Goal: Task Accomplishment & Management: Use online tool/utility

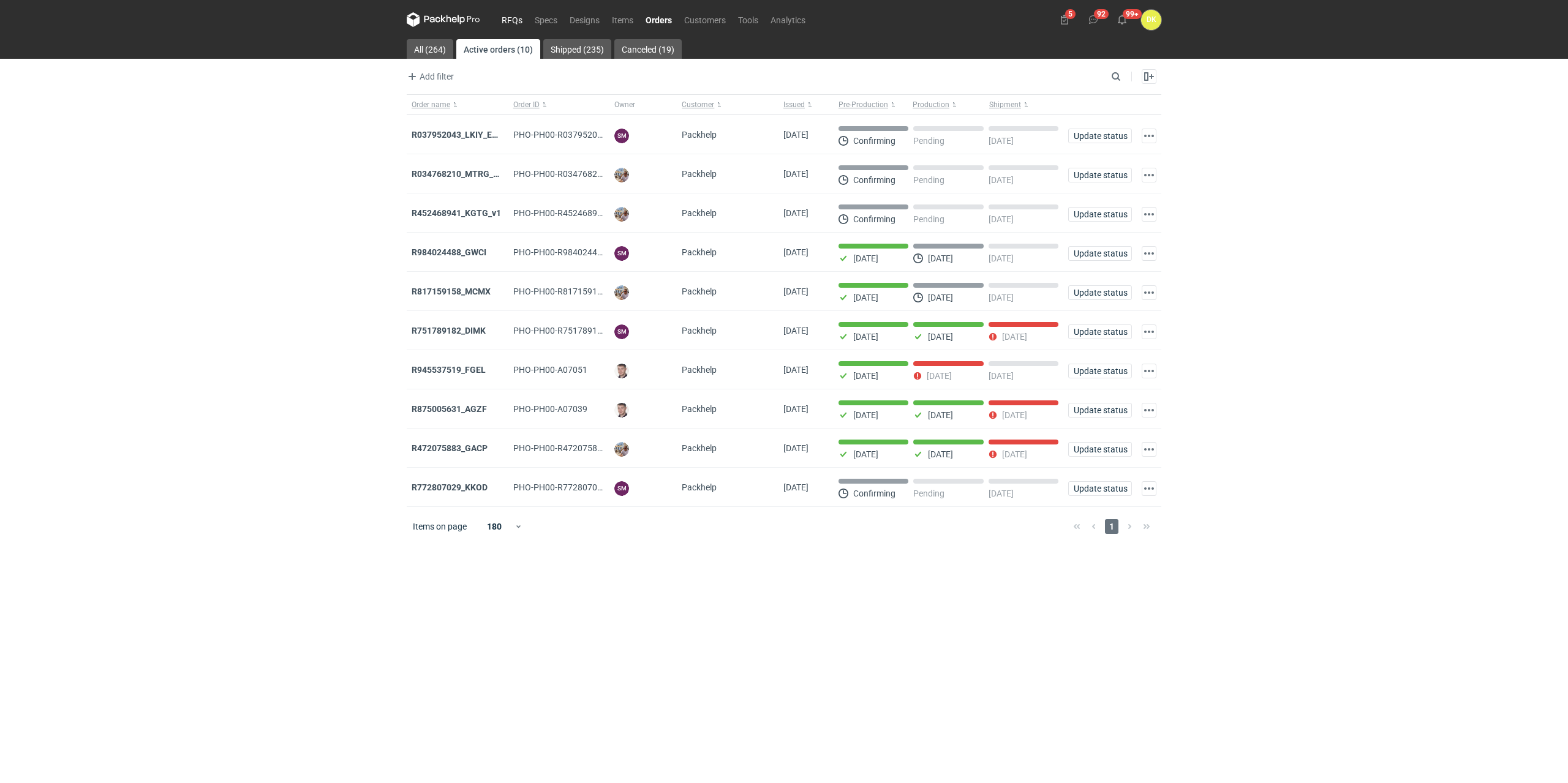
click at [515, 21] on link "RFQs" at bounding box center [512, 19] width 33 height 15
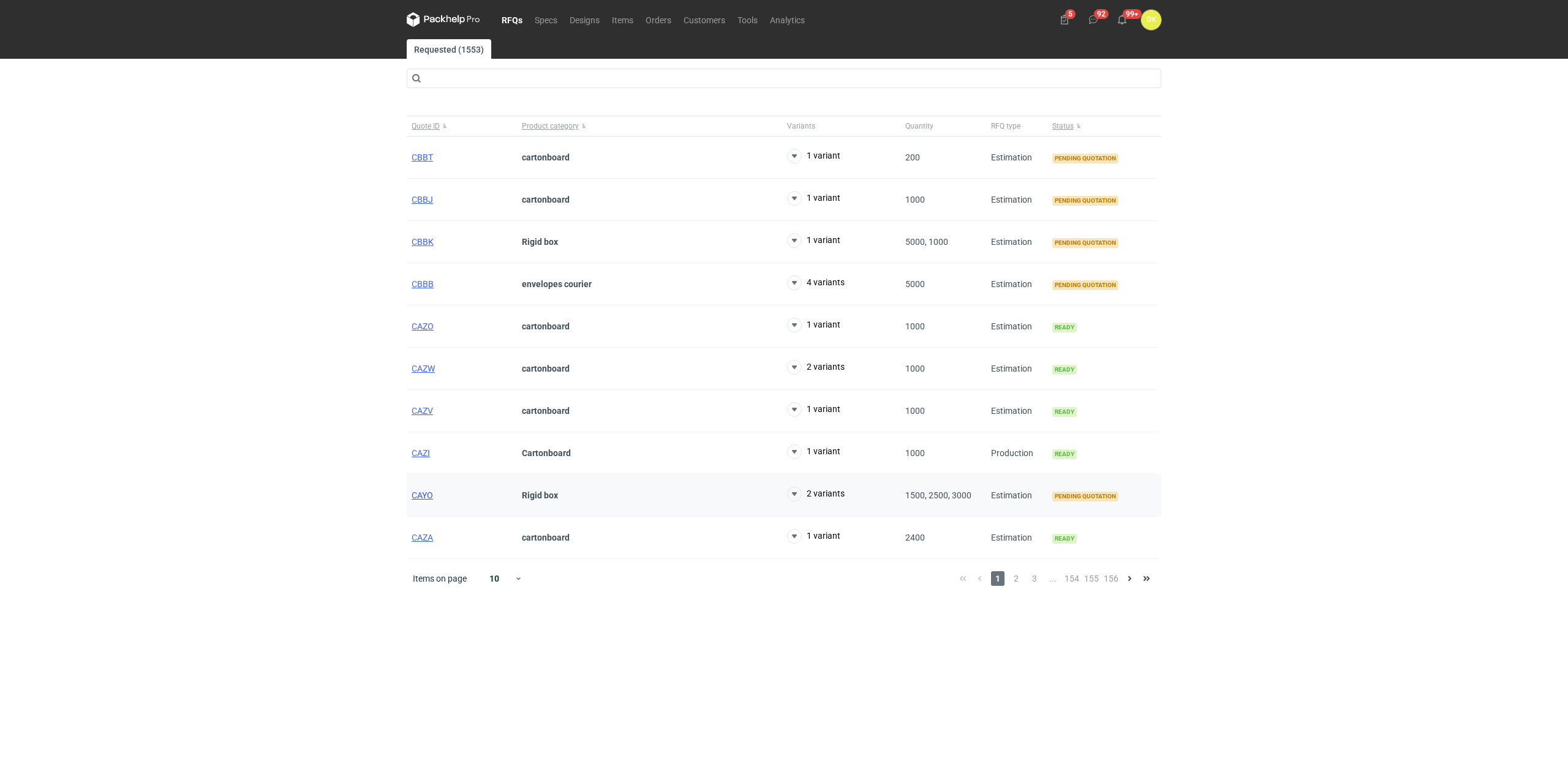
click at [428, 499] on span "CAYO" at bounding box center [422, 495] width 21 height 10
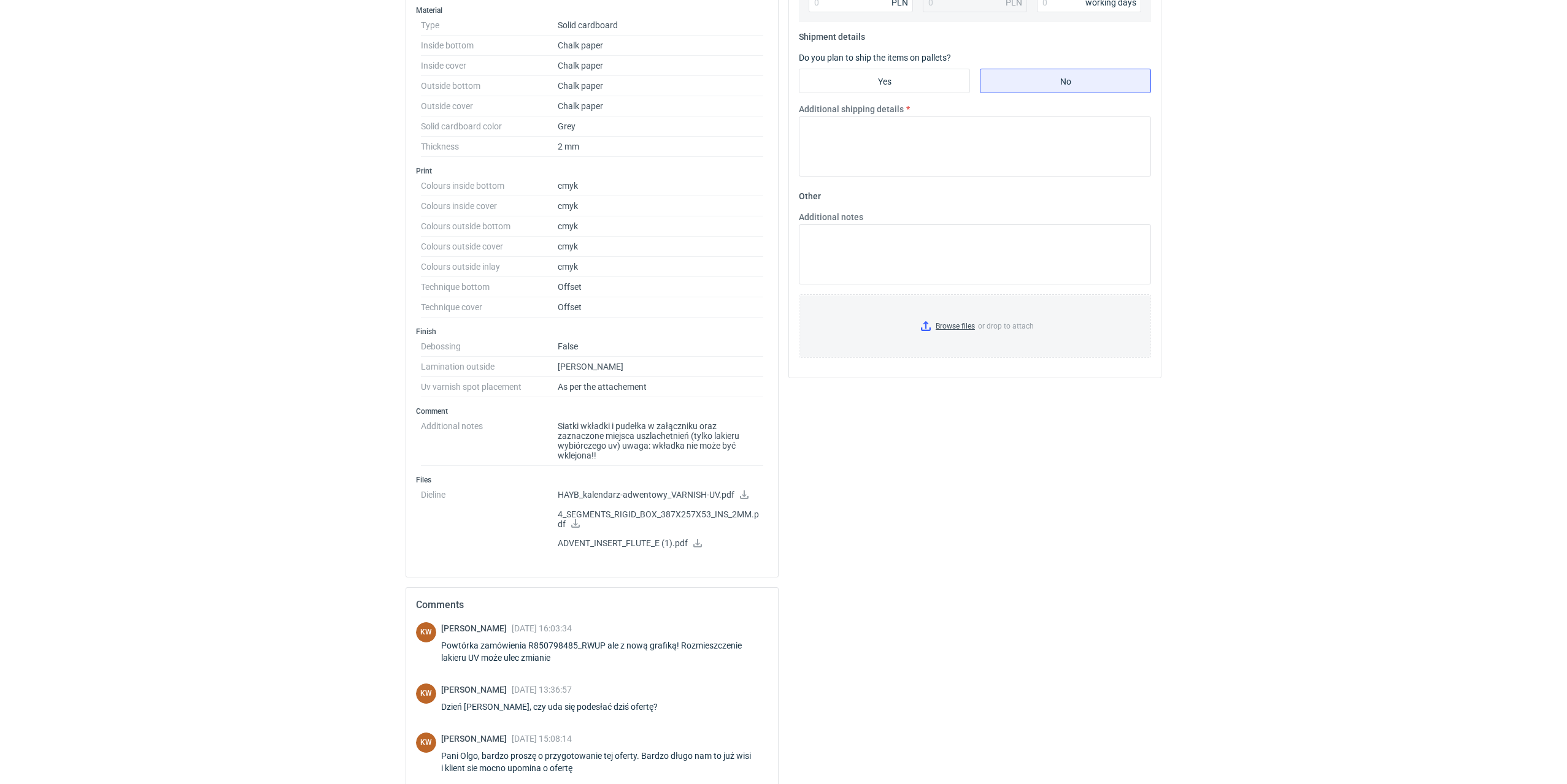
scroll to position [729, 0]
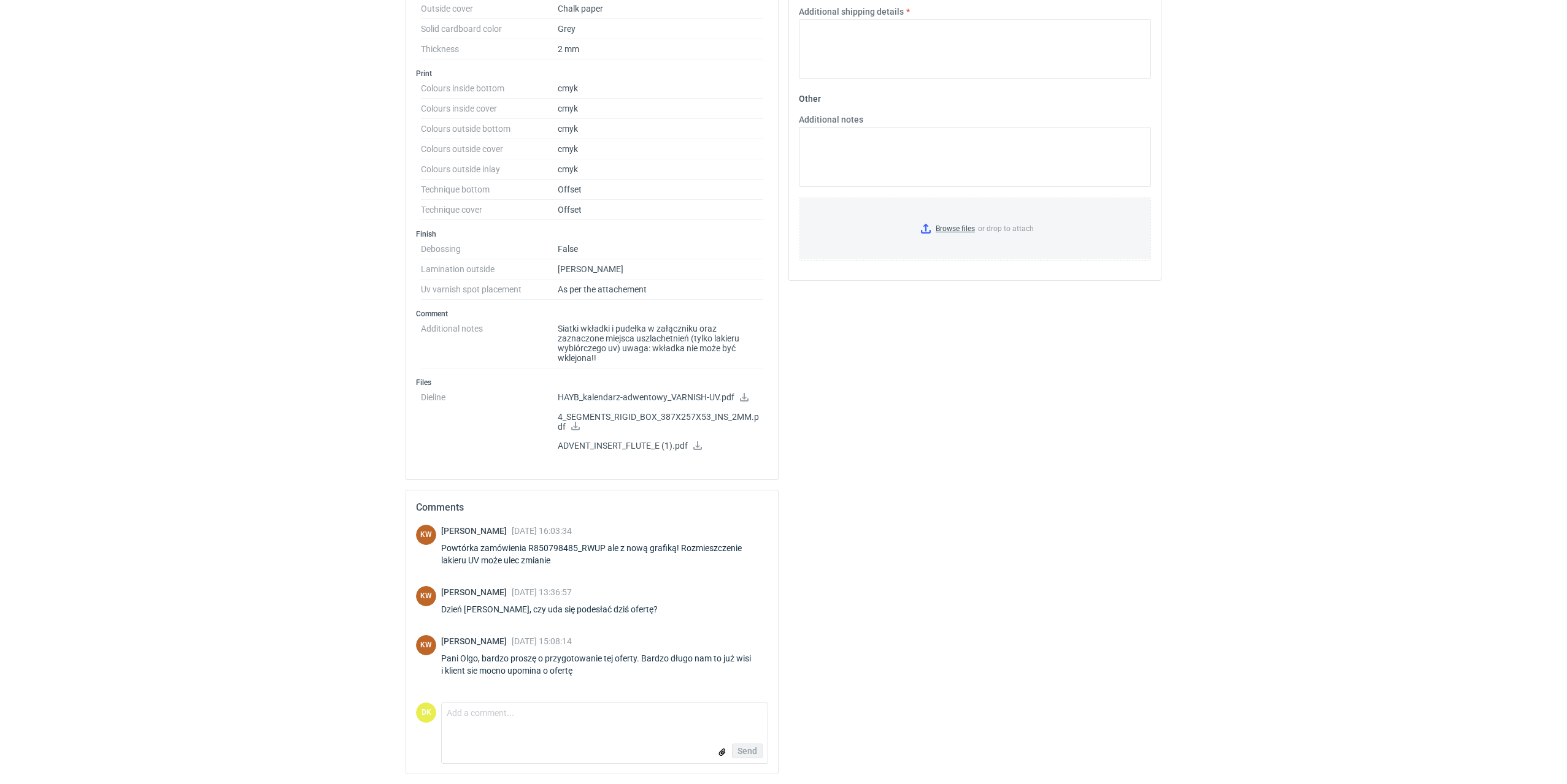
click at [607, 543] on div "Powtórka zamówienia R850798485_RWUP ale z nową grafiką! Rozmieszczenie lakieru …" at bounding box center [605, 554] width 327 height 25
drag, startPoint x: 604, startPoint y: 544, endPoint x: 527, endPoint y: 553, distance: 77.5
click at [527, 553] on div "Powtórka zamówienia R850798485_RWUP ale z nową grafiką! Rozmieszczenie lakieru …" at bounding box center [605, 554] width 327 height 25
copy div "R850798485_RWUP"
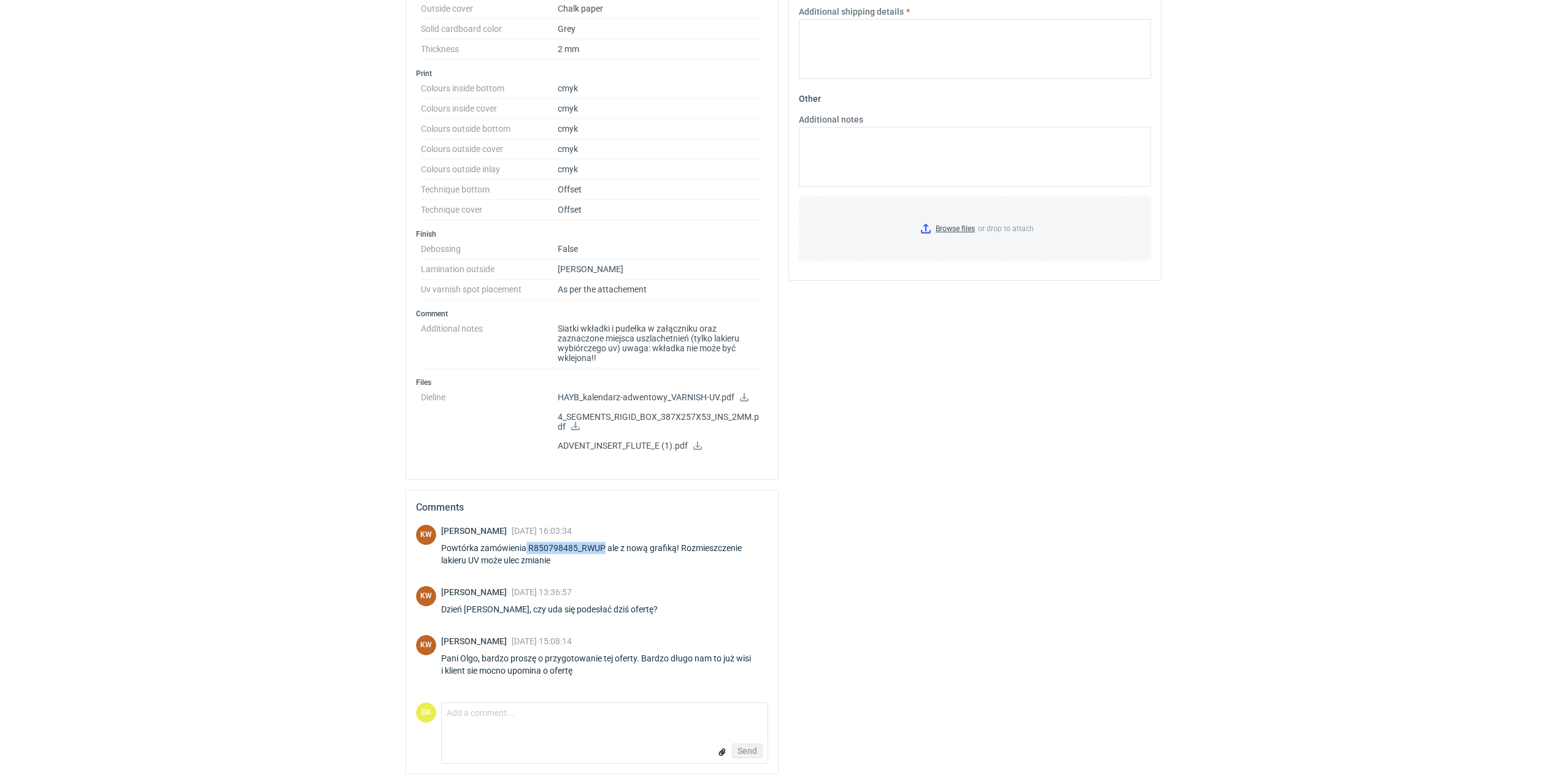
copy div "R850798485_RWUP"
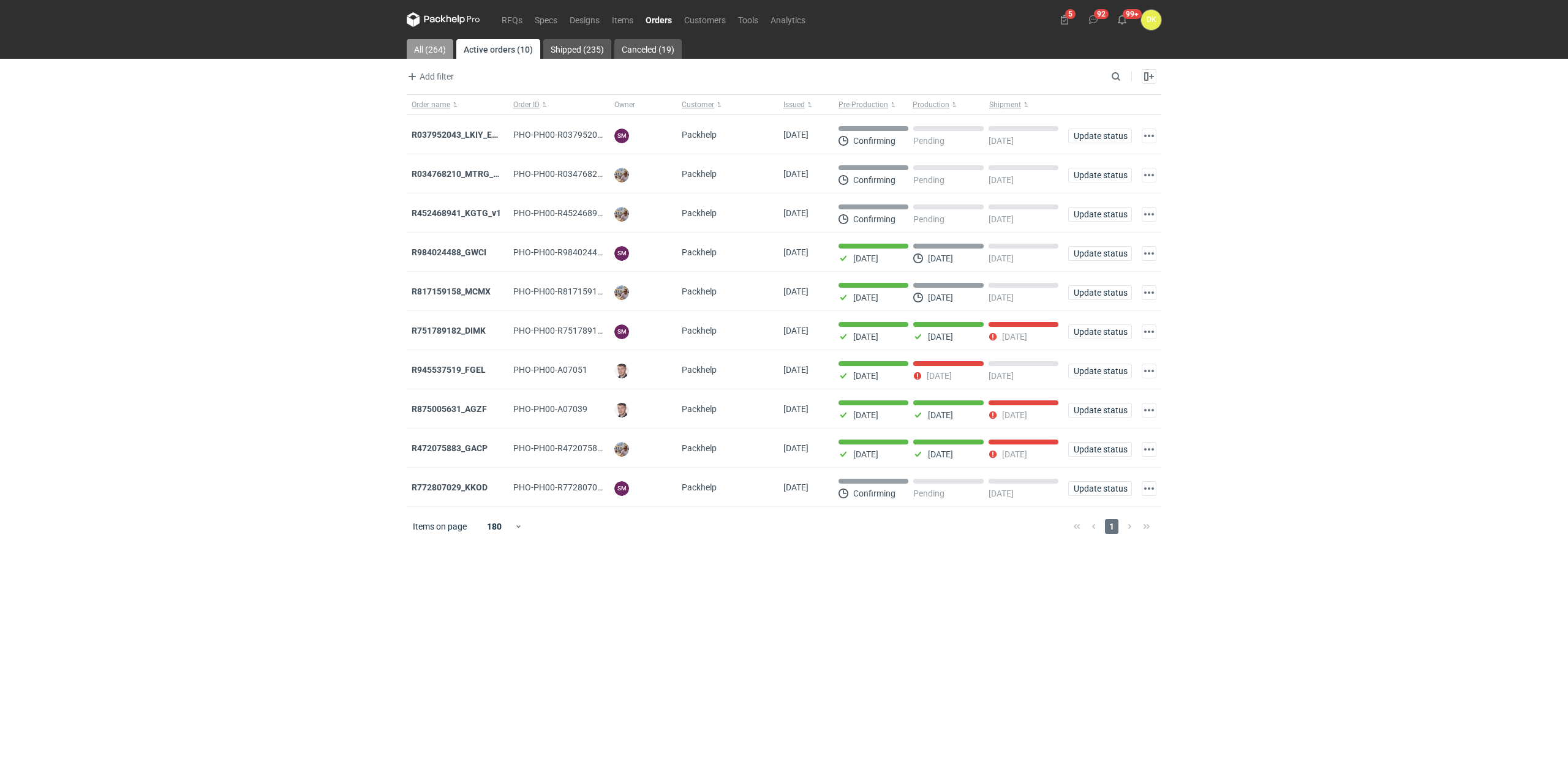
click at [418, 46] on link "All (264)" at bounding box center [430, 49] width 46 height 20
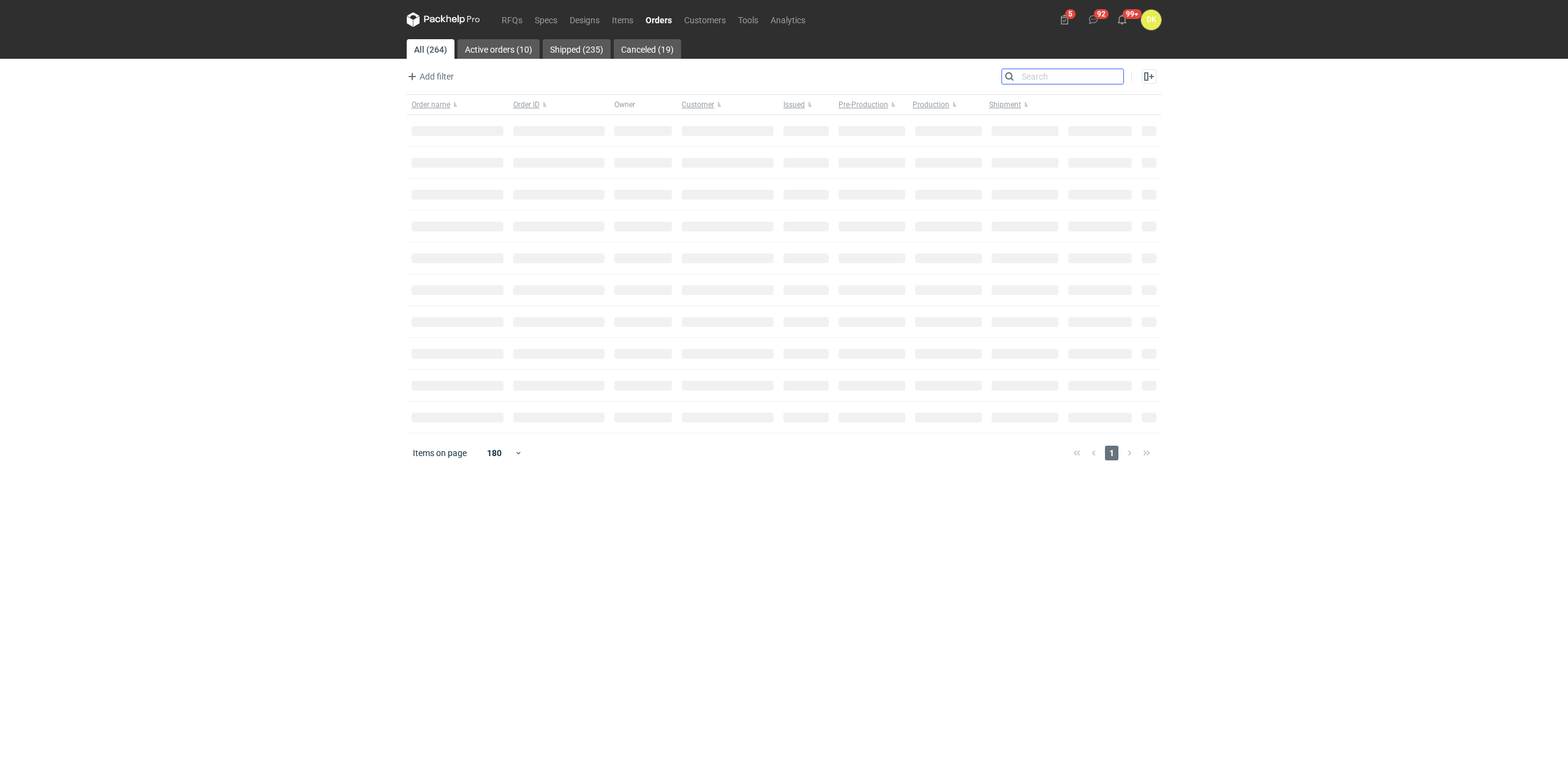
click at [1117, 74] on input "Search" at bounding box center [1063, 76] width 121 height 15
paste input "R850798485_RWUP"
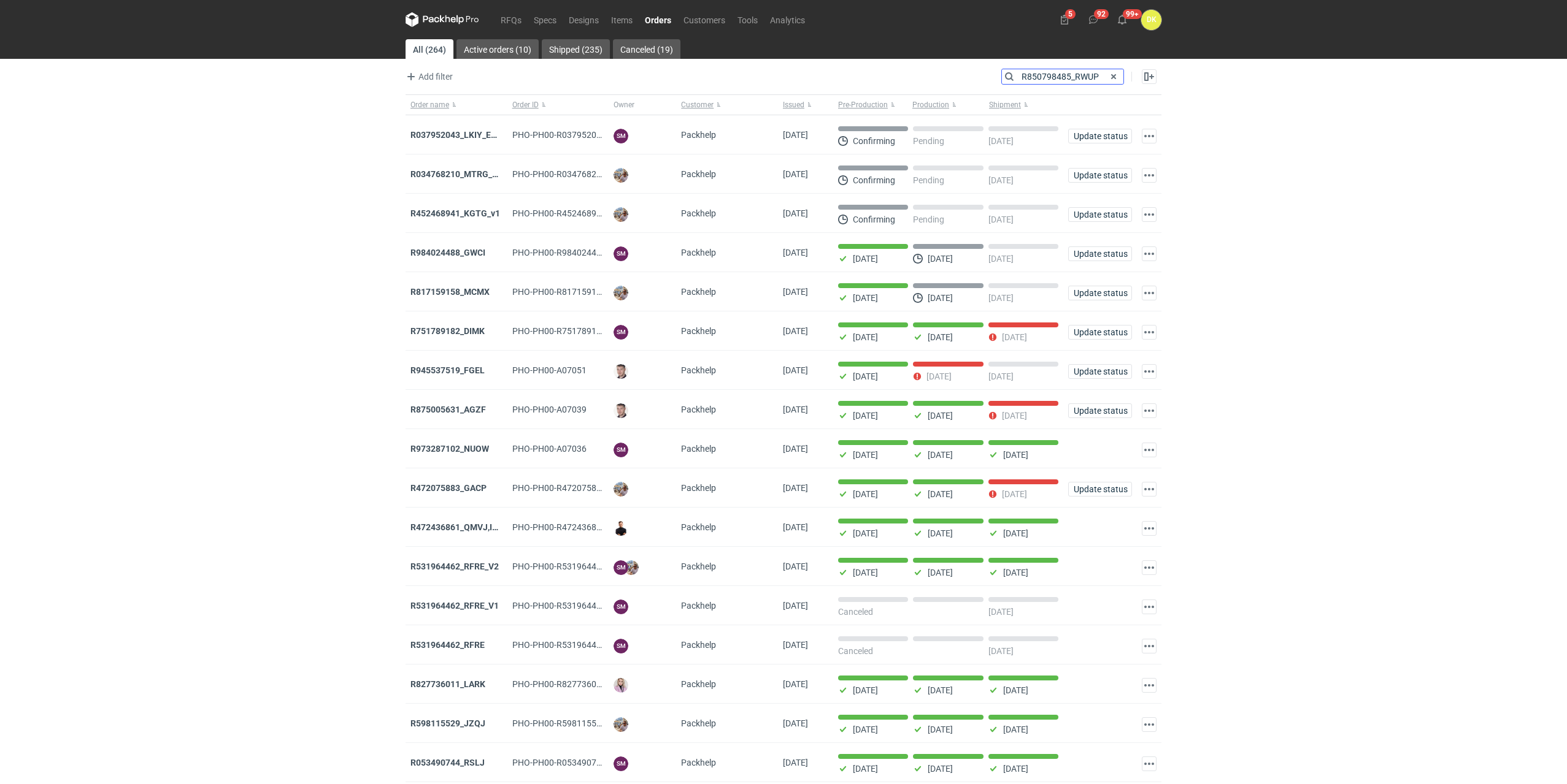
type input "R850798485_RWUP"
click at [1118, 74] on span at bounding box center [1114, 76] width 15 height 15
click at [1098, 76] on input "Search" at bounding box center [1062, 76] width 122 height 15
click at [1050, 76] on input "Search" at bounding box center [1062, 76] width 122 height 15
click at [998, 73] on div "Add filter Owner first name Owner last name Issued Customer" at bounding box center [703, 76] width 596 height 15
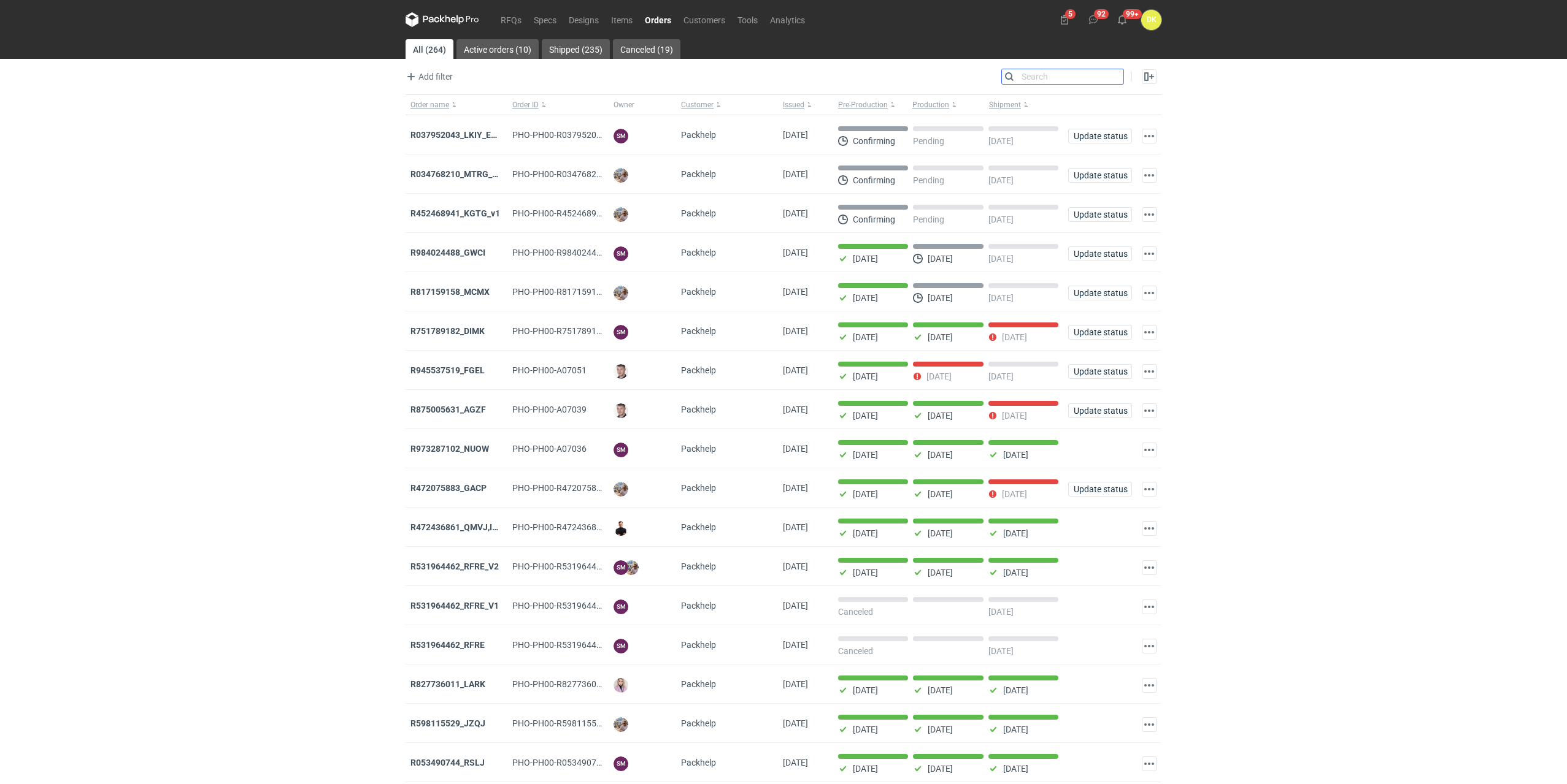
click at [1117, 73] on input "Search" at bounding box center [1062, 76] width 122 height 15
click at [1034, 76] on input "Search" at bounding box center [1062, 76] width 122 height 15
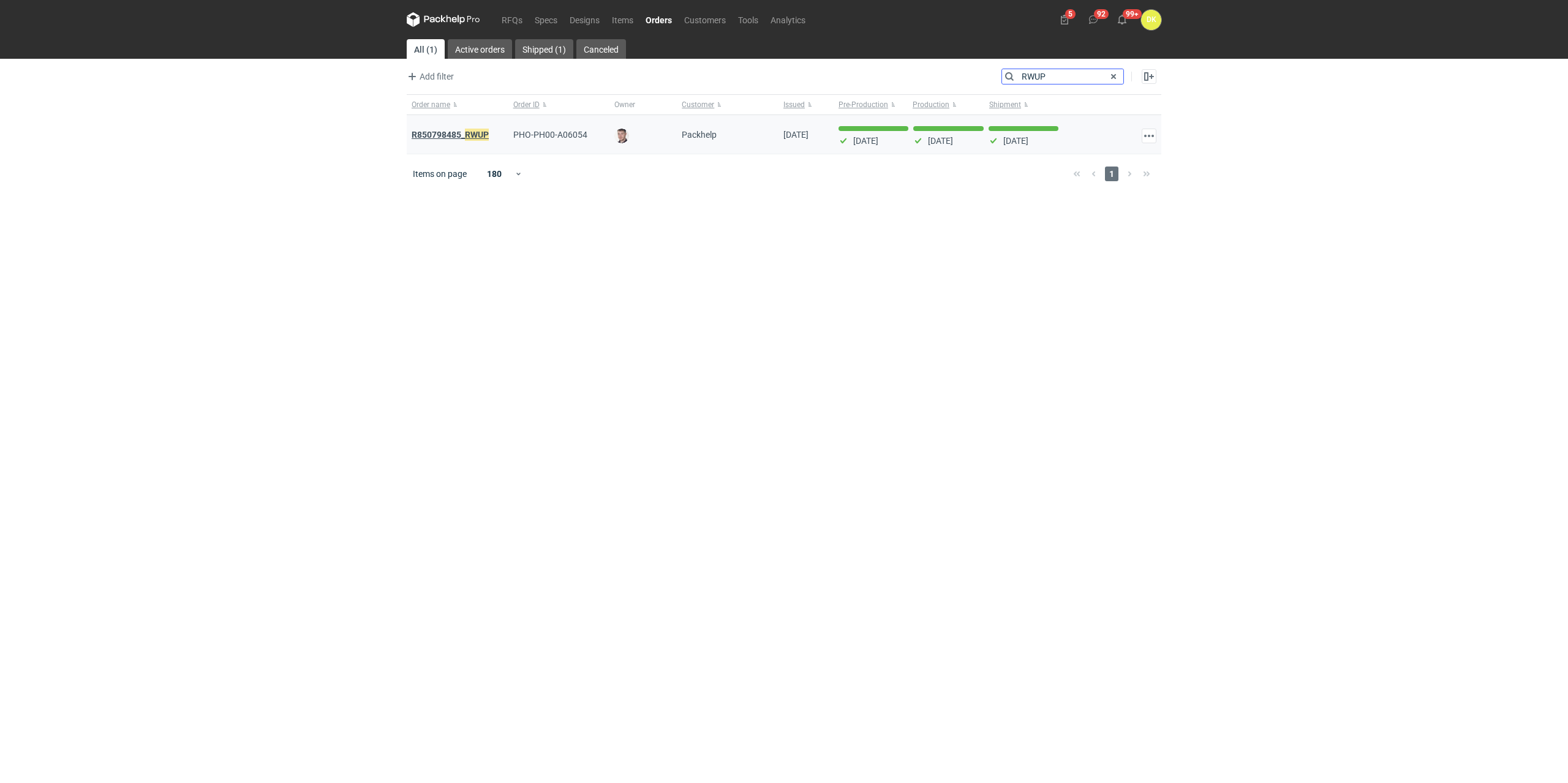
type input "RWUP"
click at [454, 131] on strong "R850798485_ RWUP" at bounding box center [450, 135] width 77 height 13
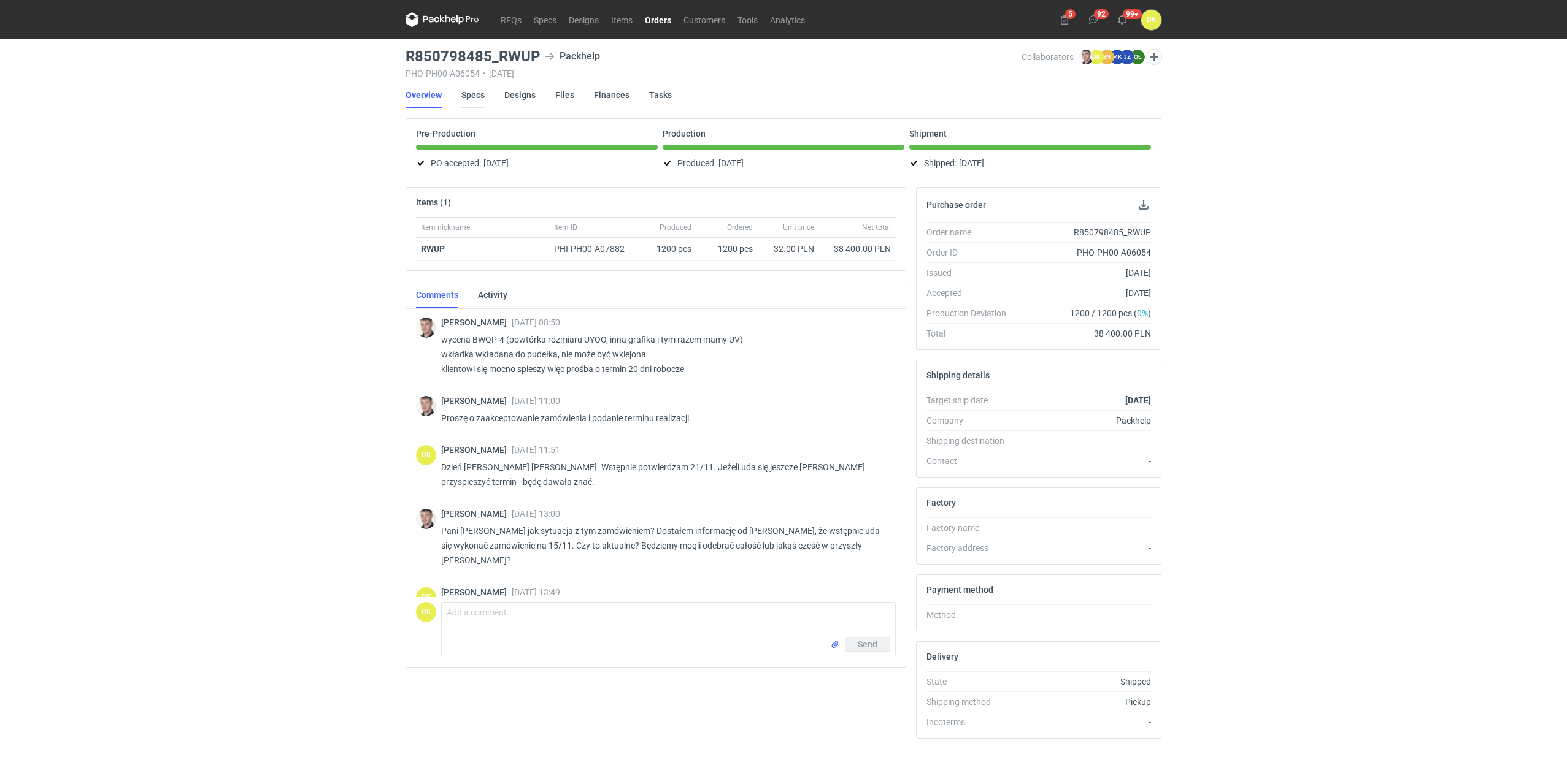
click at [478, 93] on link "Specs" at bounding box center [473, 95] width 23 height 27
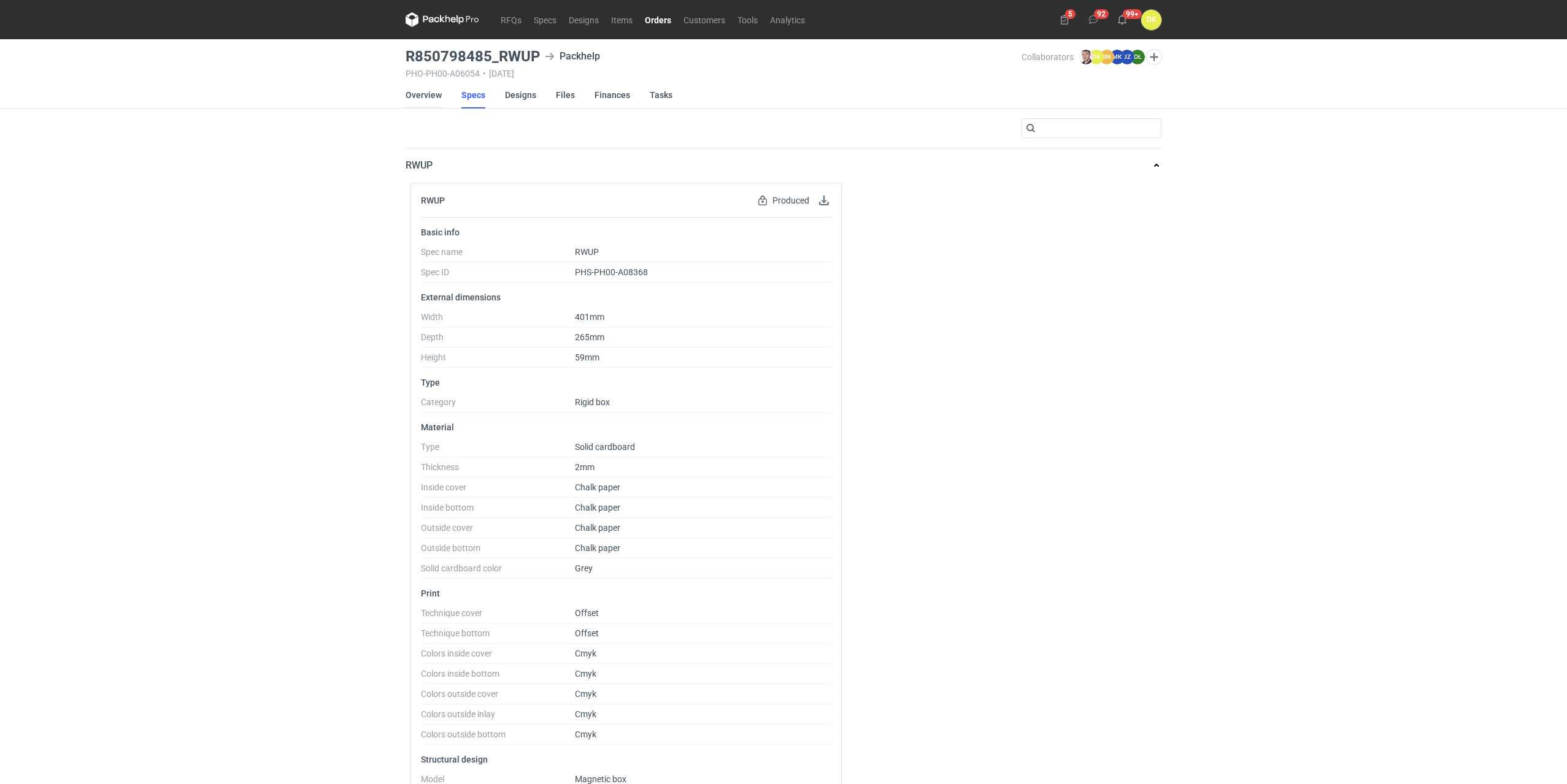
click at [425, 98] on link "Overview" at bounding box center [423, 95] width 36 height 27
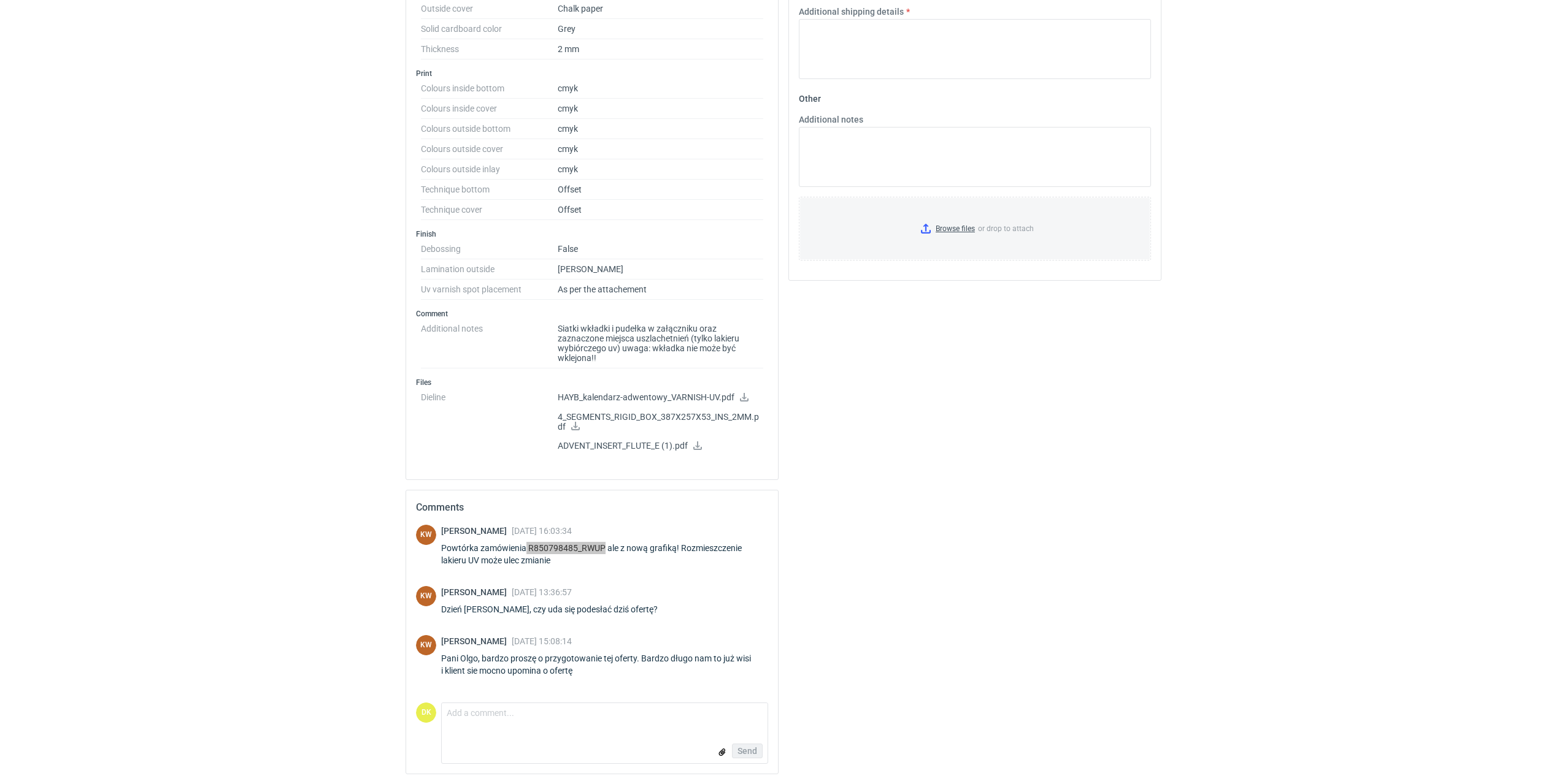
scroll to position [300, 0]
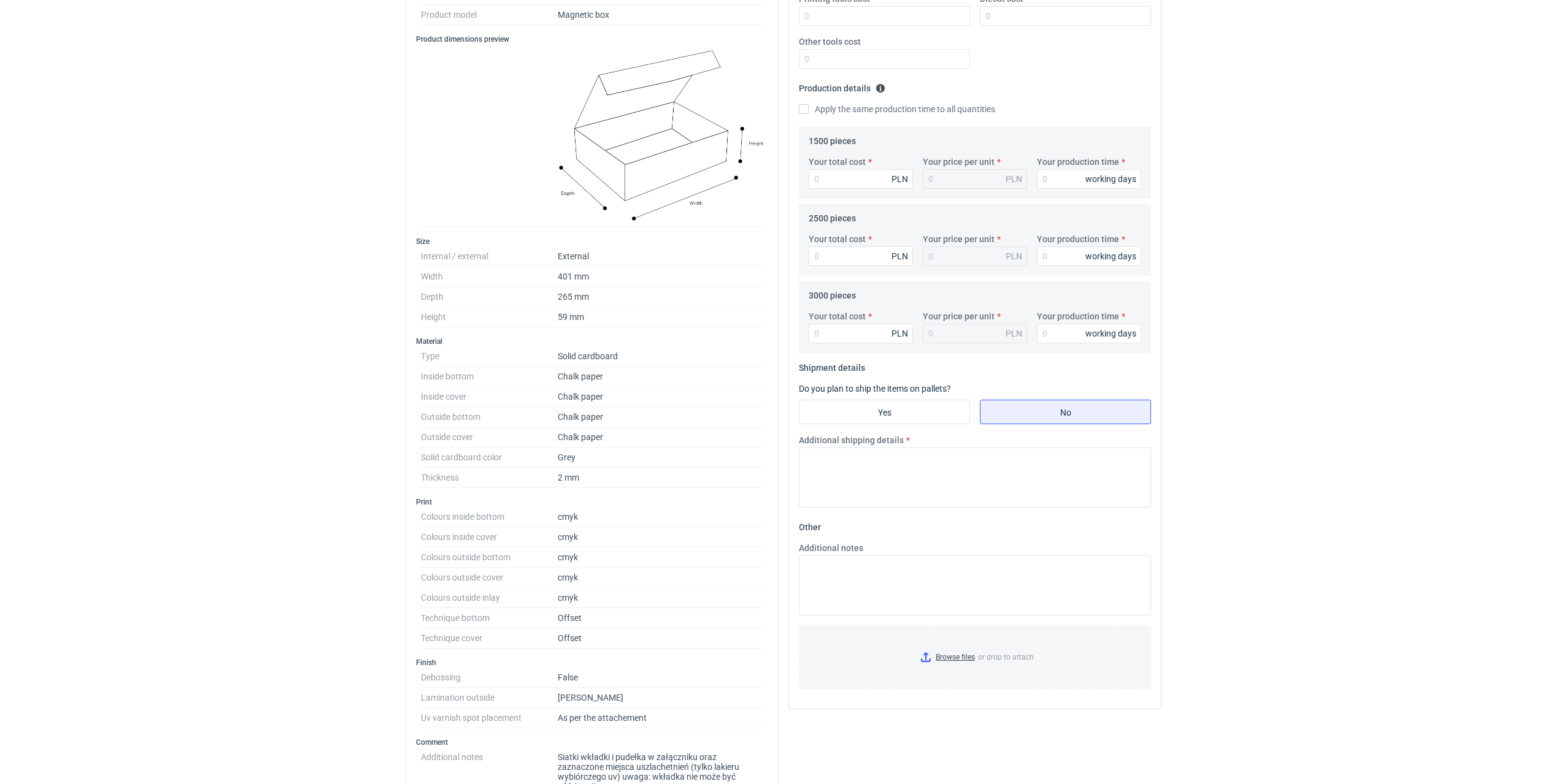
click at [1319, 319] on div "RFQs Specs Designs Items Orders Customers Tools Analytics 5 92 99+ DK Dominika …" at bounding box center [783, 92] width 1567 height 784
click at [244, 320] on div "RFQs Specs Designs Items Orders Customers Tools Analytics 5 92 99+ DK Dominika …" at bounding box center [783, 92] width 1567 height 784
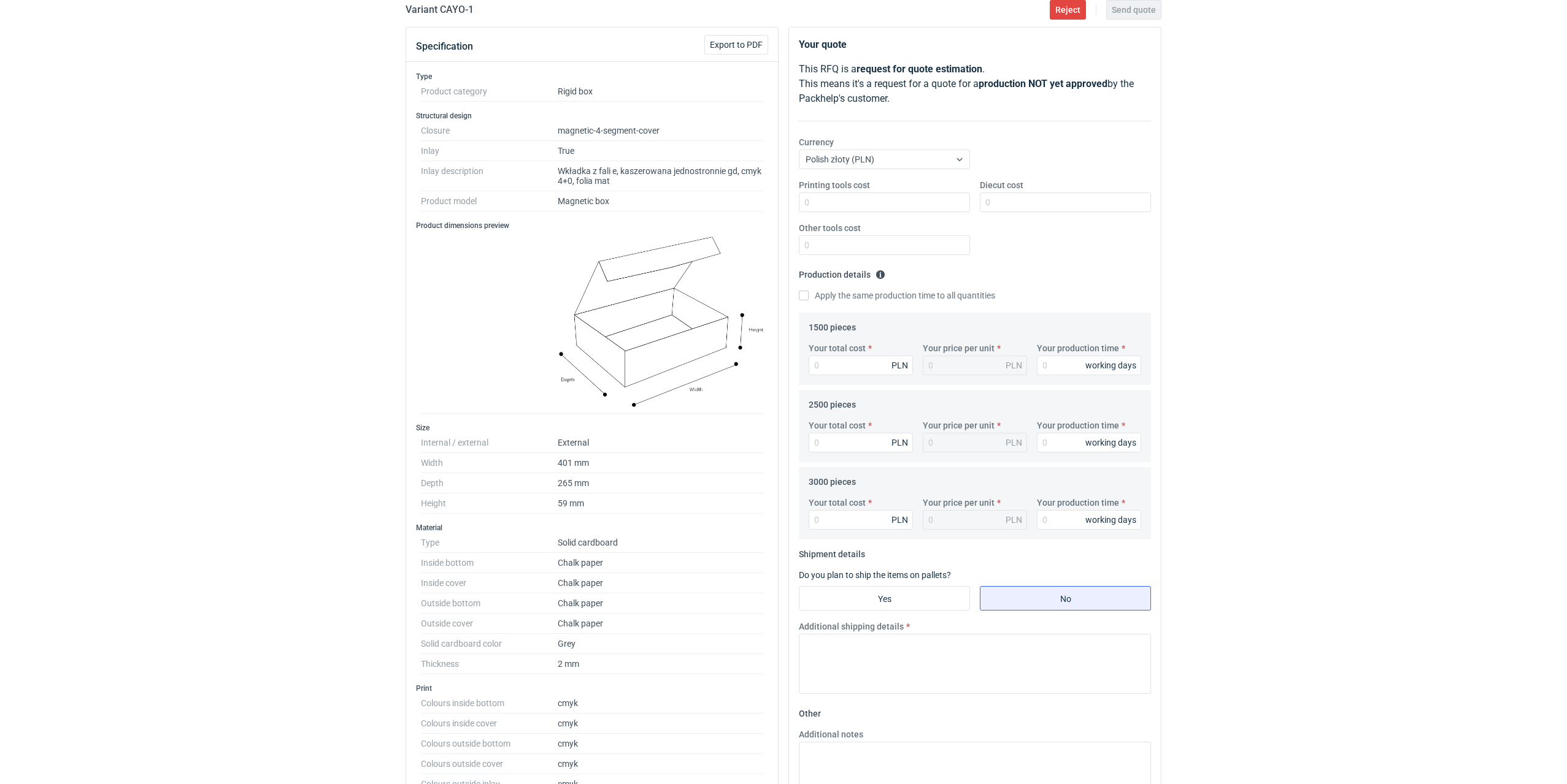
scroll to position [0, 0]
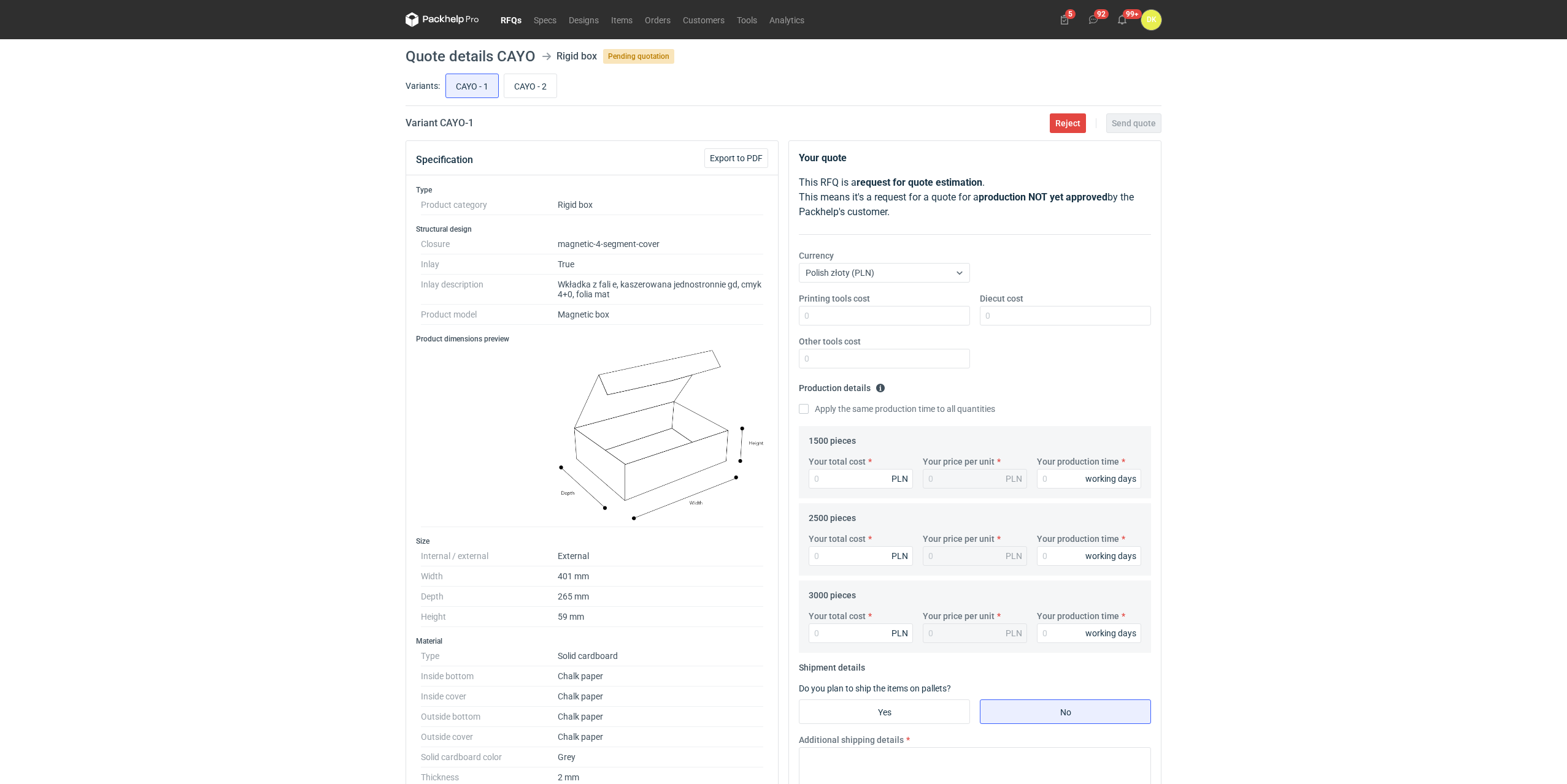
click at [507, 52] on h1 "Quote details CAYO" at bounding box center [471, 56] width 130 height 15
copy h1 "CAYO"
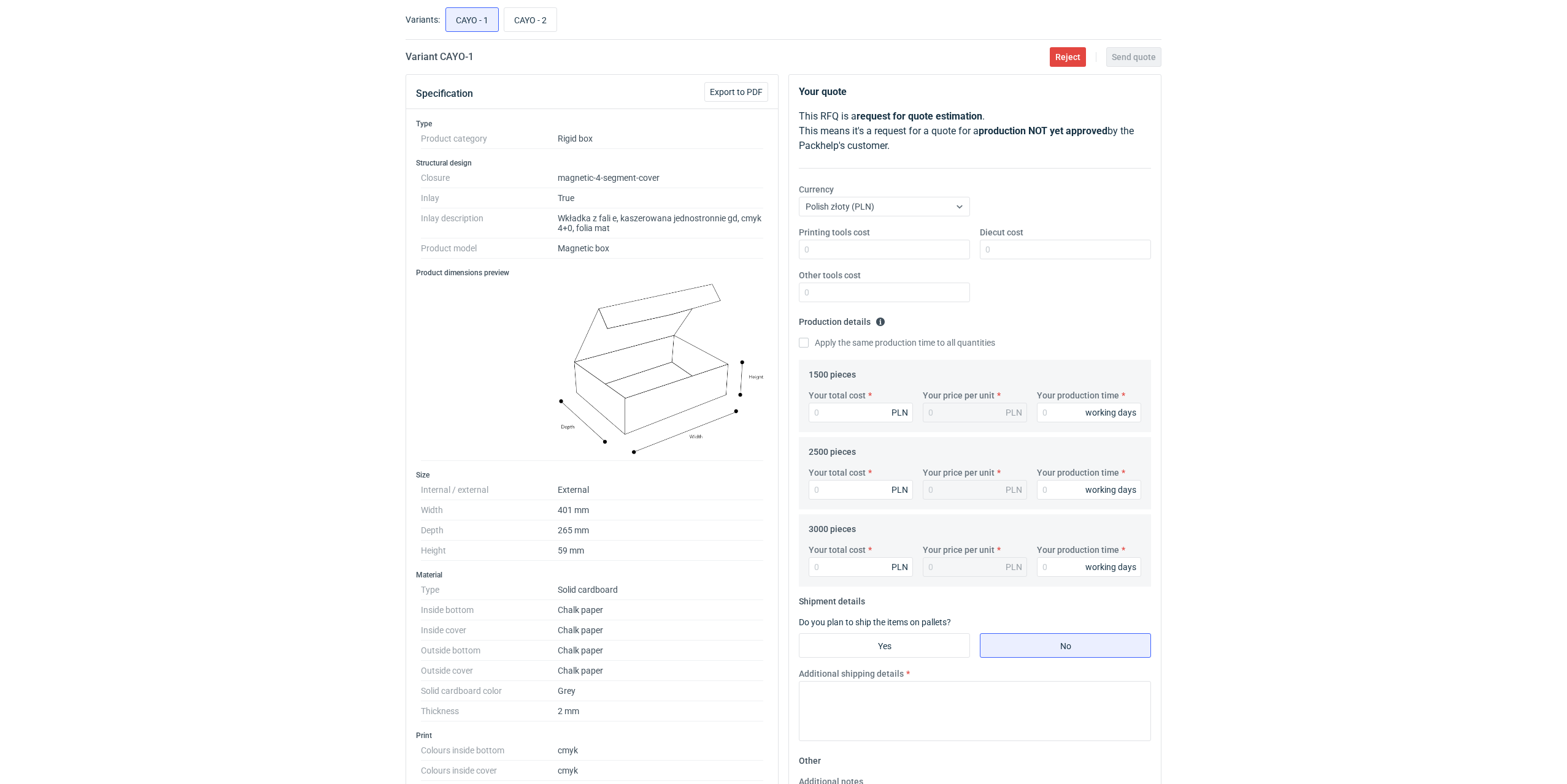
scroll to position [184, 0]
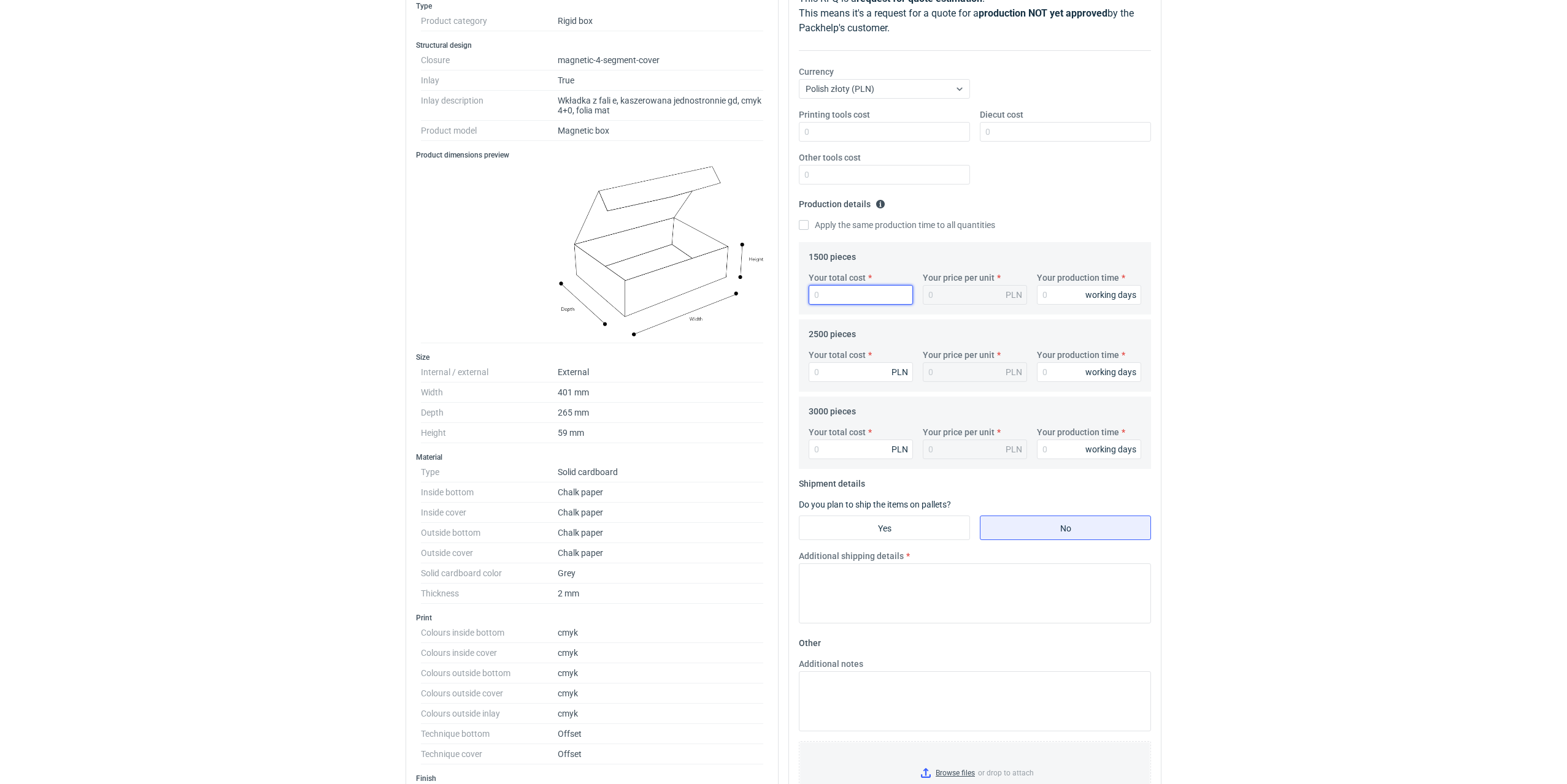
click at [846, 293] on input "Your total cost" at bounding box center [860, 295] width 104 height 20
click at [836, 290] on input "Your total cost" at bounding box center [860, 295] width 104 height 20
type input "460"
type input "0.31"
type input "46023.34"
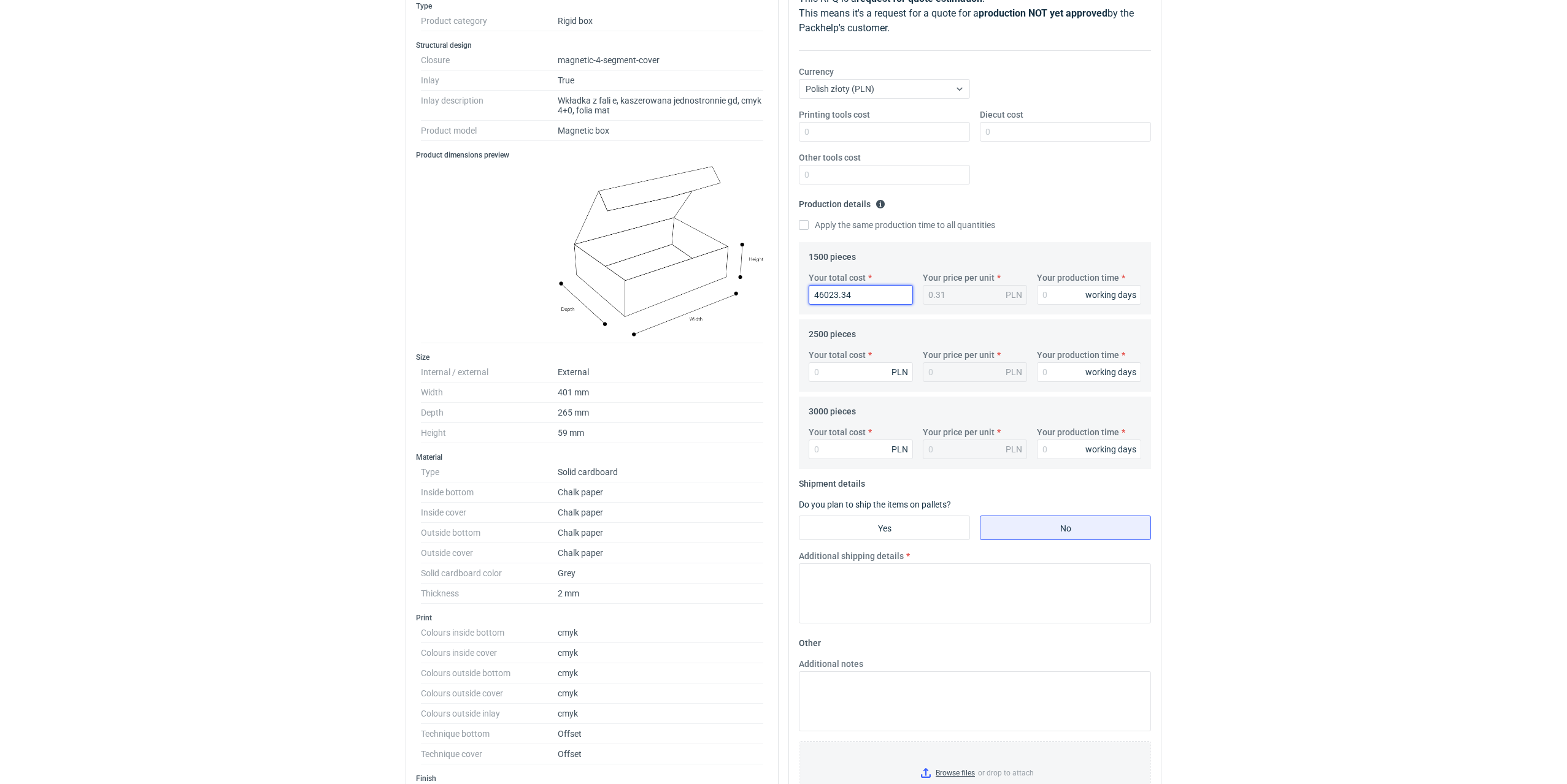
type input "30.68"
type input "46023.34"
type input "25"
type input "75200"
type input "30.08"
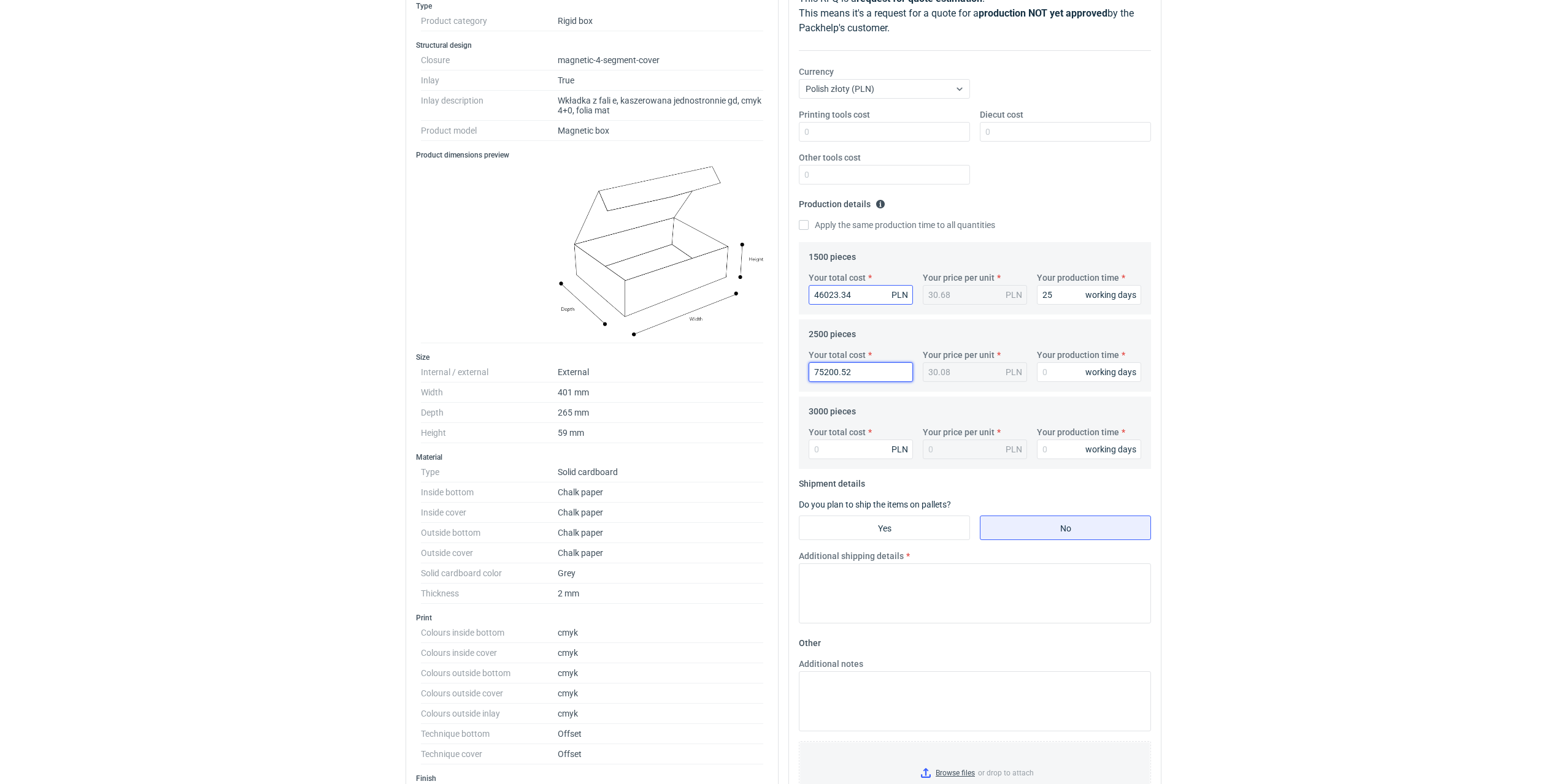
type input "75200.52"
type input "25"
type input "29"
type input "0.01"
type input "2"
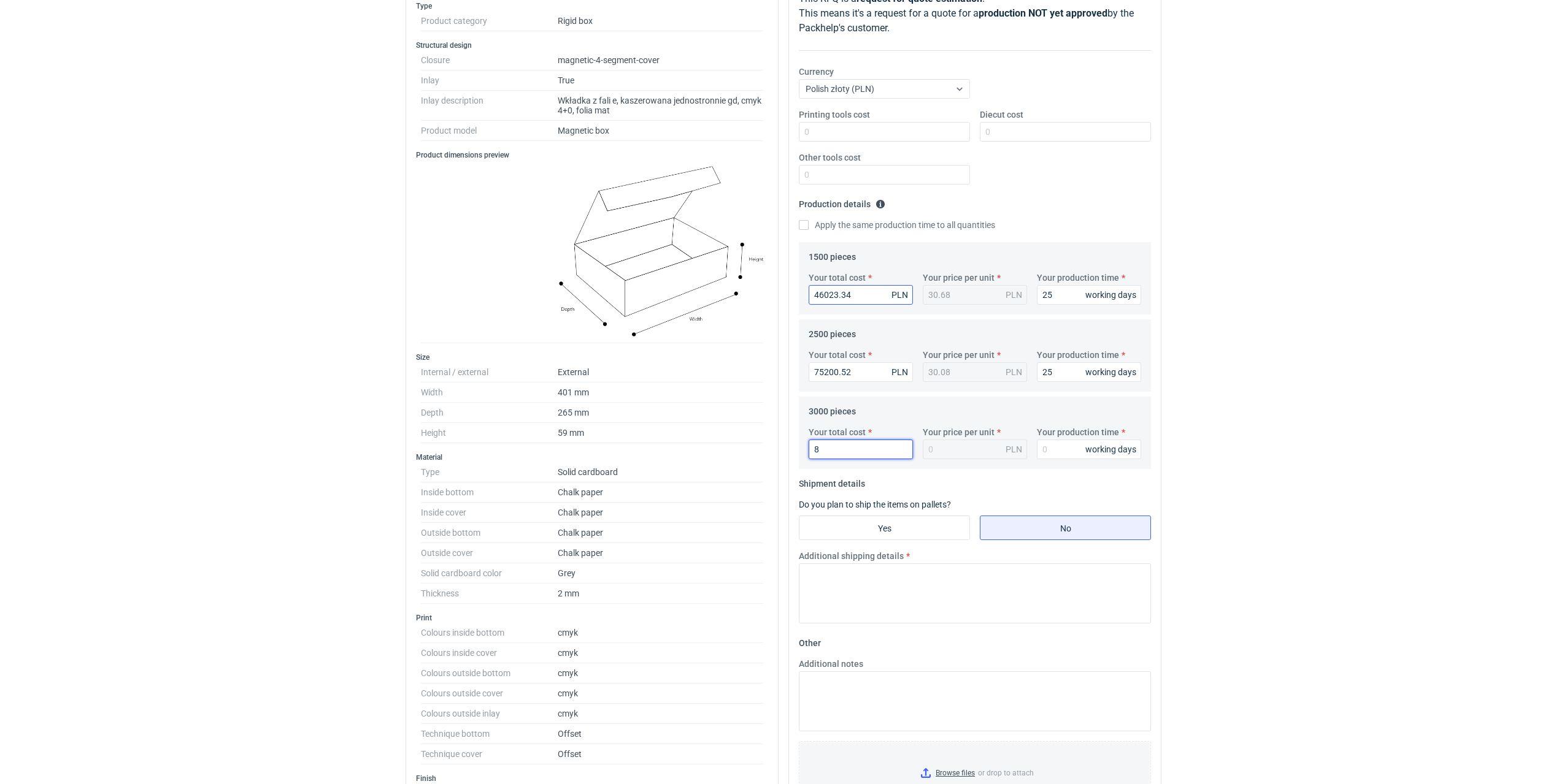
type input "89"
type input "0.03"
type input "89246.61"
type input "29.75"
type input "89246.61"
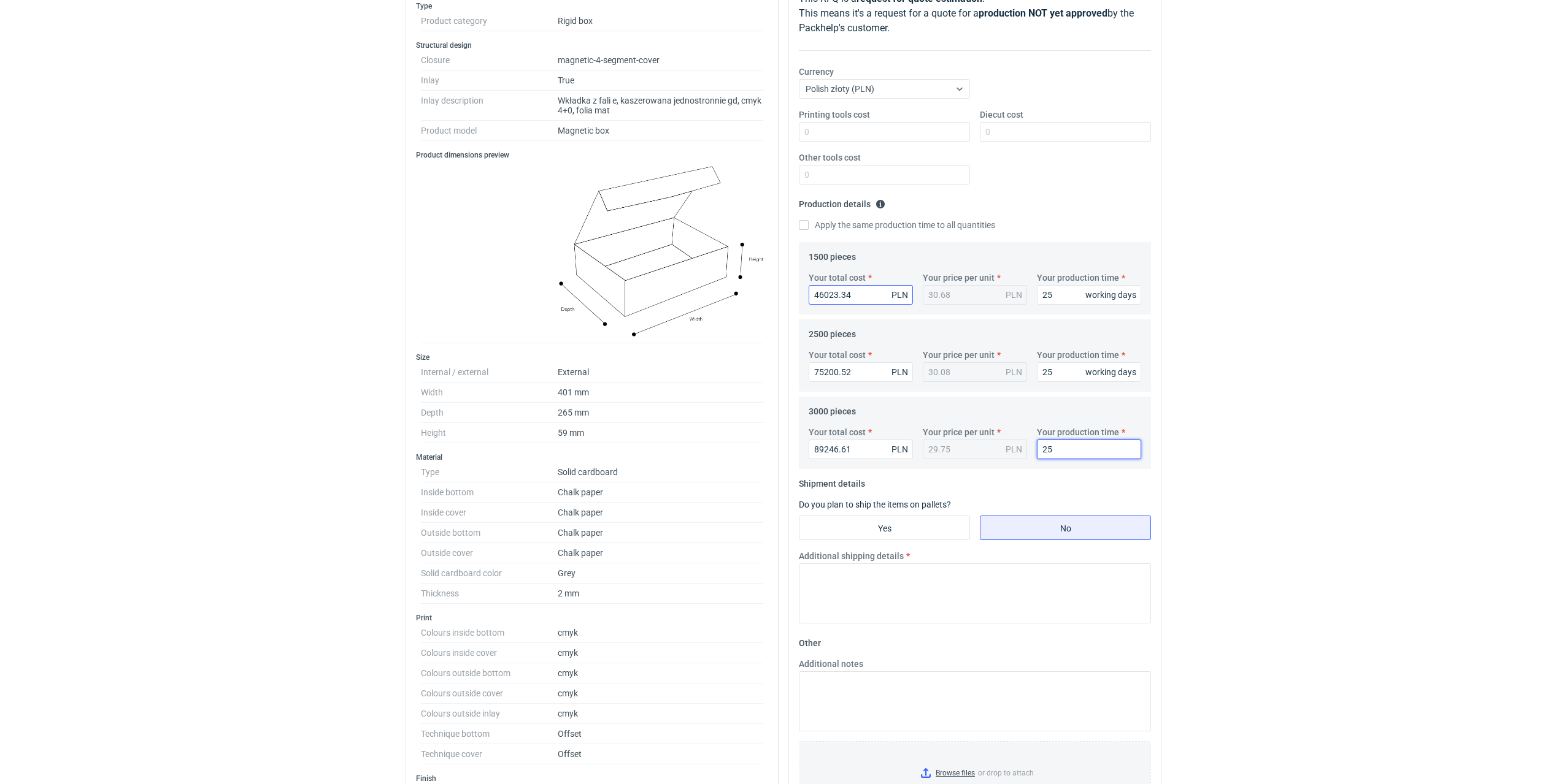
type input "25"
click at [900, 528] on input "Yes" at bounding box center [884, 528] width 170 height 23
radio input "true"
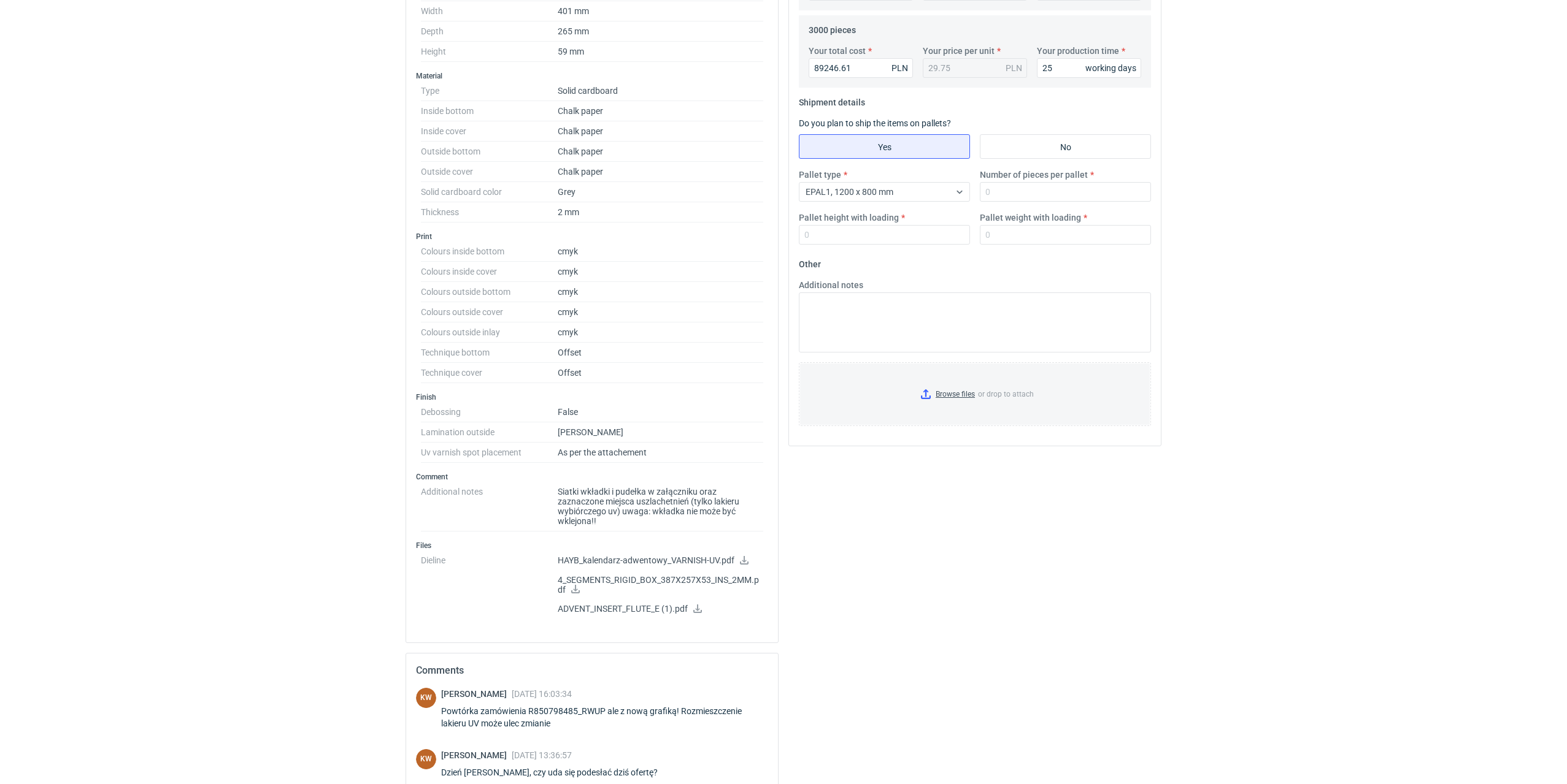
scroll to position [729, 0]
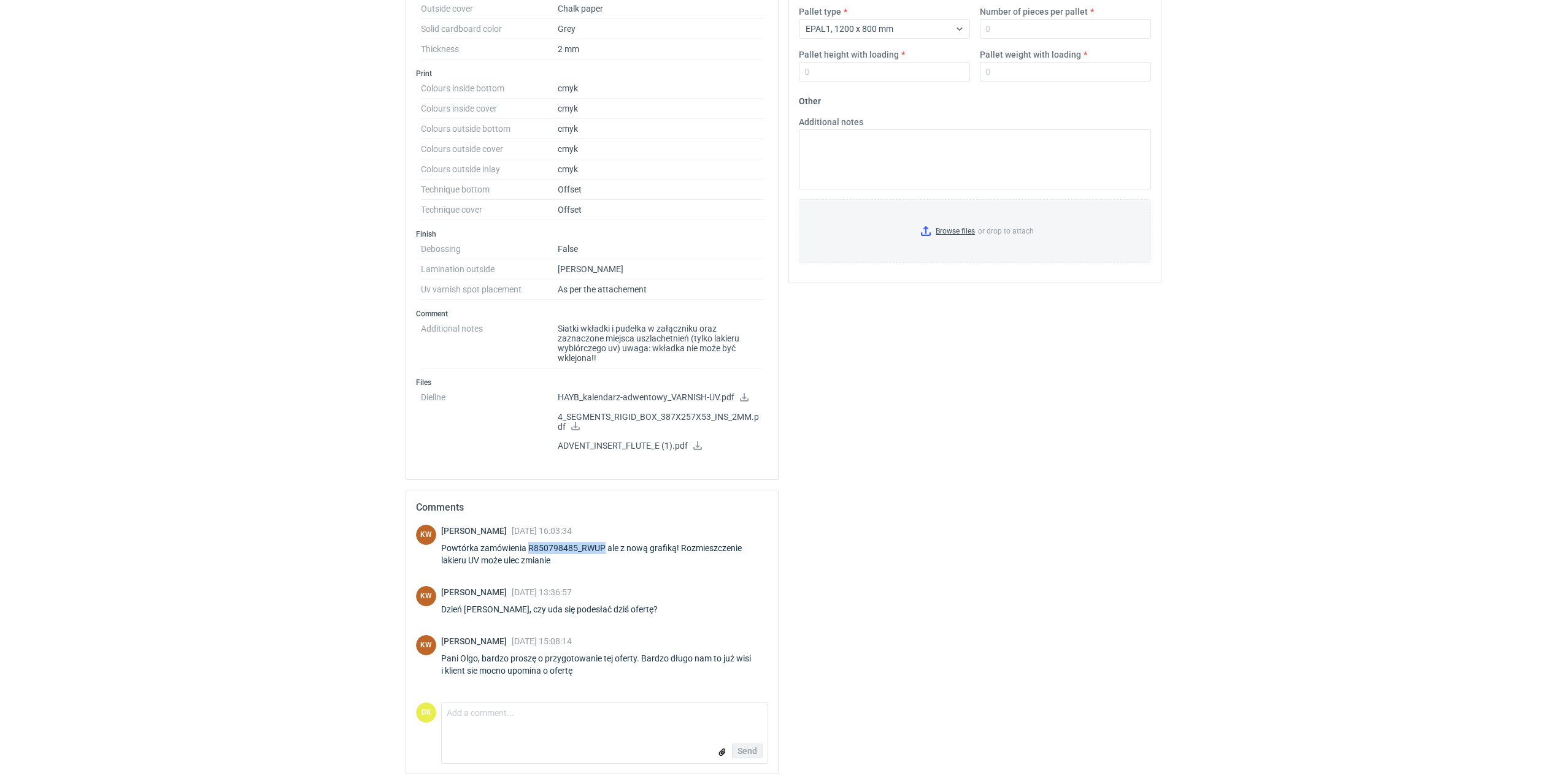
drag, startPoint x: 602, startPoint y: 548, endPoint x: 529, endPoint y: 552, distance: 73.1
click at [529, 552] on div "Powtórka zamówienia R850798485_RWUP ale z nową grafiką! Rozmieszczenie lakieru …" at bounding box center [605, 554] width 327 height 25
copy div "R850798485_RWUP"
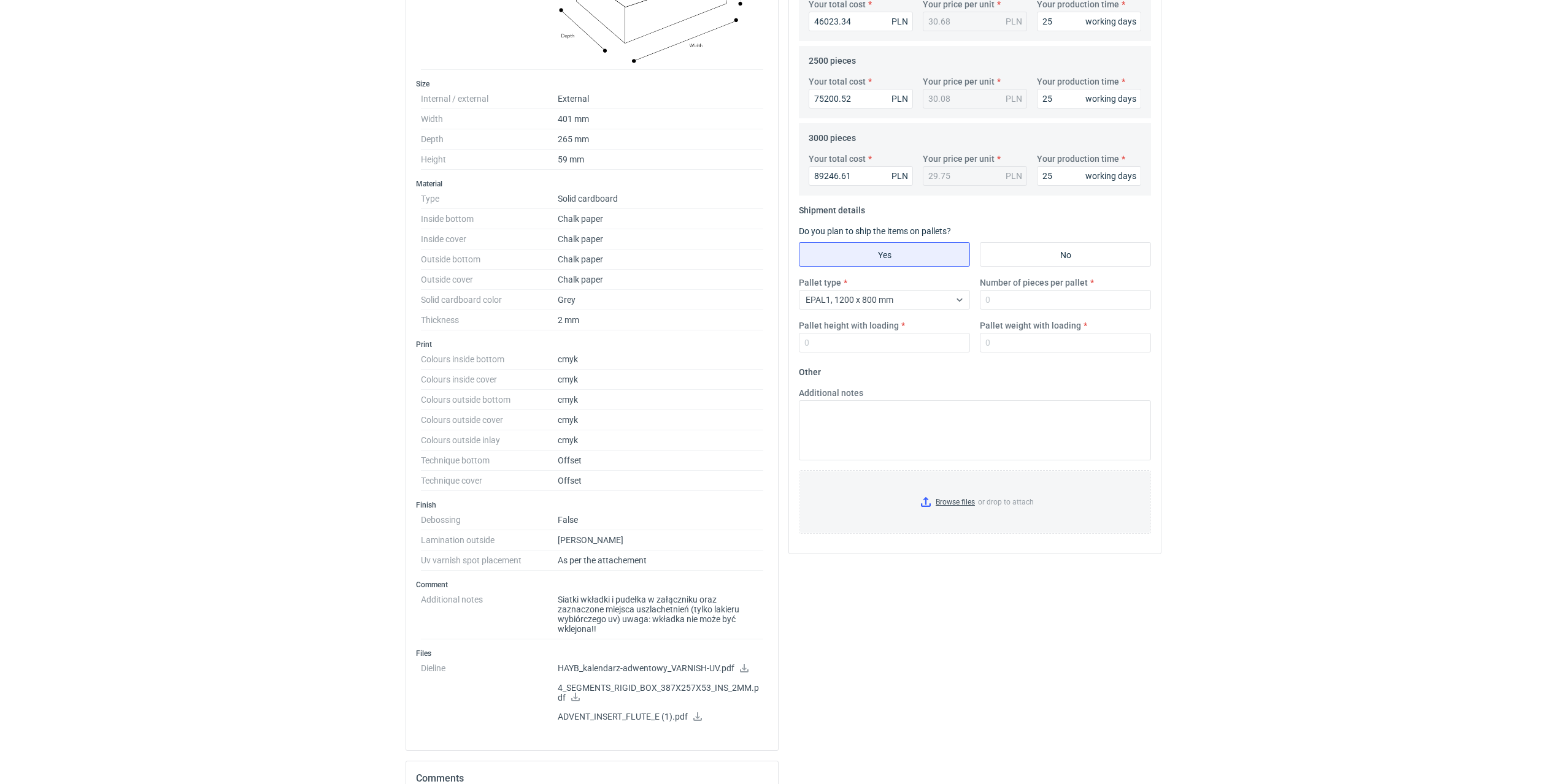
scroll to position [361, 0]
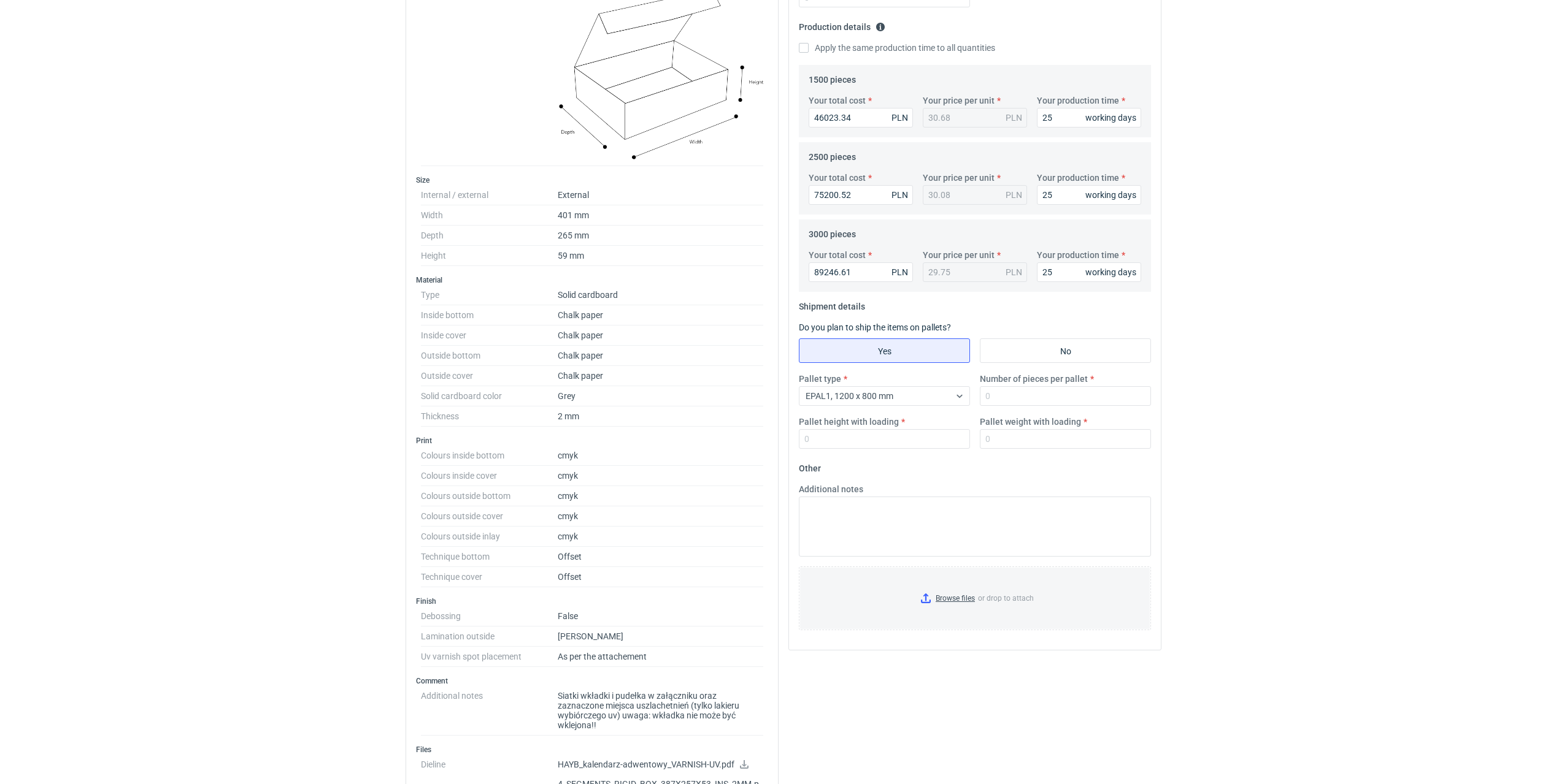
click at [1017, 385] on label "Number of pieces per pallet" at bounding box center [1034, 379] width 108 height 12
click at [1017, 386] on input "Number of pieces per pallet" at bounding box center [1065, 396] width 171 height 20
click at [1019, 393] on input "Number of pieces per pallet" at bounding box center [1065, 396] width 171 height 20
type input "180"
type input "1800"
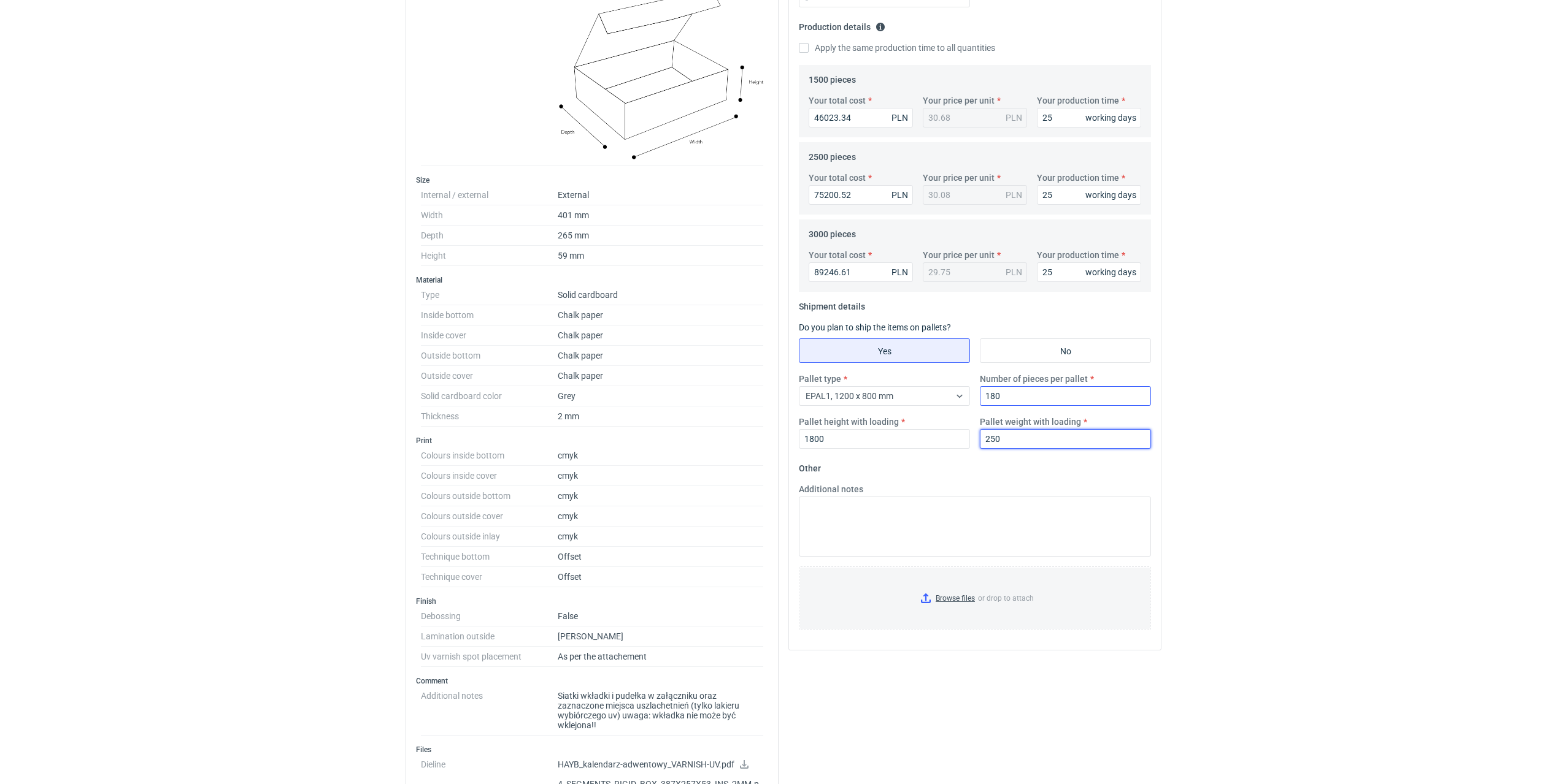
type input "250"
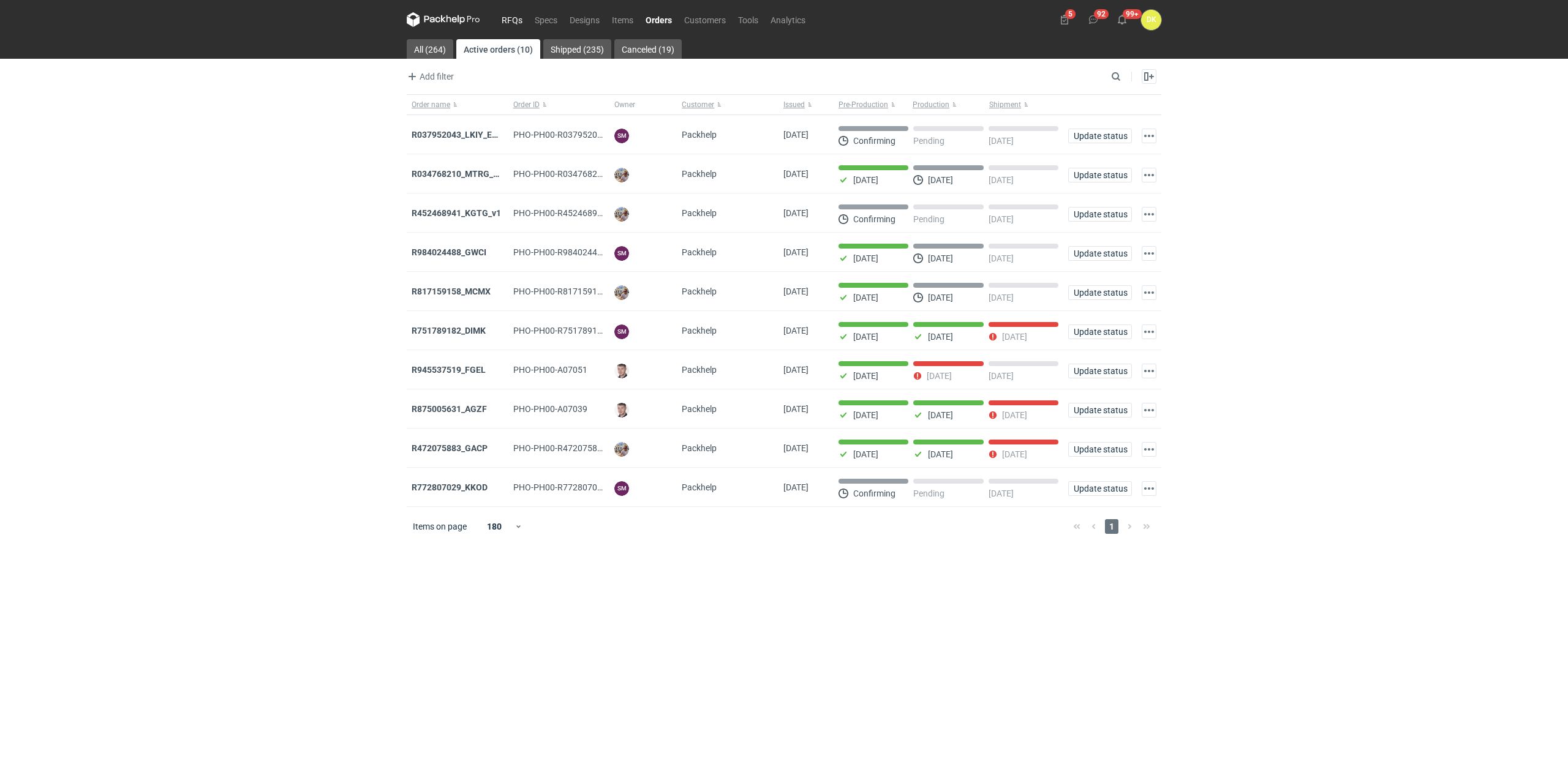
click at [516, 20] on link "RFQs" at bounding box center [512, 19] width 33 height 15
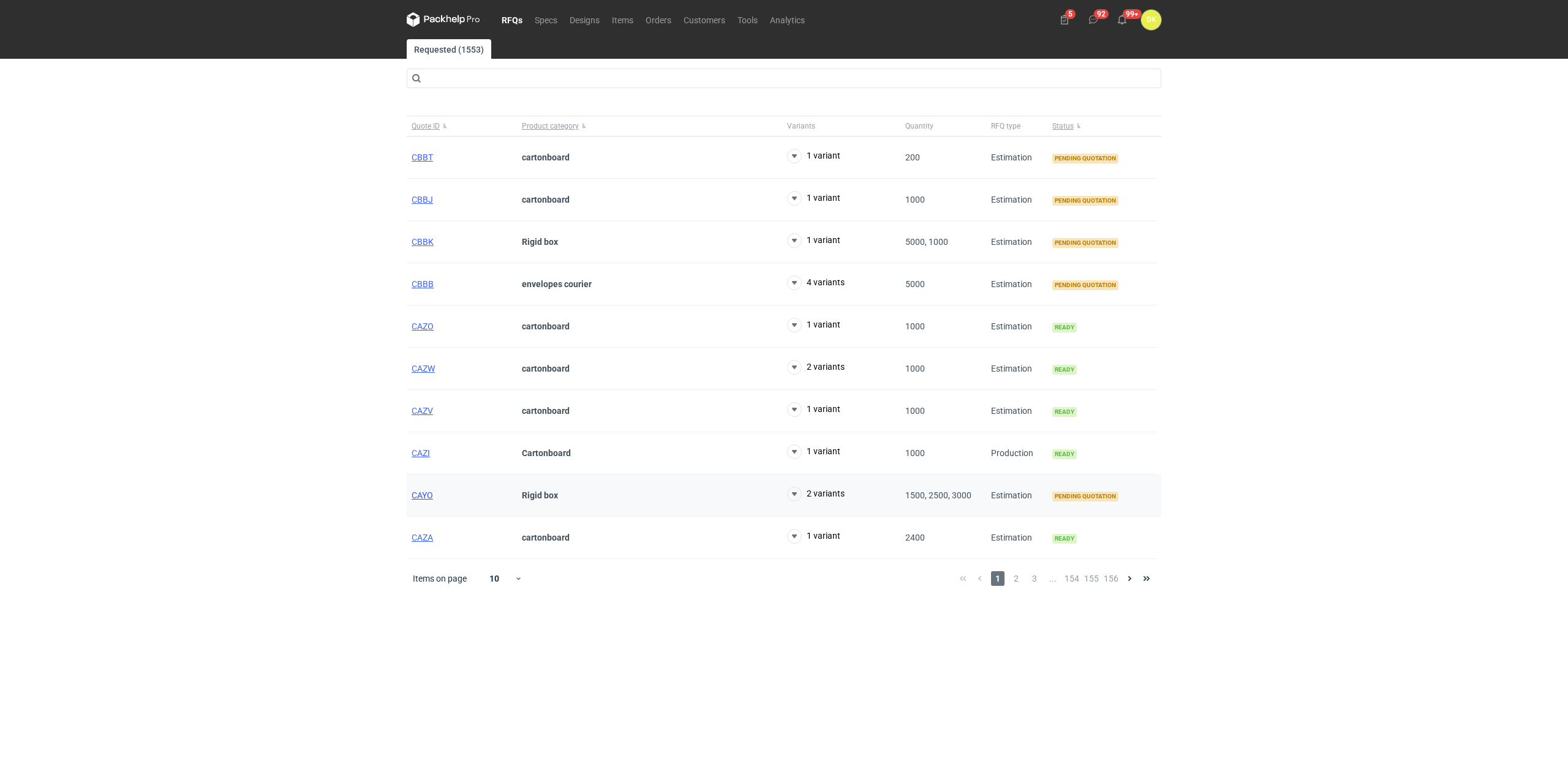
click at [418, 492] on span "CAYO" at bounding box center [422, 495] width 21 height 10
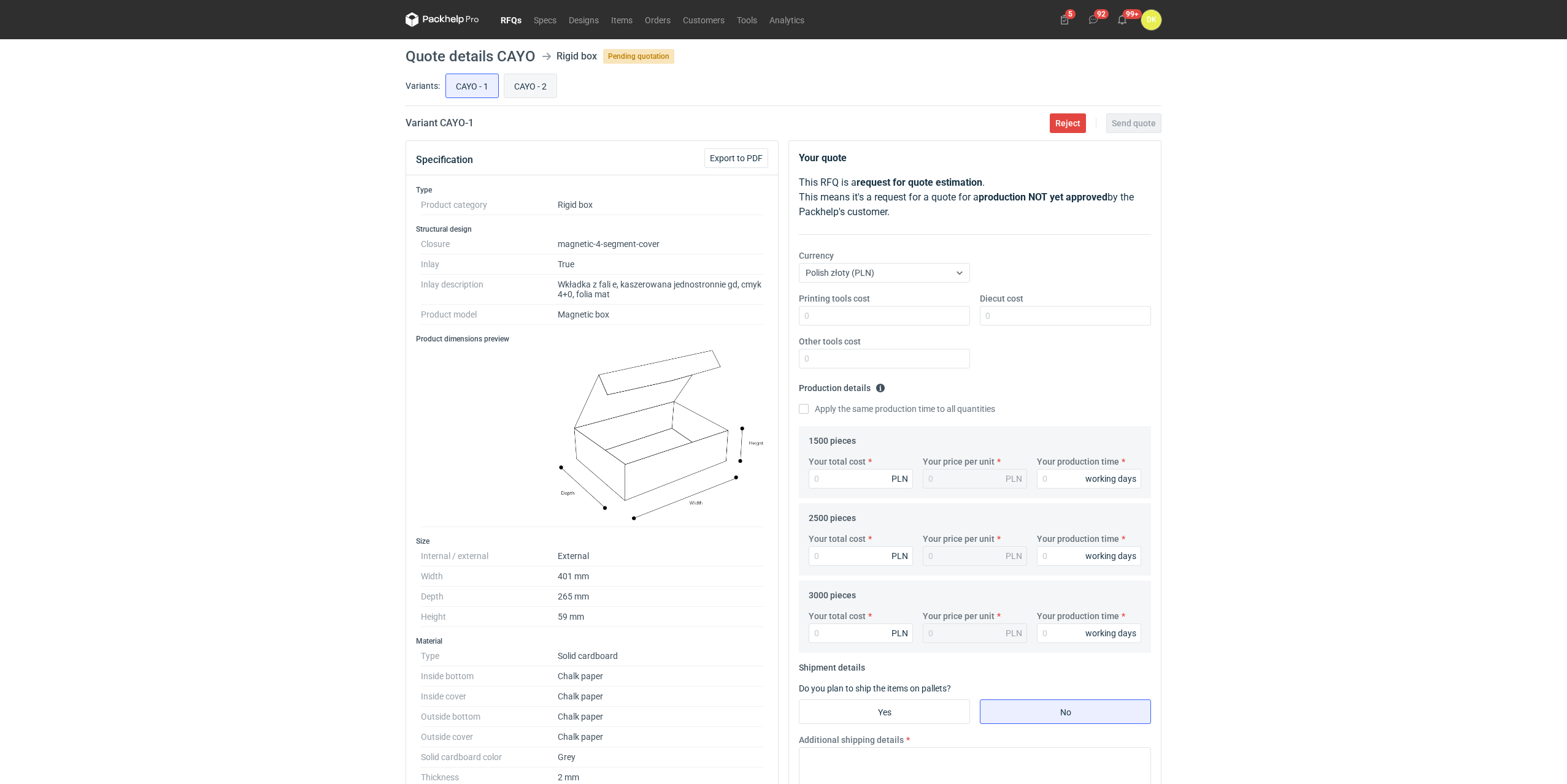
click at [537, 84] on input "CAYO - 2" at bounding box center [531, 86] width 52 height 23
radio input "true"
click at [859, 483] on input "Your total cost" at bounding box center [860, 479] width 104 height 20
type input "486"
type input "0.32"
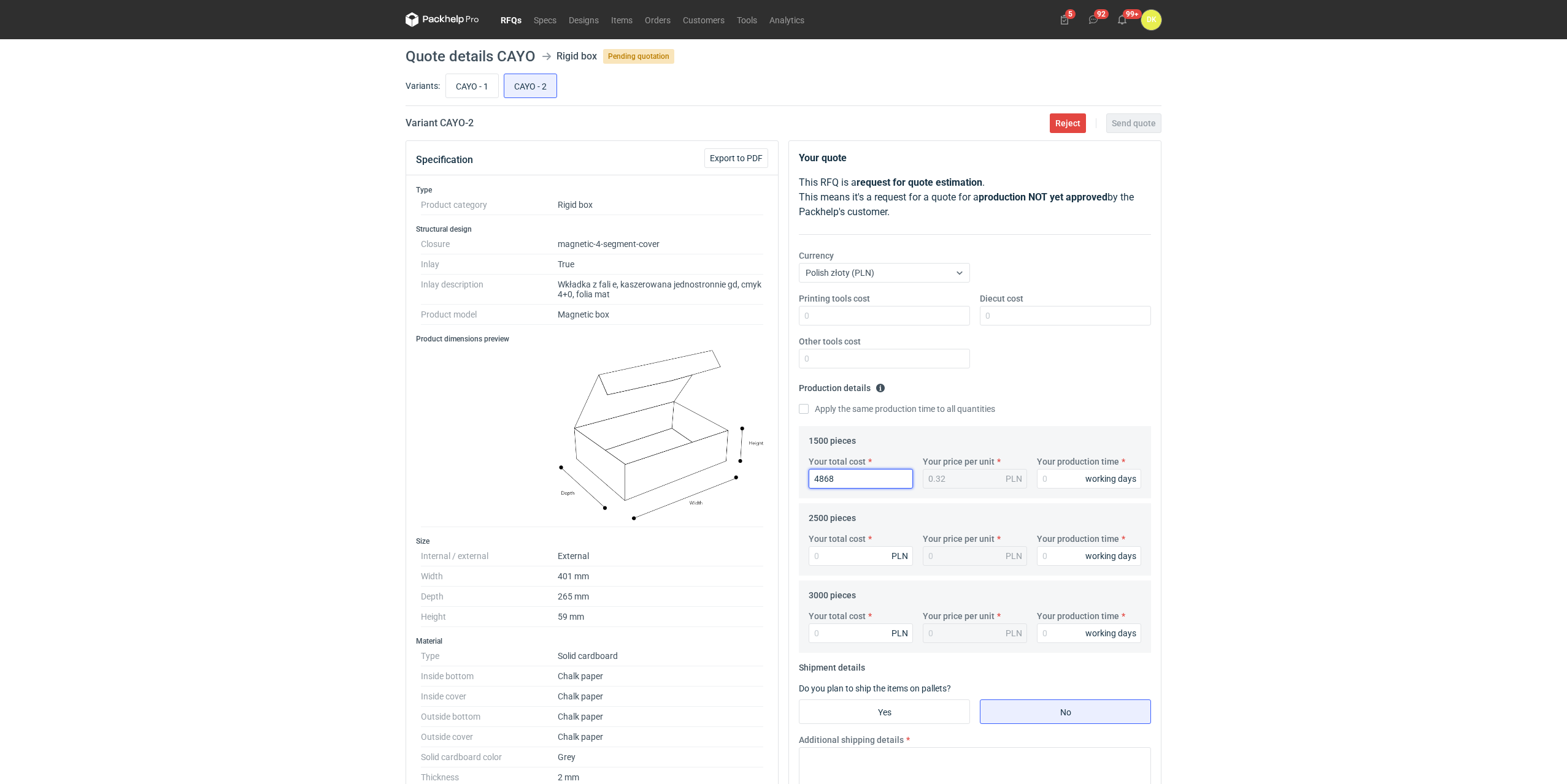
type input "48682"
type input "32.45"
type input "48682.6"
type input "32.46"
type input "48682.66"
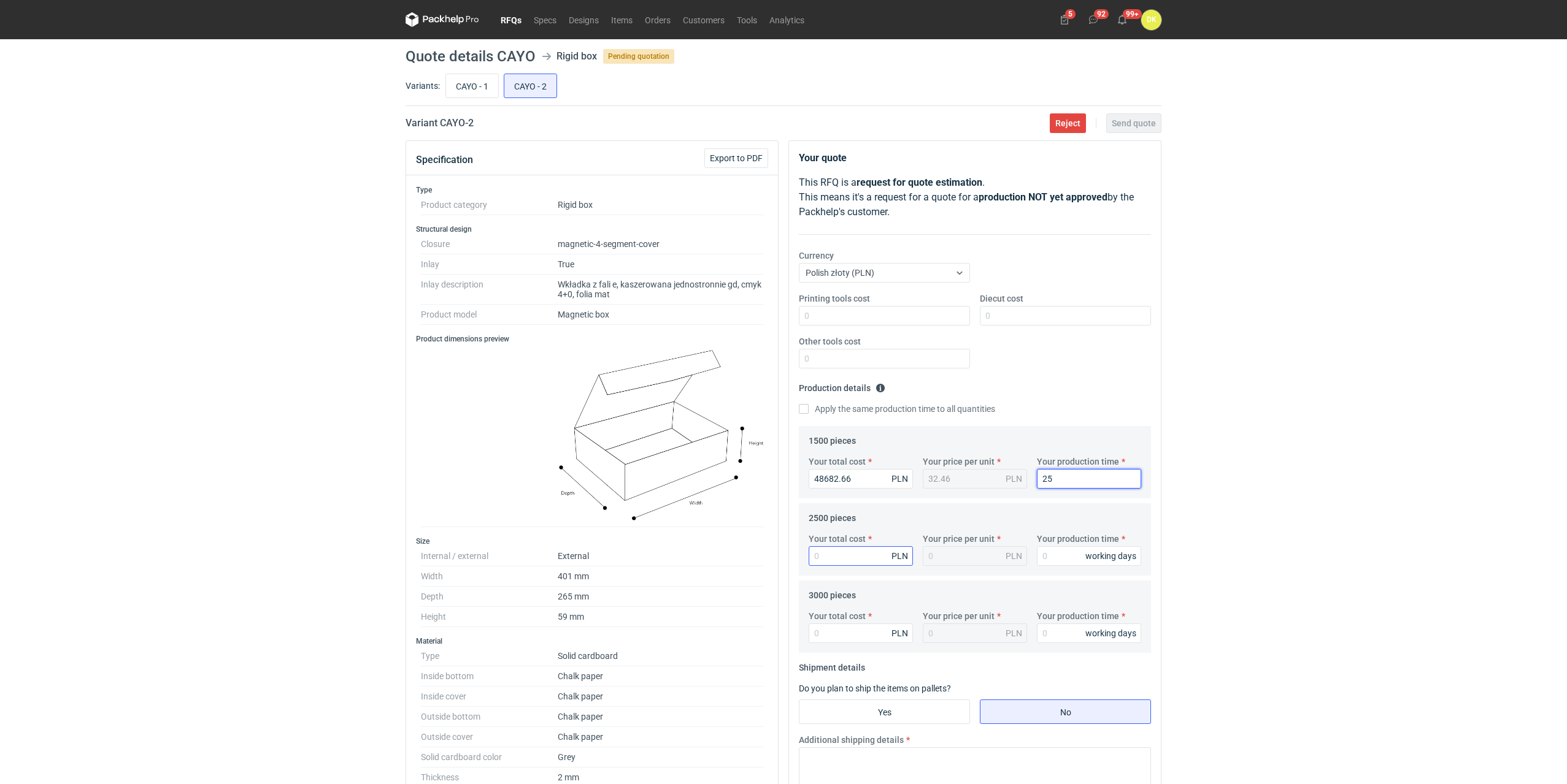
type input "25"
click at [884, 555] on input "Your total cost" at bounding box center [860, 556] width 104 height 20
type input "79790"
type input "31.92"
type input "79790.34"
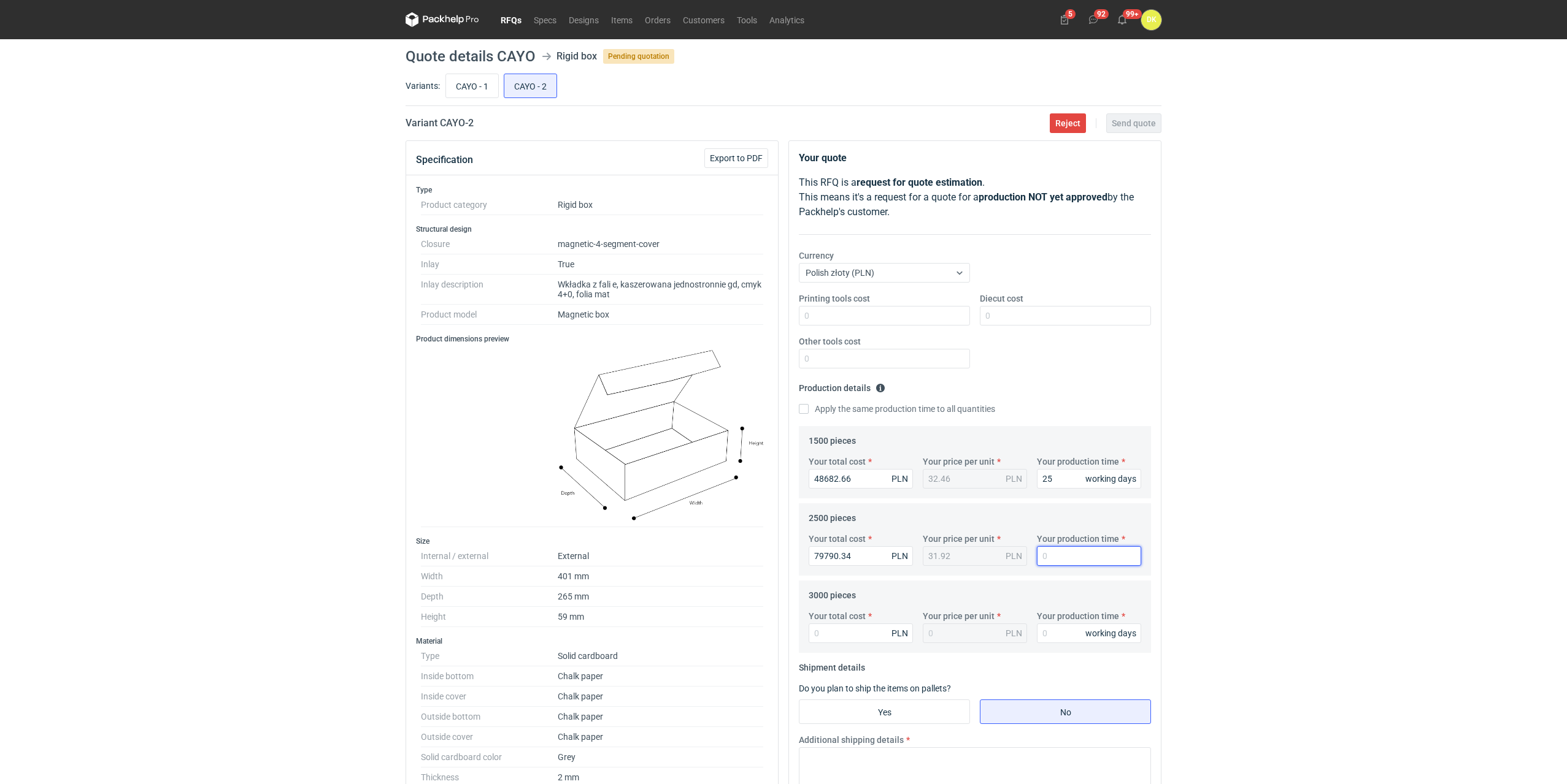
click at [1072, 557] on input "Your production time" at bounding box center [1089, 556] width 104 height 20
type input "25"
click at [844, 642] on input "Your total cost" at bounding box center [860, 633] width 104 height 20
type input "18"
type input "0.01"
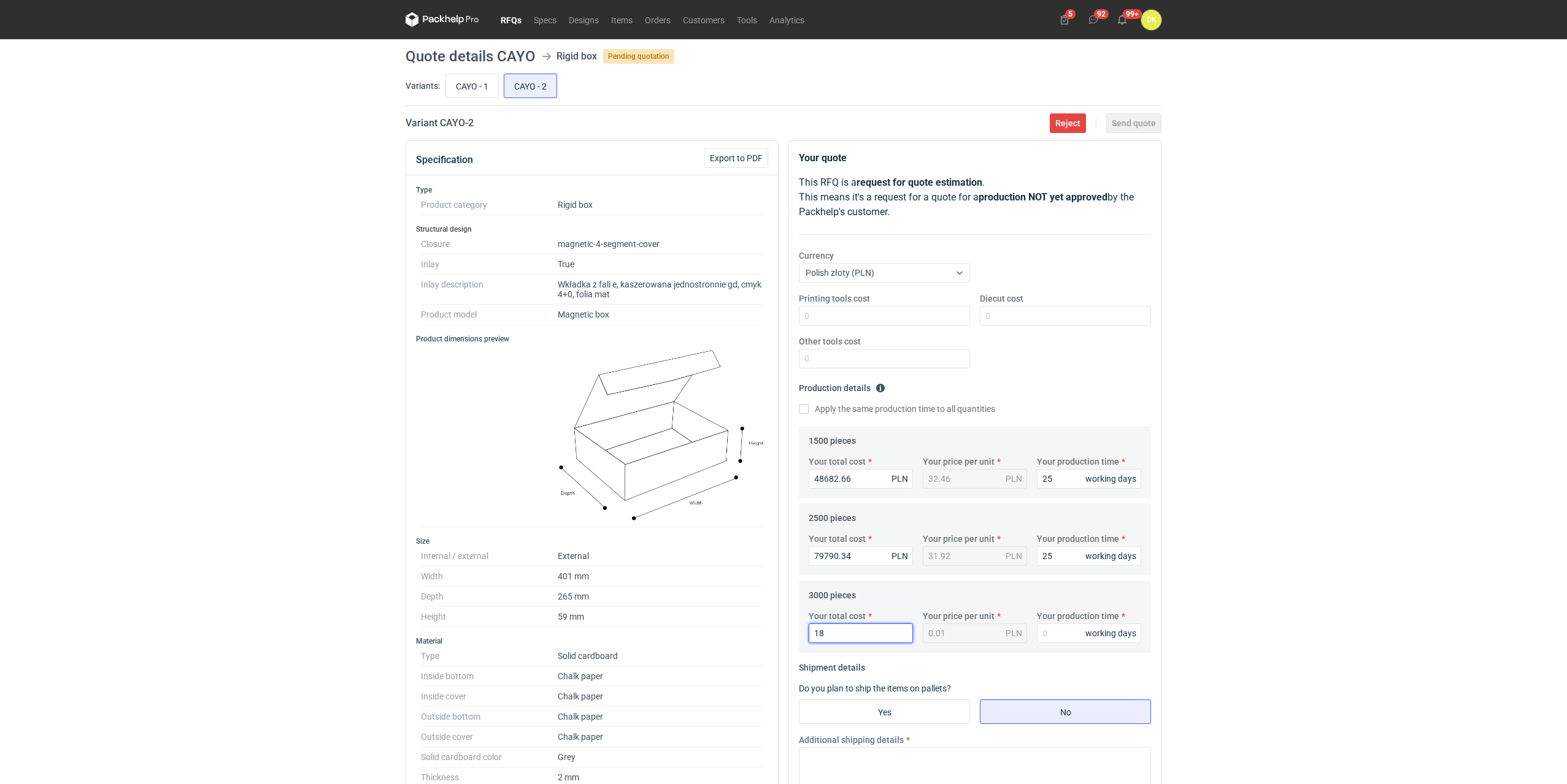
type input "182"
type input "0.06"
type input "18272"
type input "6.09"
drag, startPoint x: 859, startPoint y: 632, endPoint x: 774, endPoint y: 635, distance: 85.1
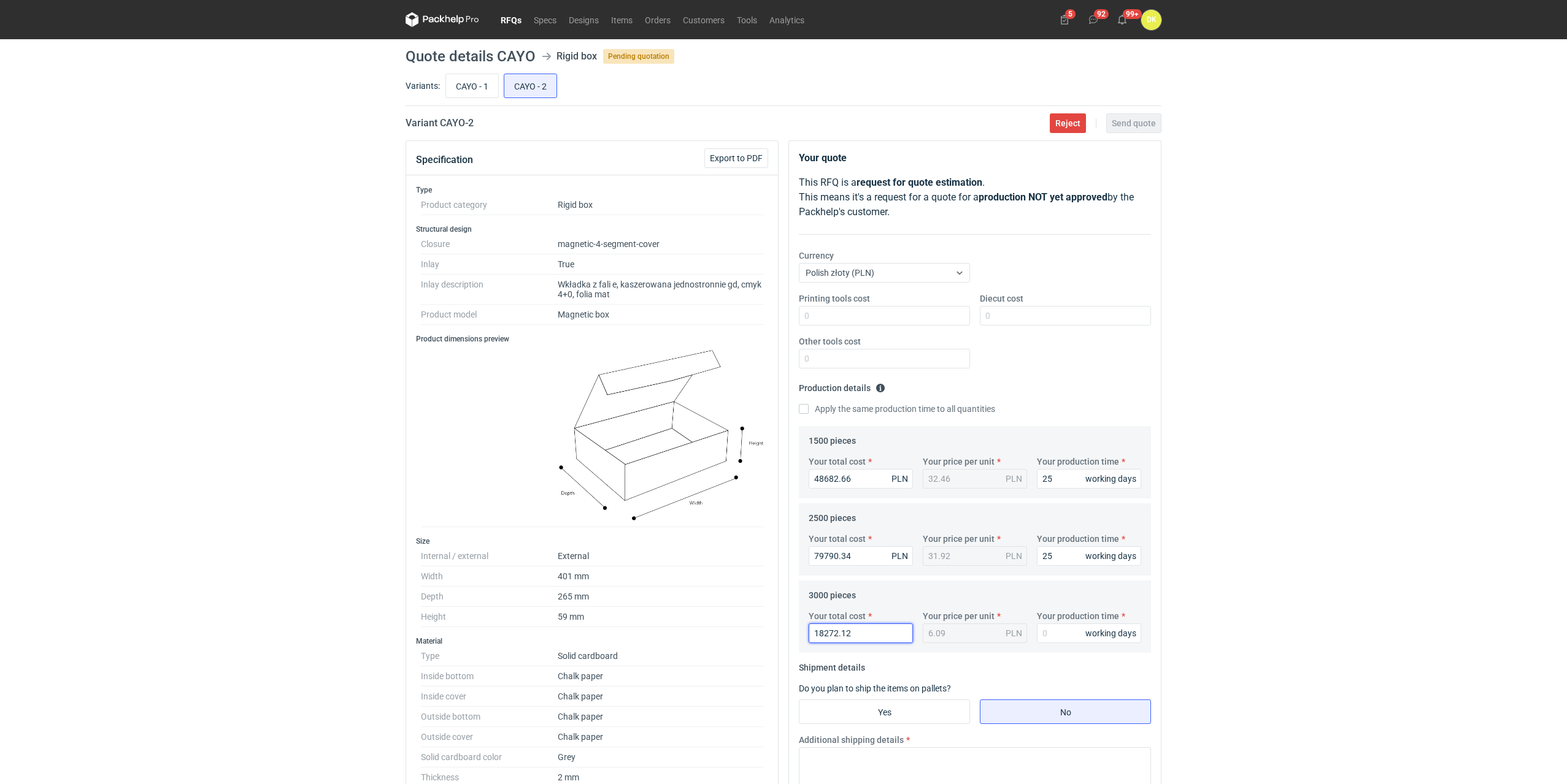
type input "80"
type input "0.03"
type input "80001"
type input "26.67"
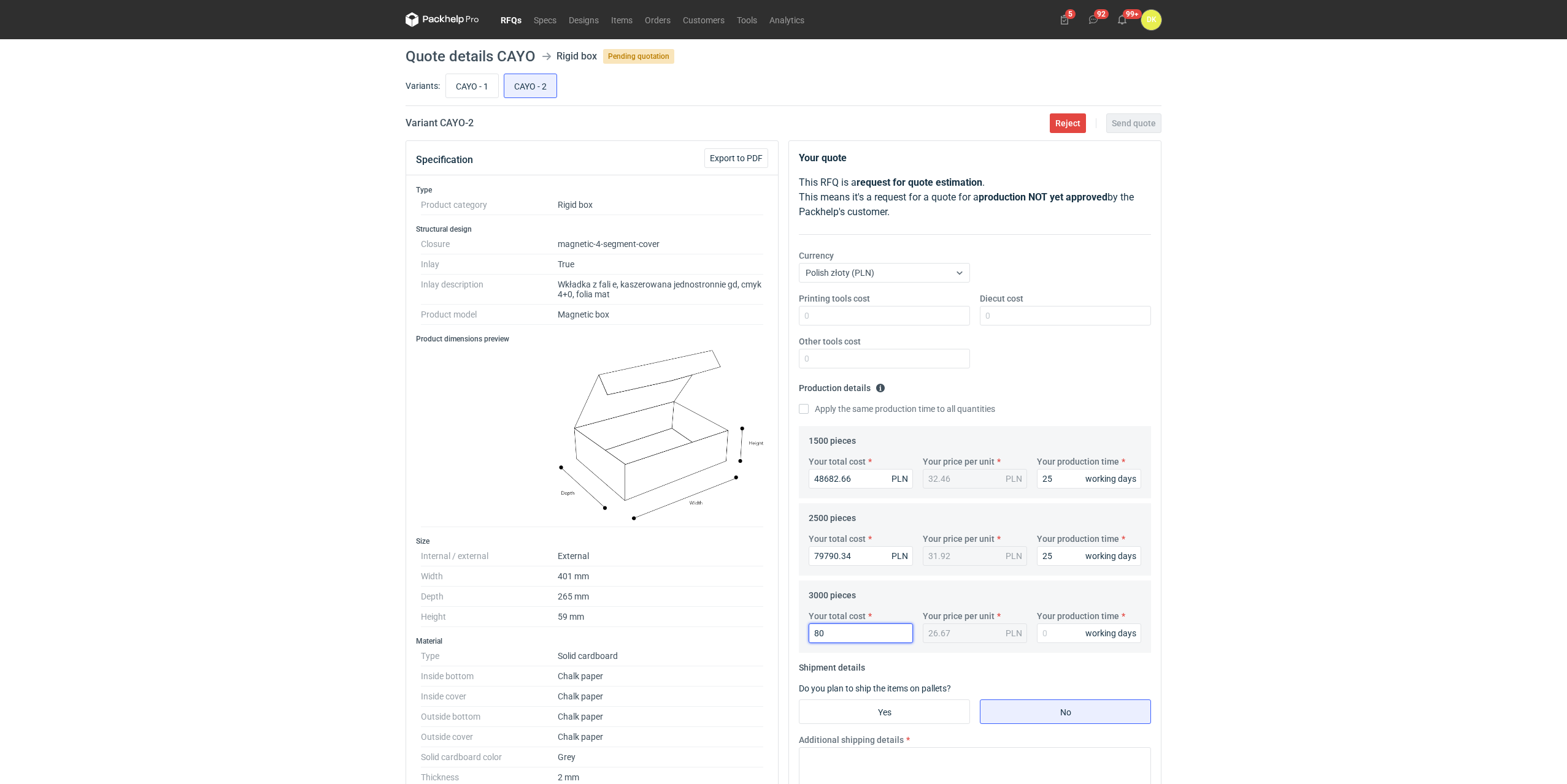
type input "8"
type input "82224"
type input "27.41"
type input "82224.54"
click at [1062, 638] on input "Your production time" at bounding box center [1089, 633] width 104 height 20
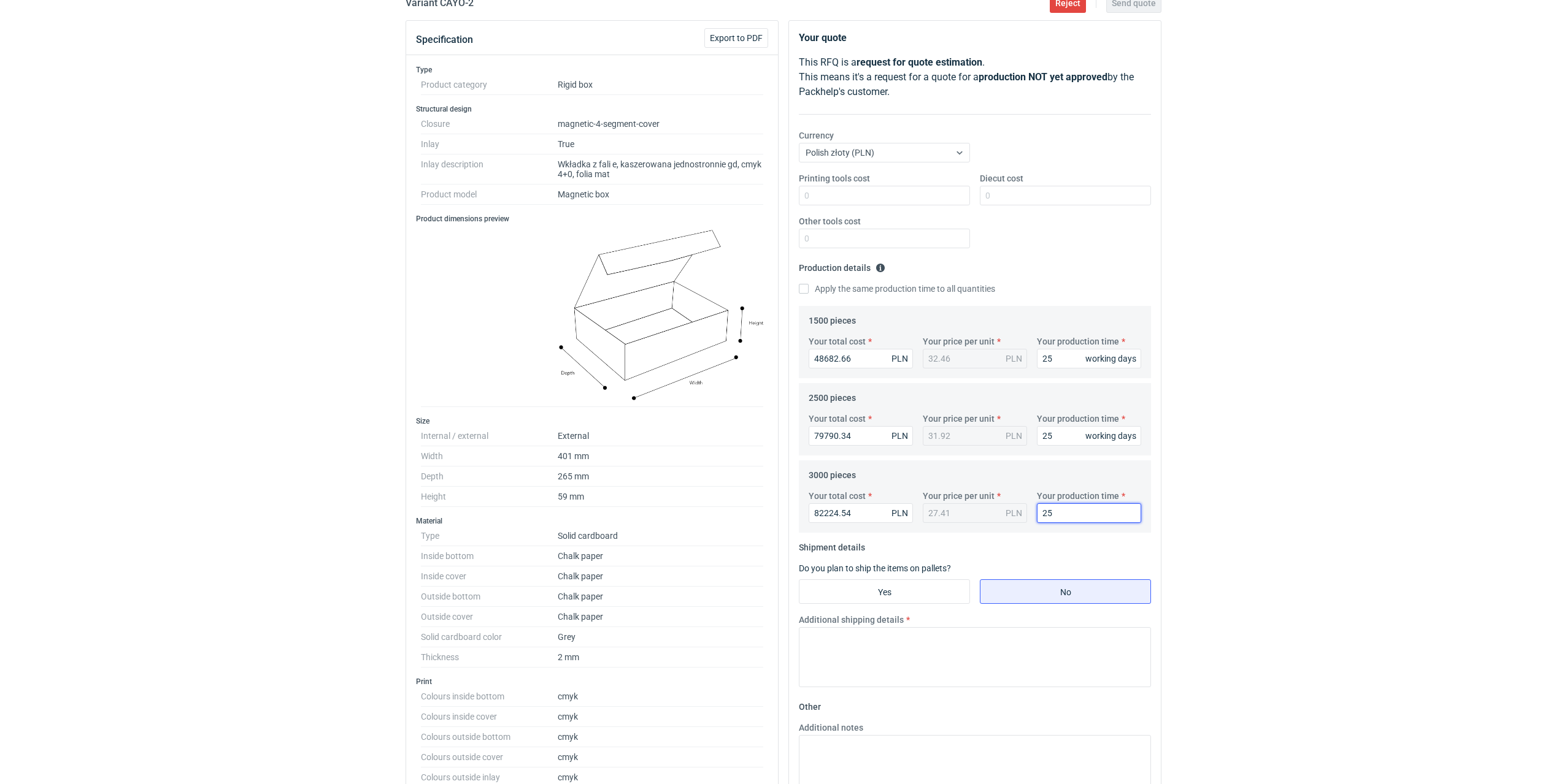
scroll to position [245, 0]
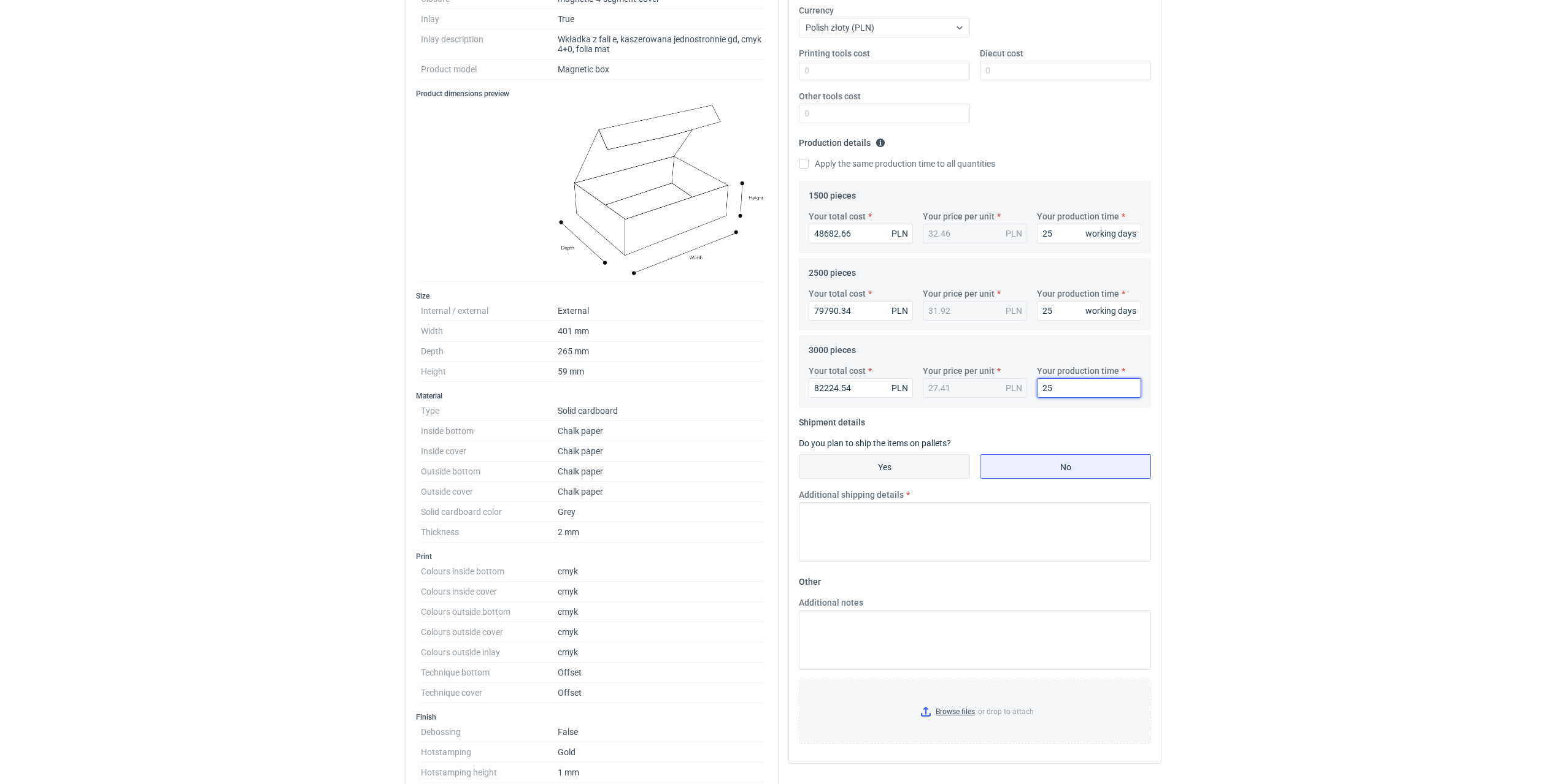
type input "25"
click at [926, 461] on input "Yes" at bounding box center [884, 466] width 170 height 23
radio input "true"
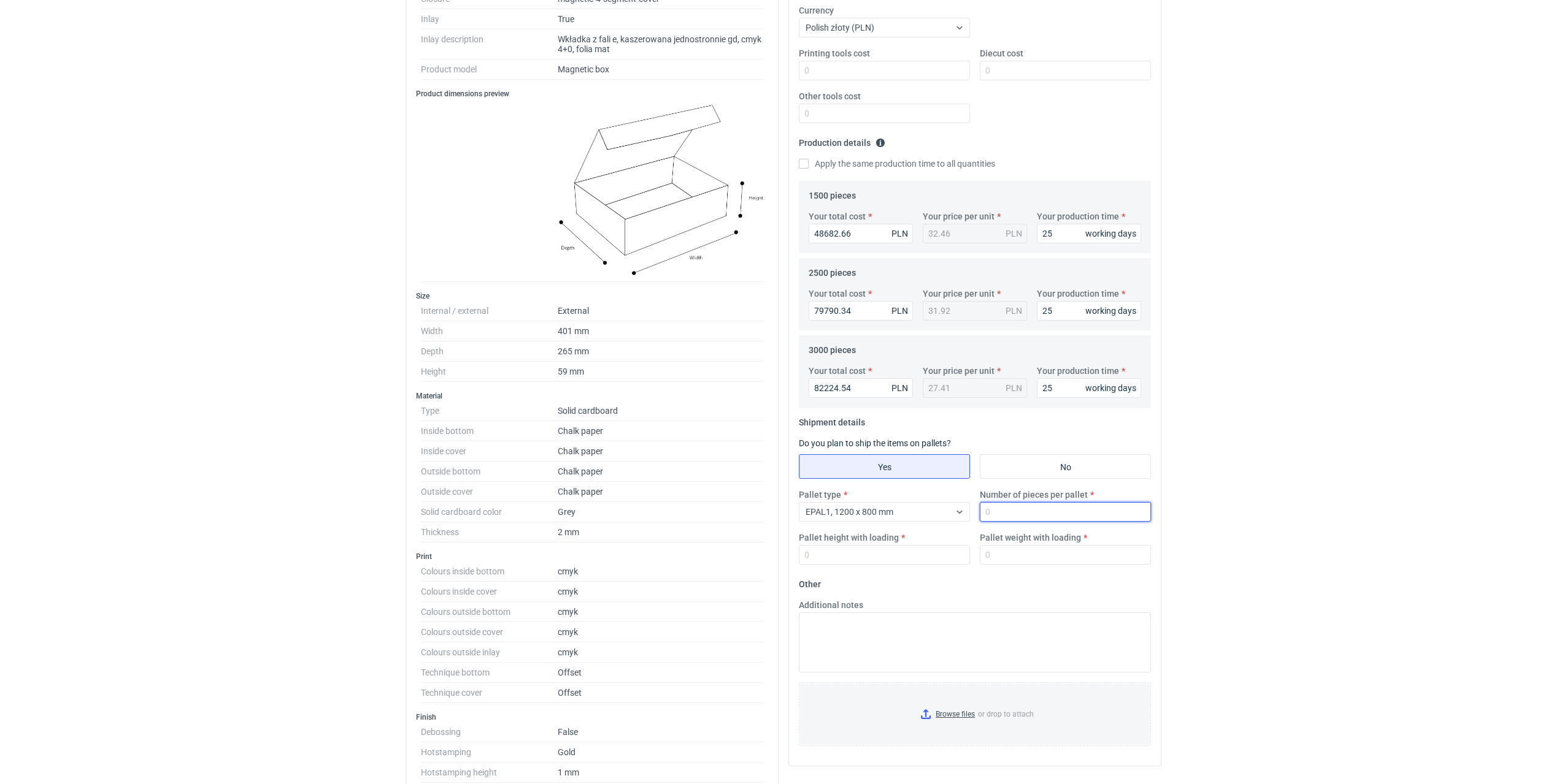
click at [1054, 513] on input "Number of pieces per pallet" at bounding box center [1065, 512] width 171 height 20
type input "180"
click at [884, 554] on input "Pallet height with loading" at bounding box center [884, 555] width 171 height 20
type input "1800"
click at [981, 556] on input "Pallet weight with loading" at bounding box center [1065, 555] width 171 height 20
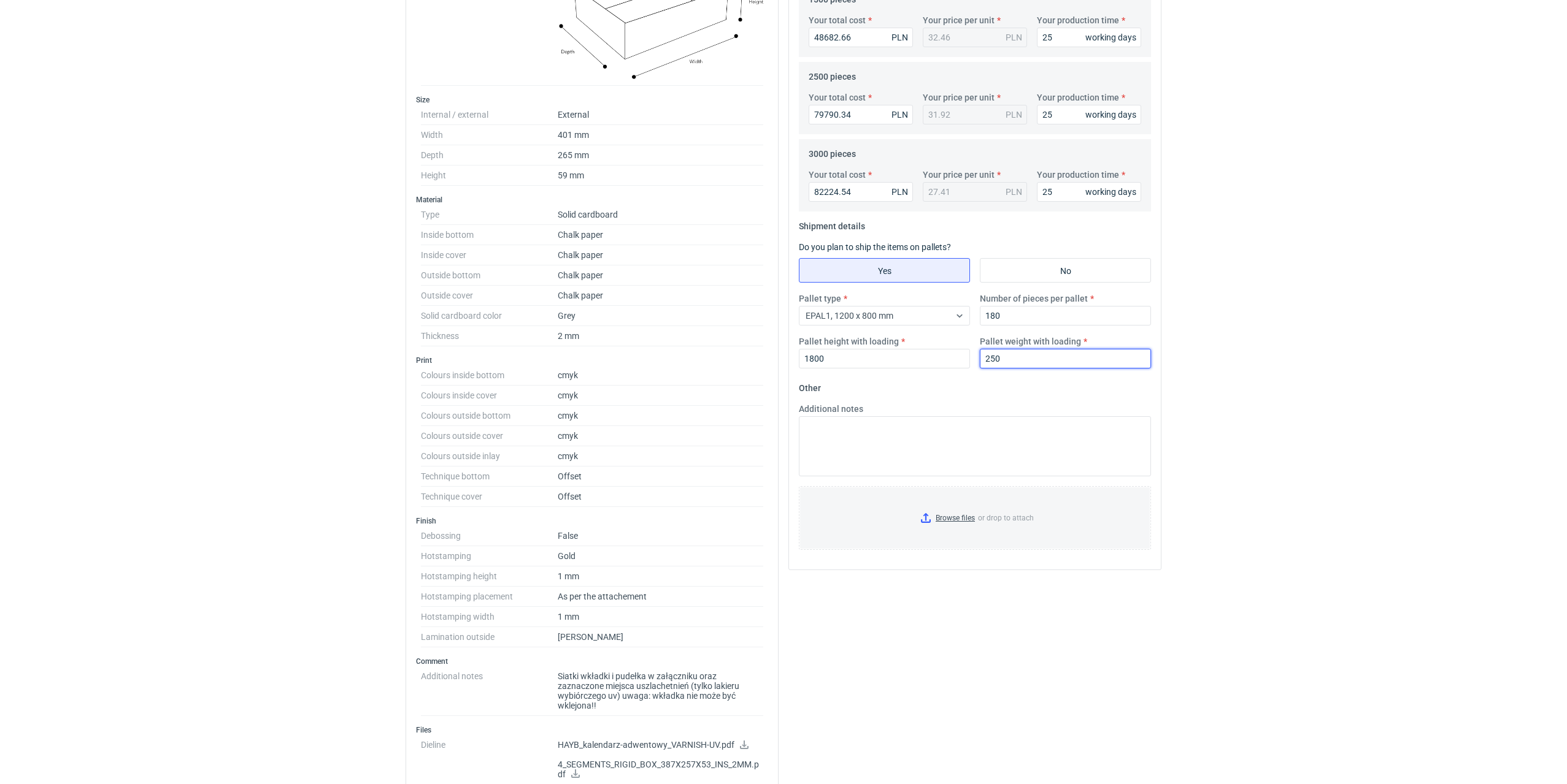
scroll to position [552, 0]
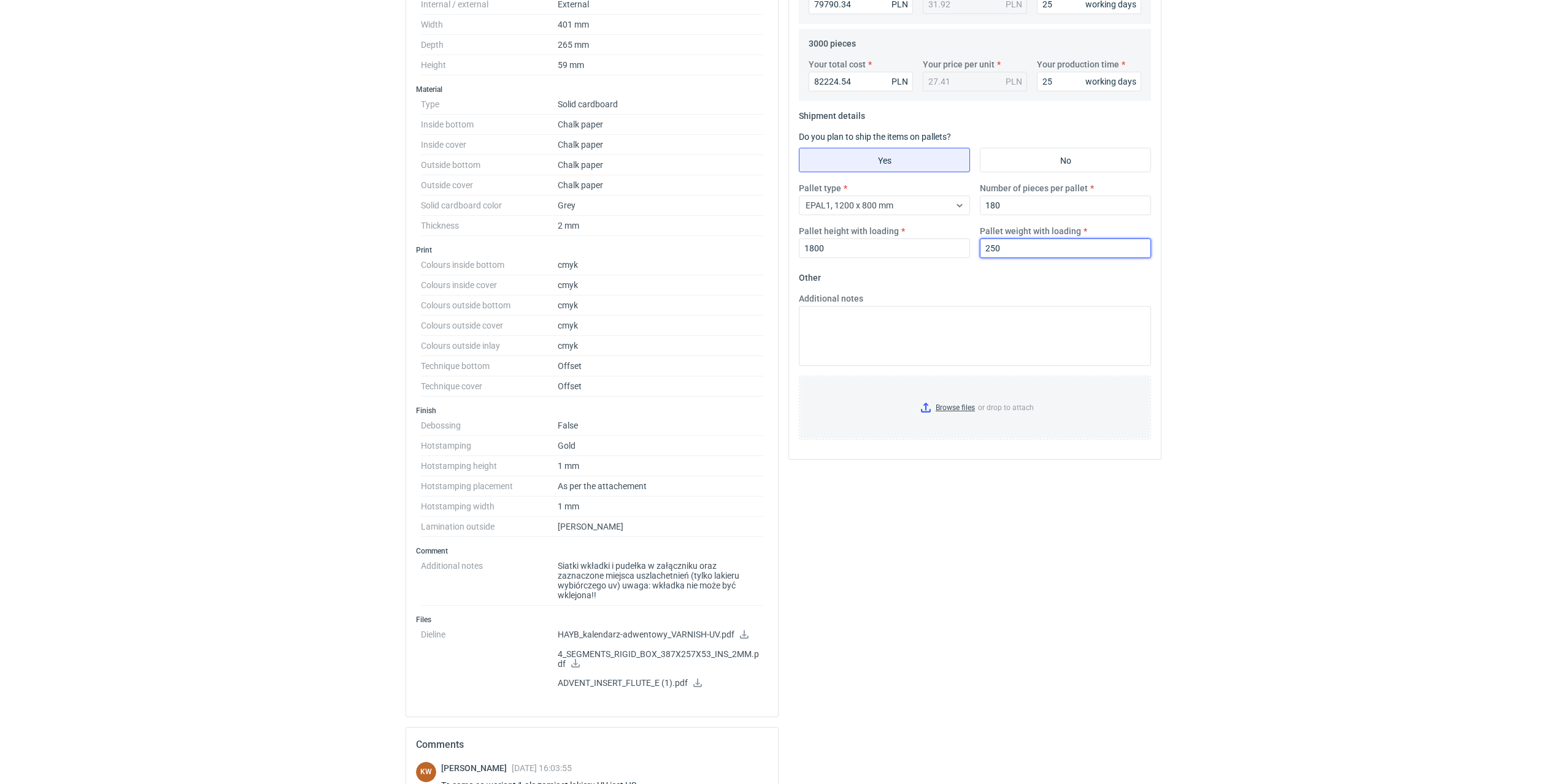
type input "250"
click at [570, 663] on icon at bounding box center [575, 663] width 10 height 9
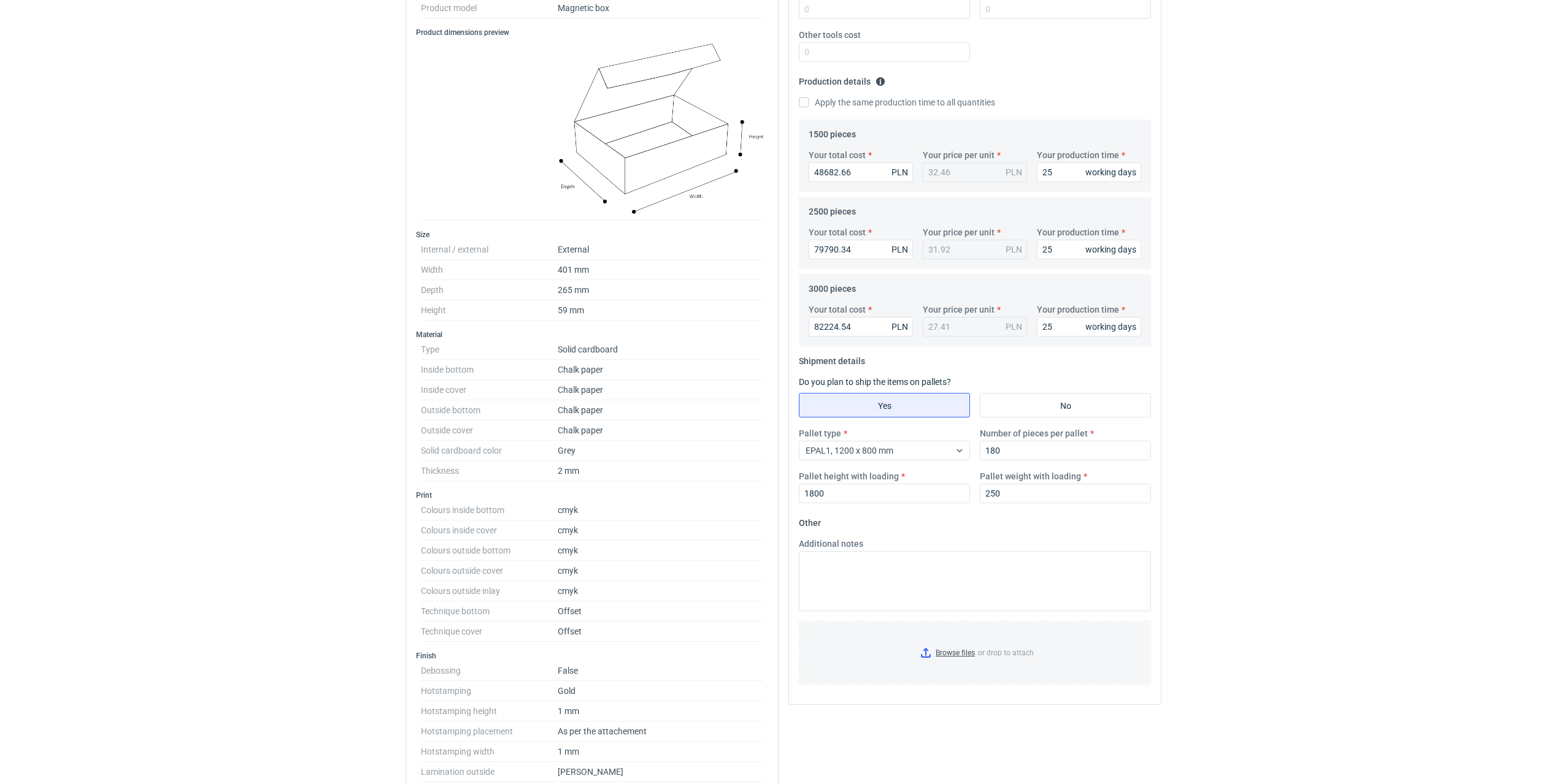
scroll to position [123, 0]
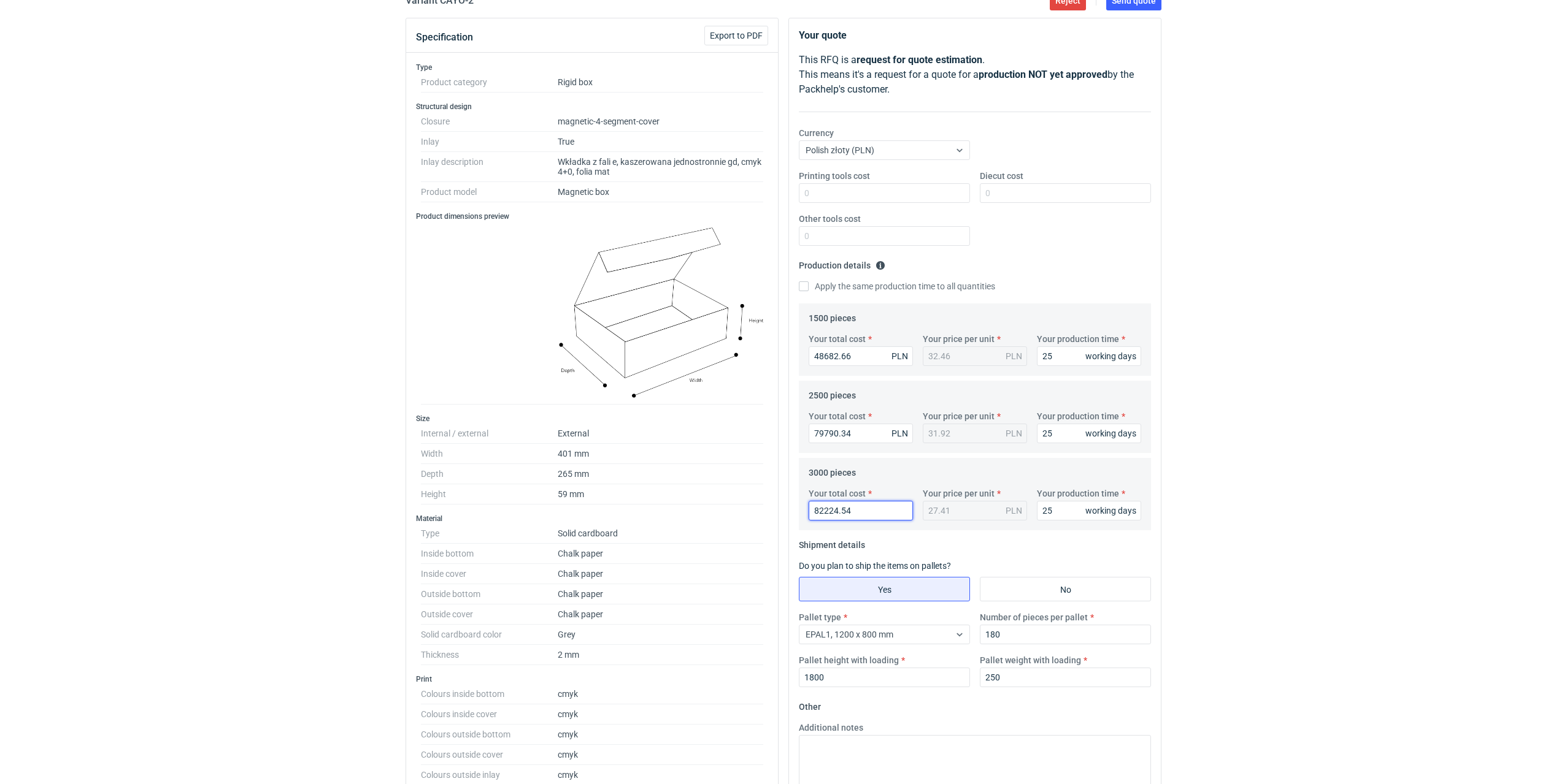
drag, startPoint x: 858, startPoint y: 513, endPoint x: 777, endPoint y: 509, distance: 81.1
click at [777, 509] on div "Specification Export to PDF Type Product category Rigid box Structural design C…" at bounding box center [784, 734] width 766 height 1433
type input "94"
type input "0.03"
type input "94759"
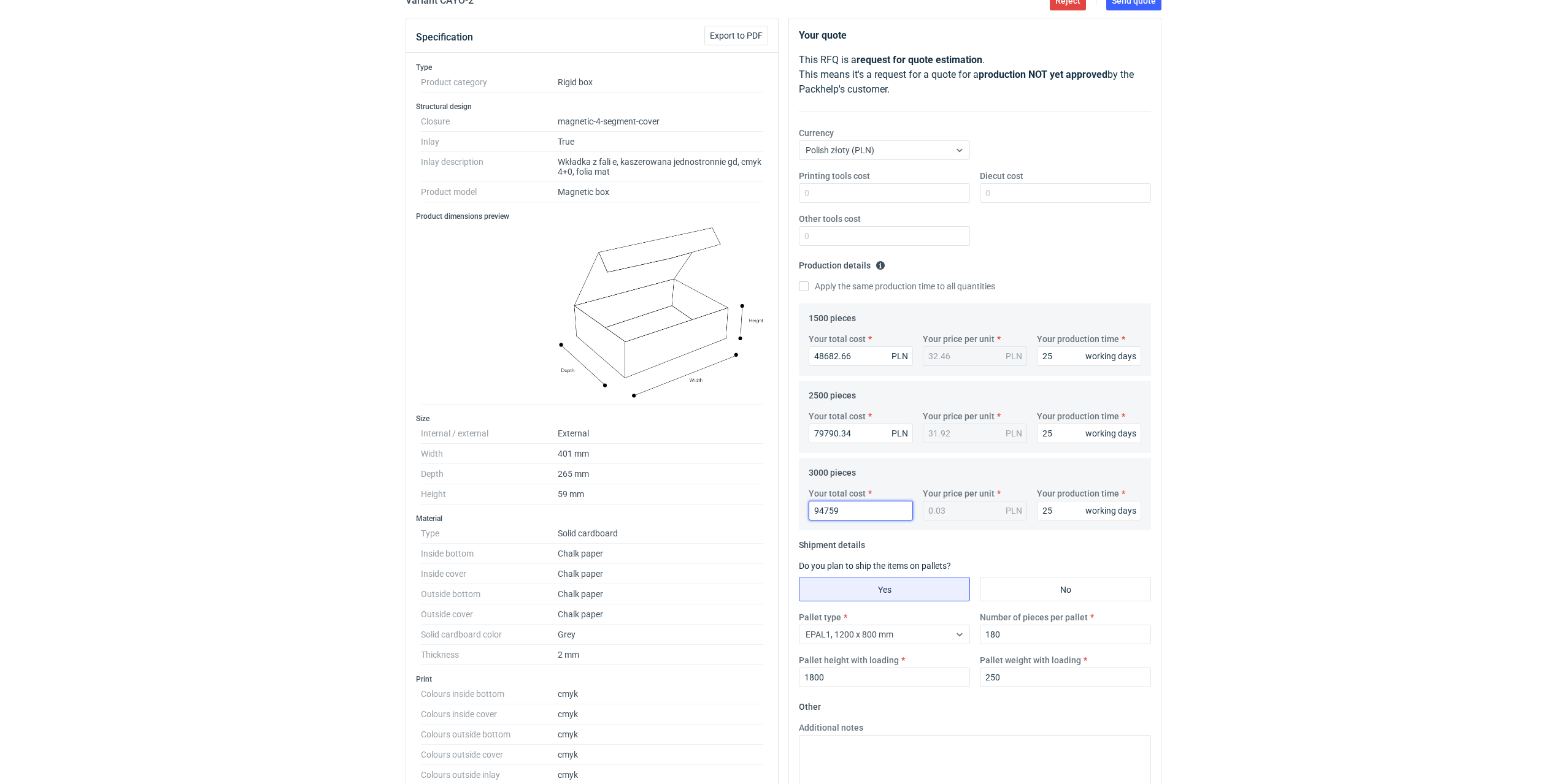
type input "31.59"
type input "94759.74"
click at [830, 431] on input "79790.34" at bounding box center [860, 434] width 104 height 20
drag, startPoint x: 866, startPoint y: 430, endPoint x: 739, endPoint y: 441, distance: 127.5
click at [739, 441] on div "Specification Export to PDF Type Product category Rigid box Structural design C…" at bounding box center [784, 734] width 766 height 1433
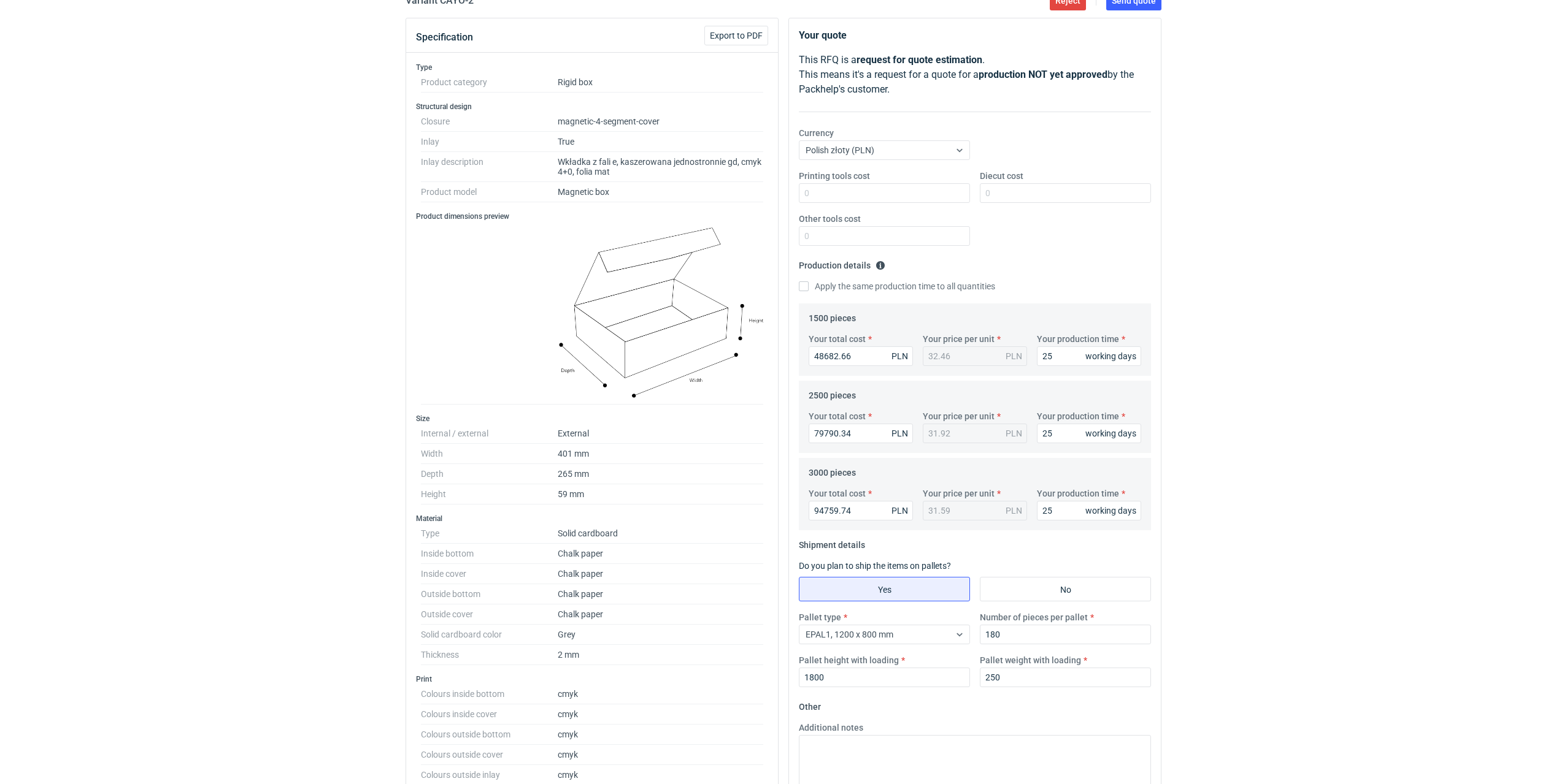
click at [1401, 496] on div "RFQs Specs Designs Items Orders Customers Tools Analytics 5 92 99+ DK Dominika …" at bounding box center [783, 269] width 1567 height 784
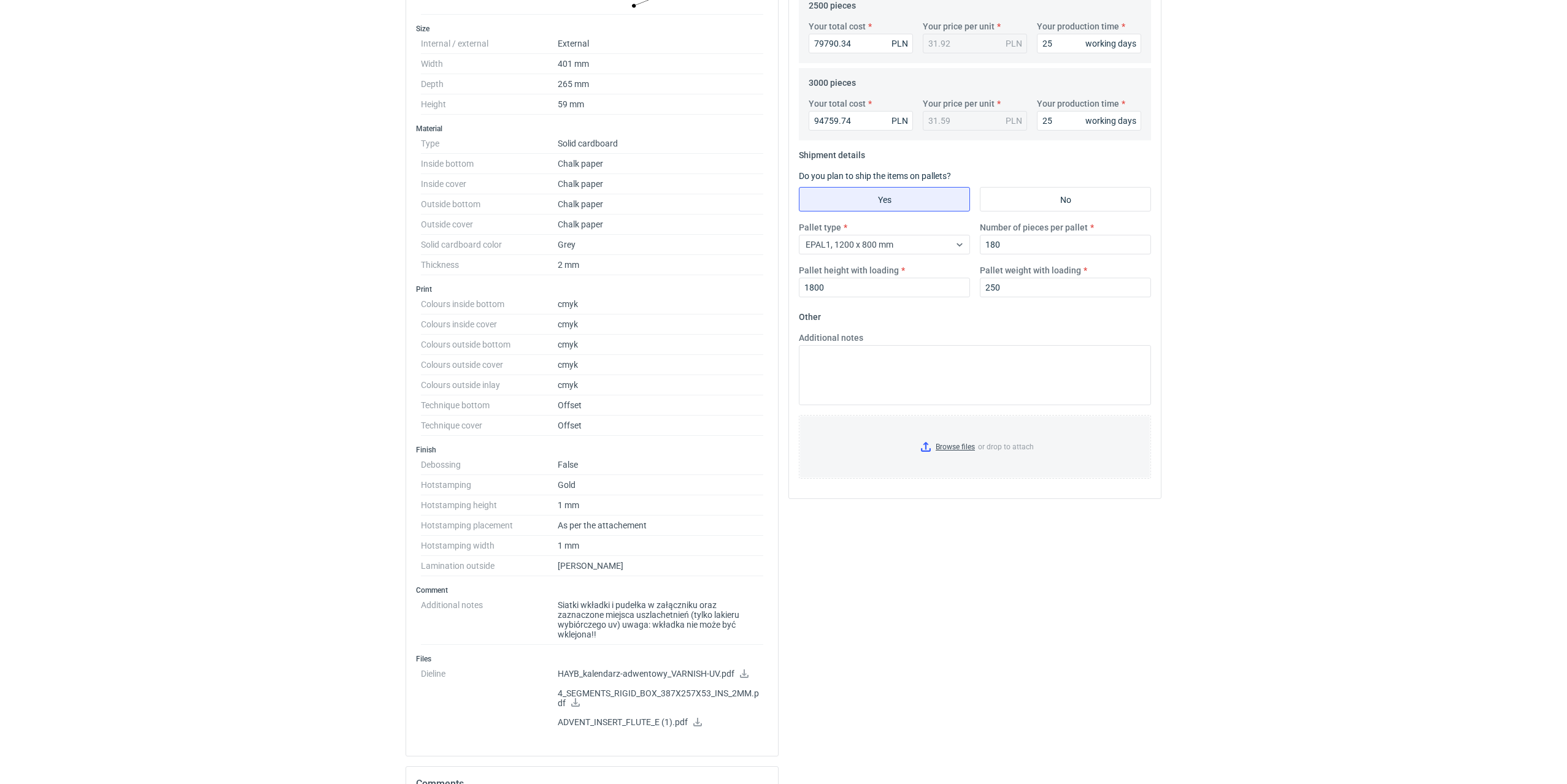
scroll to position [613, 0]
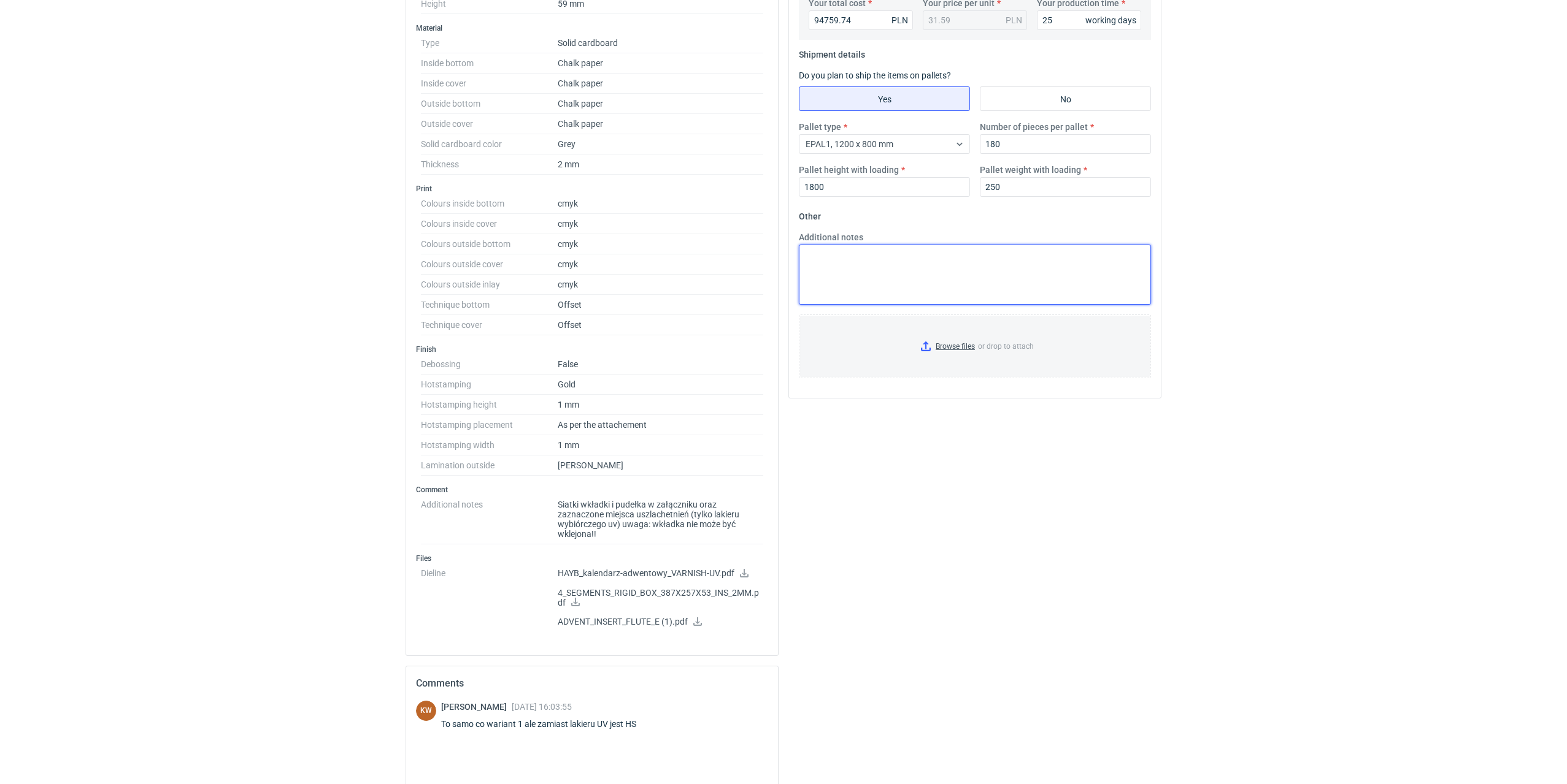
click at [819, 264] on textarea "Additional notes" at bounding box center [975, 274] width 352 height 60
click at [1096, 257] on textarea "Wycena wg. poprzednich produkcji - laminat nierysujący wewnątrz i na zewnatrz p…" at bounding box center [975, 274] width 352 height 60
click at [841, 266] on textarea "Wycena wg. poprzednich produkcji - laminat nierysujący wewnątrz i na zewnątrz p…" at bounding box center [975, 274] width 352 height 60
click at [905, 281] on textarea "Wycena wg. poprzednich produkcji - laminat nierysujący wewnątrz i na zewnątrz p…" at bounding box center [975, 274] width 352 height 60
click at [909, 281] on textarea "Wycena wg. poprzednich produkcji - laminat nierysujący wewnątrz i na zewnątrz p…" at bounding box center [975, 274] width 352 height 60
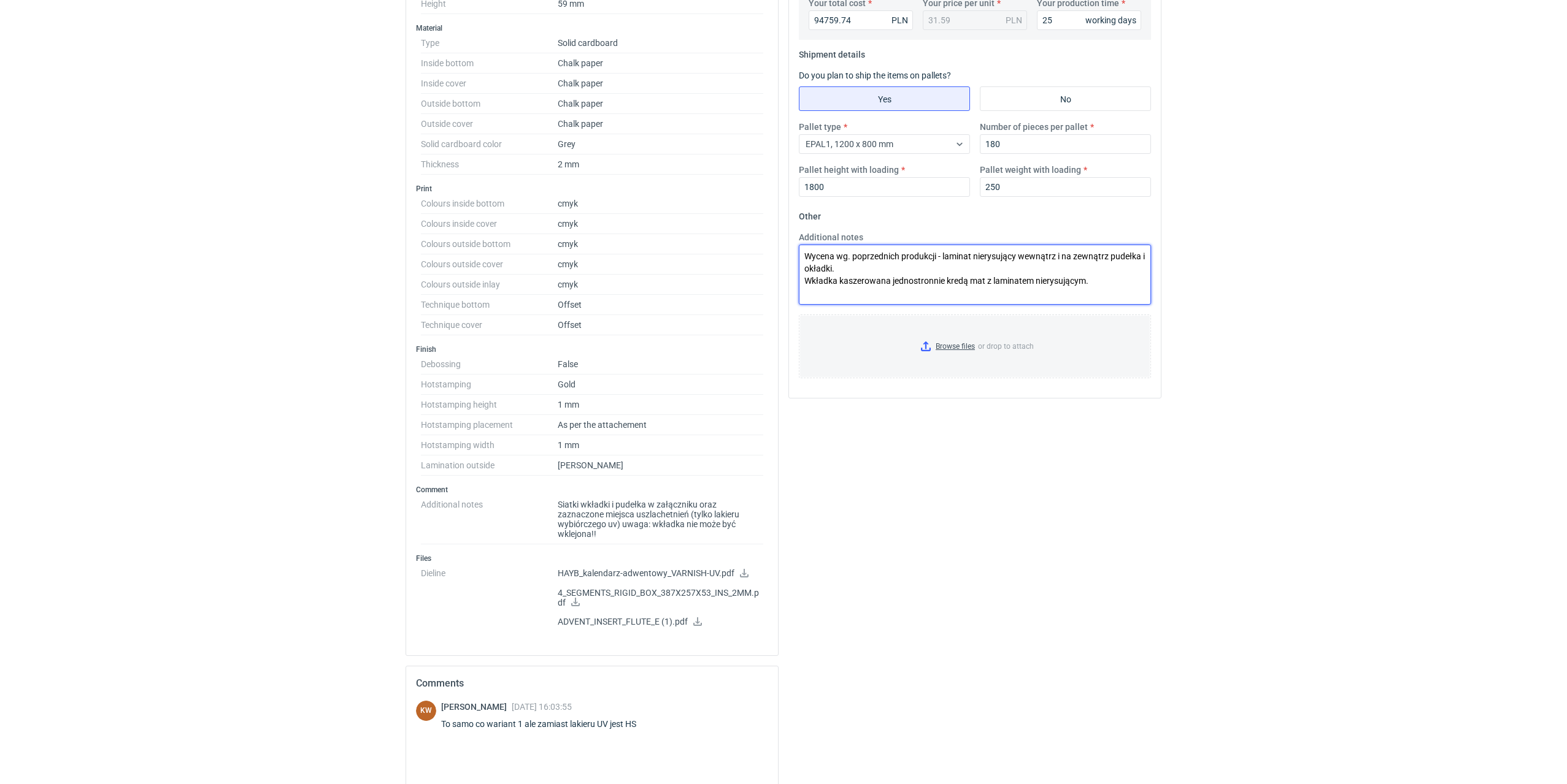
click at [951, 288] on textarea "Wycena wg. poprzednich produkcji - laminat nierysujący wewnątrz i na zewnątrz p…" at bounding box center [975, 274] width 352 height 60
drag, startPoint x: 1101, startPoint y: 280, endPoint x: 784, endPoint y: 258, distance: 317.8
click at [784, 258] on div "Your quote This RFQ is a request for quote estimation . This means it's a reque…" at bounding box center [975, 244] width 383 height 1433
type textarea "Wycena wg. poprzednich produkcji - laminat nierysujący wewnątrz i na zewnątrz p…"
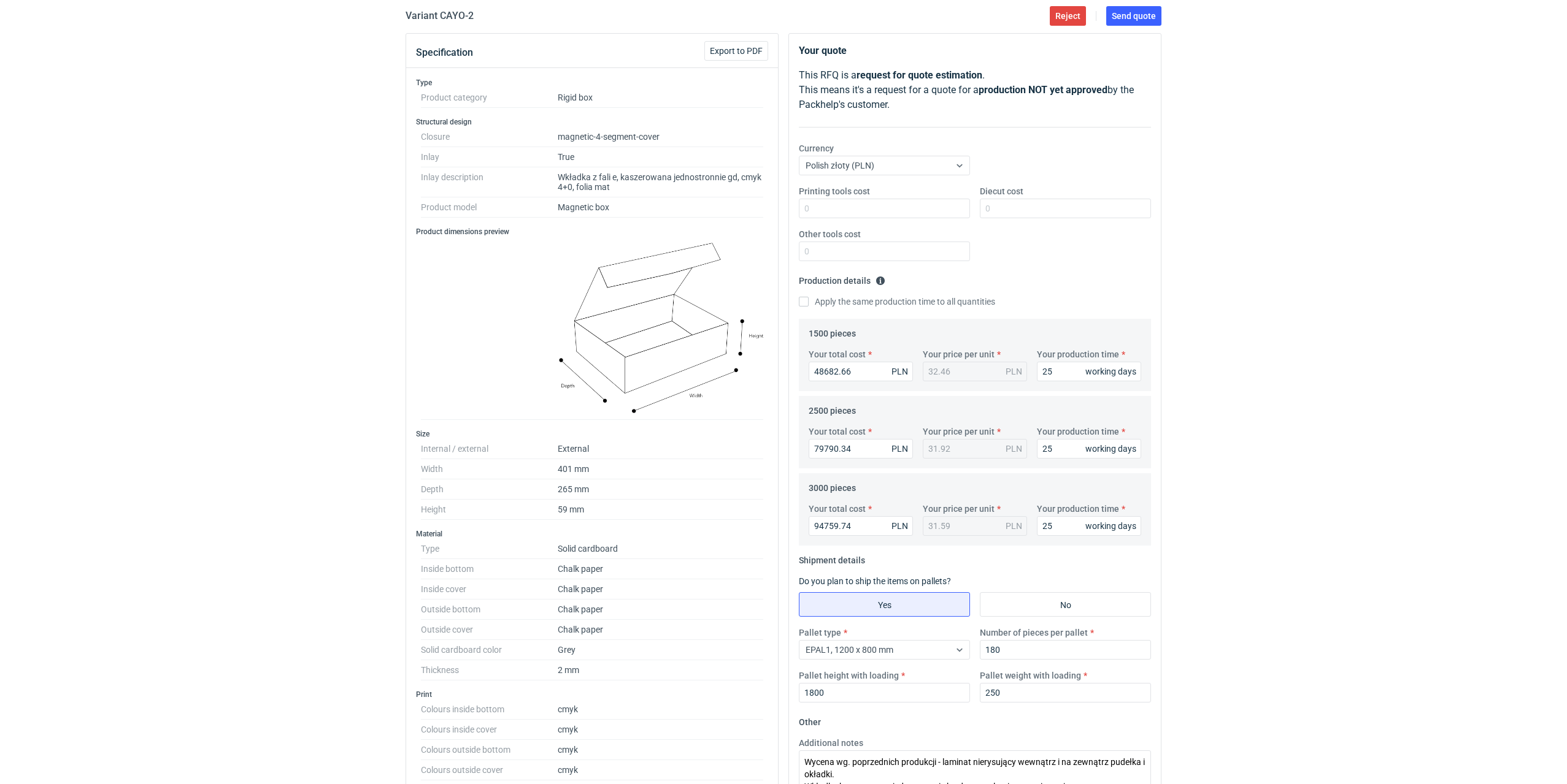
scroll to position [0, 0]
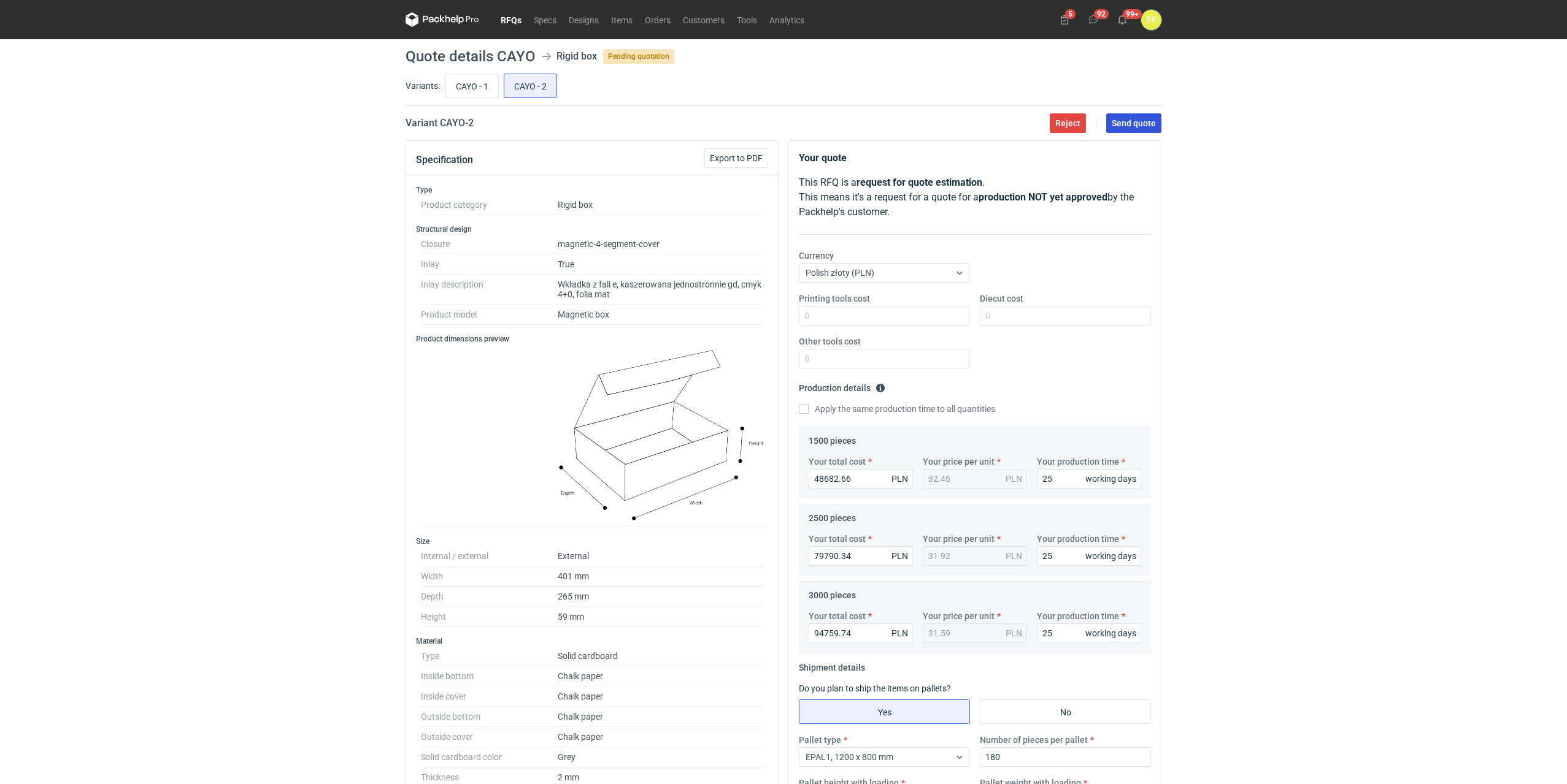
click at [1132, 123] on span "Send quote" at bounding box center [1134, 123] width 44 height 9
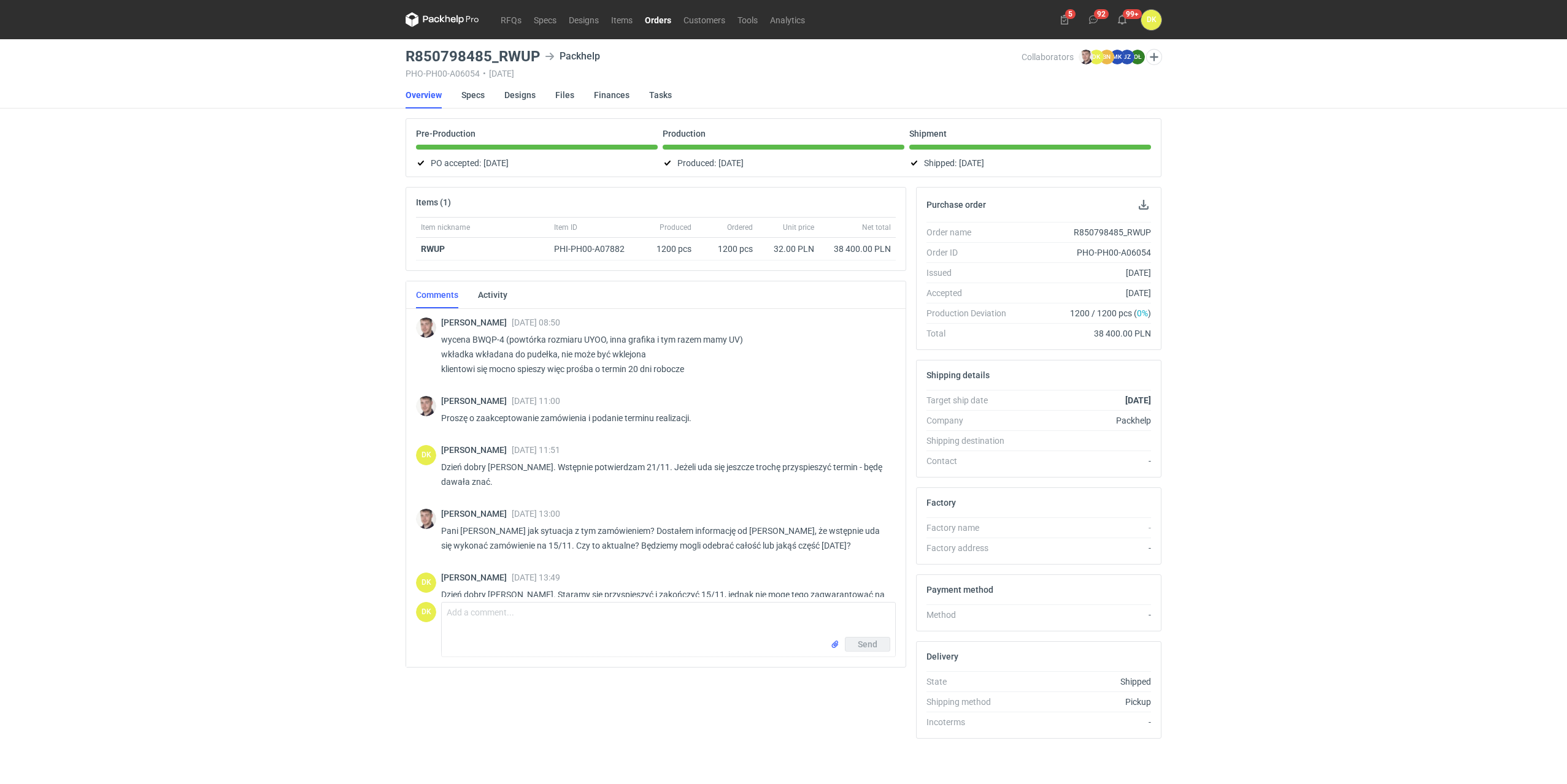
click at [475, 338] on p "wycena BWQP-4 (powtórka rozmiaru UYOO, inna grafika i tym razem mamy UV) wkładk…" at bounding box center [663, 354] width 445 height 44
copy p "BWQP"
click at [652, 16] on link "Orders" at bounding box center [658, 19] width 39 height 15
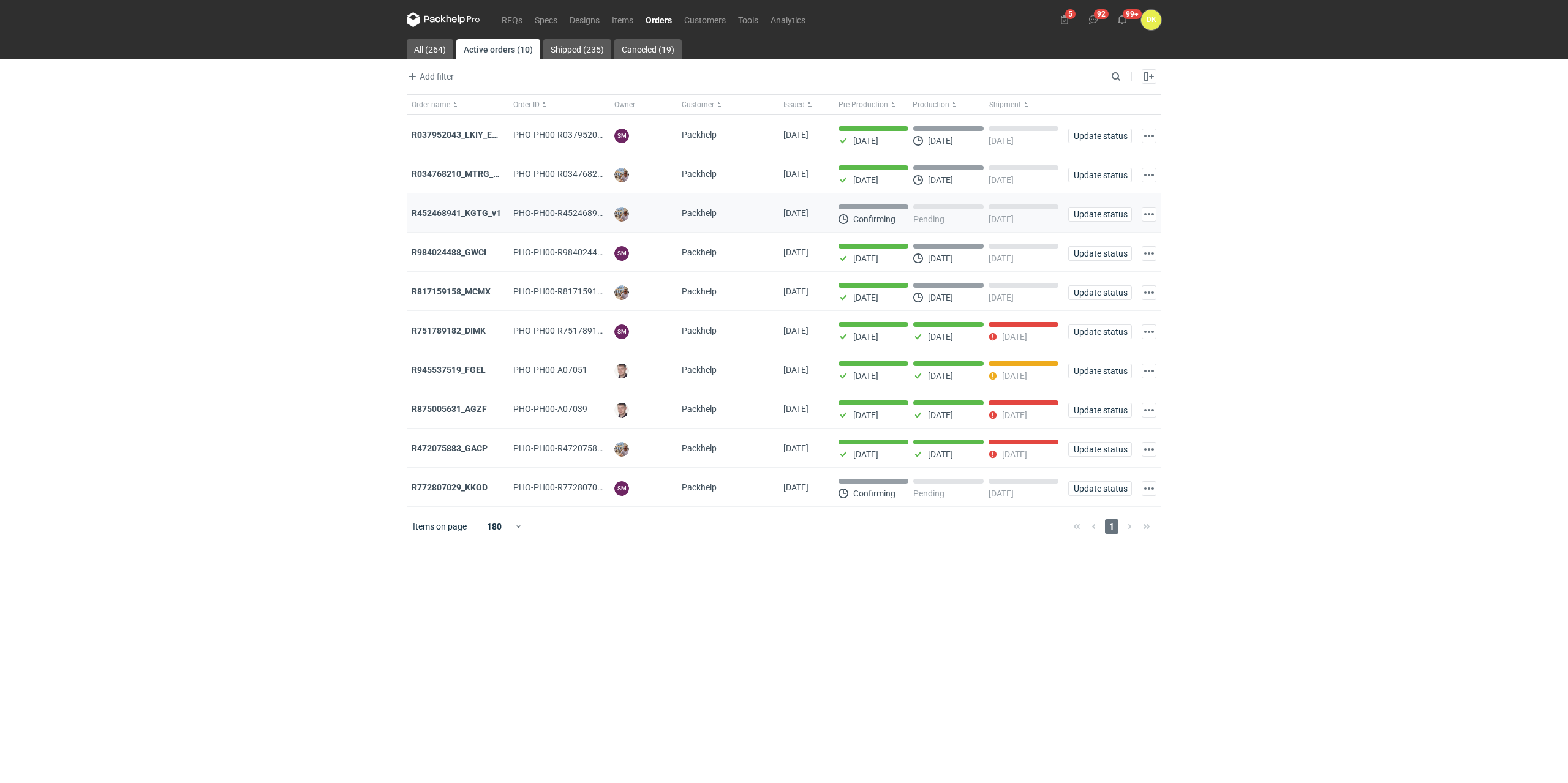
click at [463, 213] on strong "R452468941_KGTG_v1" at bounding box center [456, 213] width 90 height 10
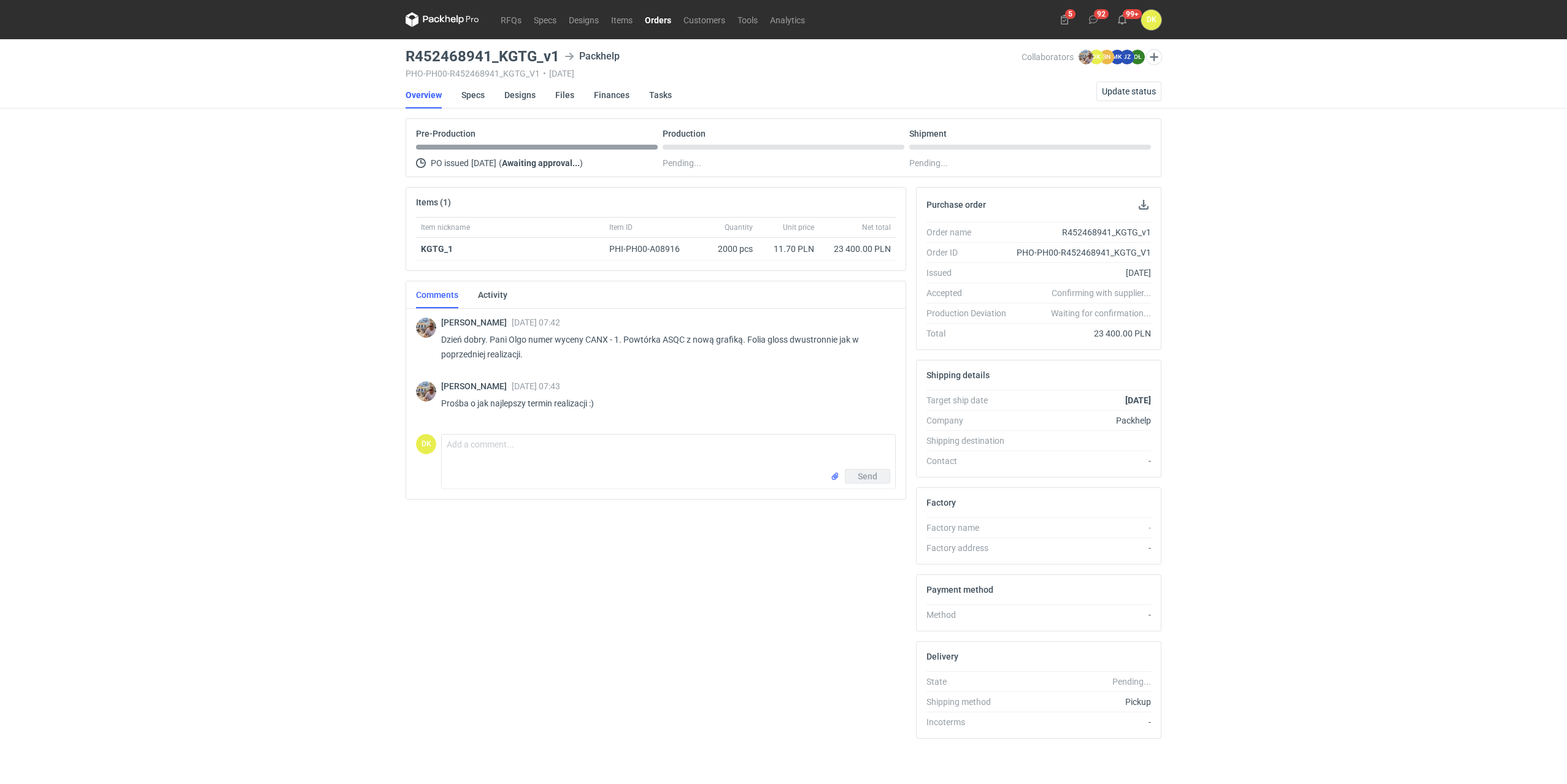
click at [596, 341] on p "Dzień dobry. Pani Olgo numer wyceny CANX - 1. Powtórka ASQC z nową grafiką. Fol…" at bounding box center [663, 347] width 445 height 29
click at [512, 95] on link "Designs" at bounding box center [520, 95] width 31 height 27
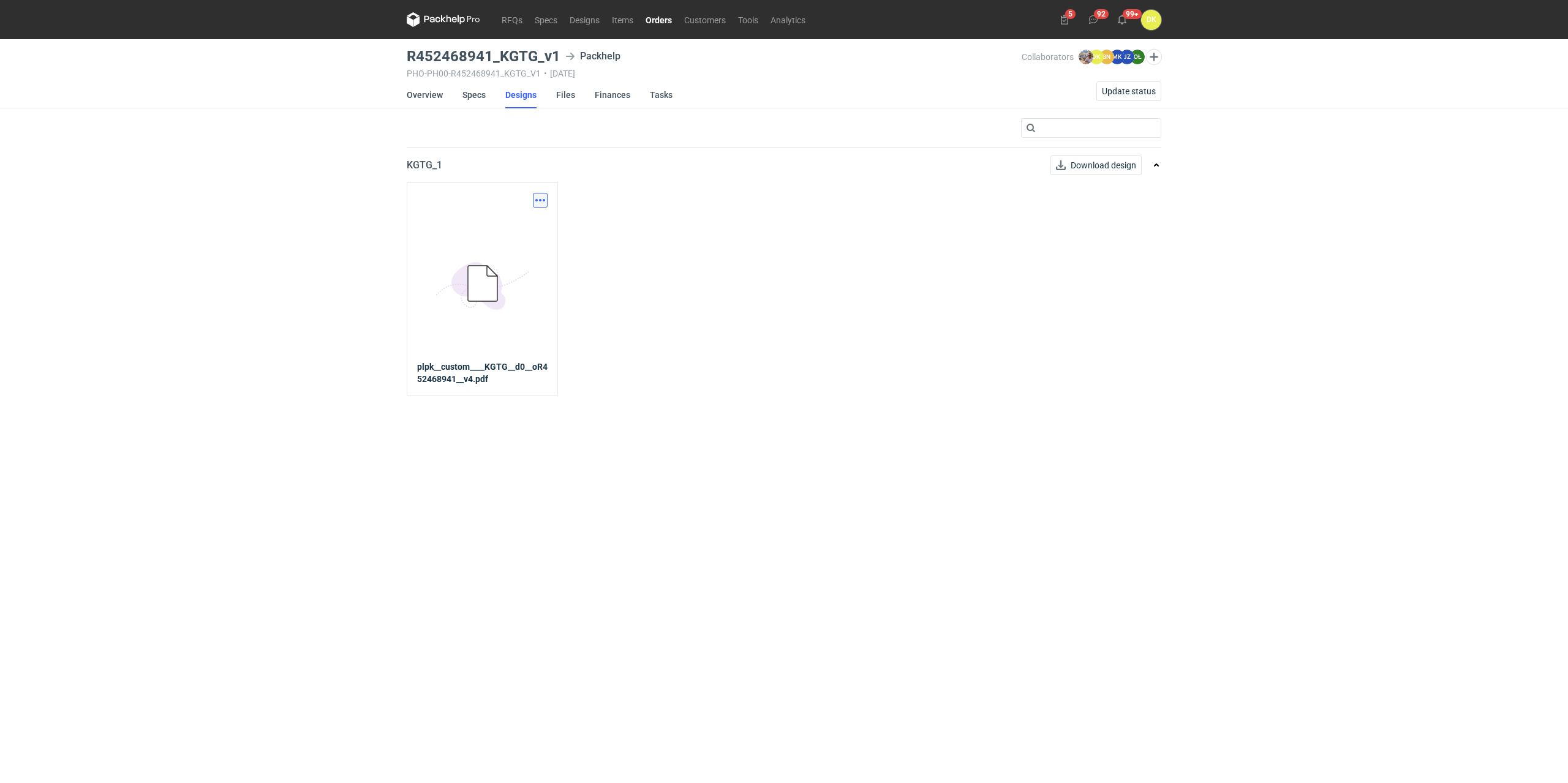
click at [541, 200] on button "button" at bounding box center [540, 200] width 15 height 15
drag, startPoint x: 515, startPoint y: 227, endPoint x: 528, endPoint y: 226, distance: 13.0
click at [514, 226] on link "Download design part" at bounding box center [487, 228] width 113 height 20
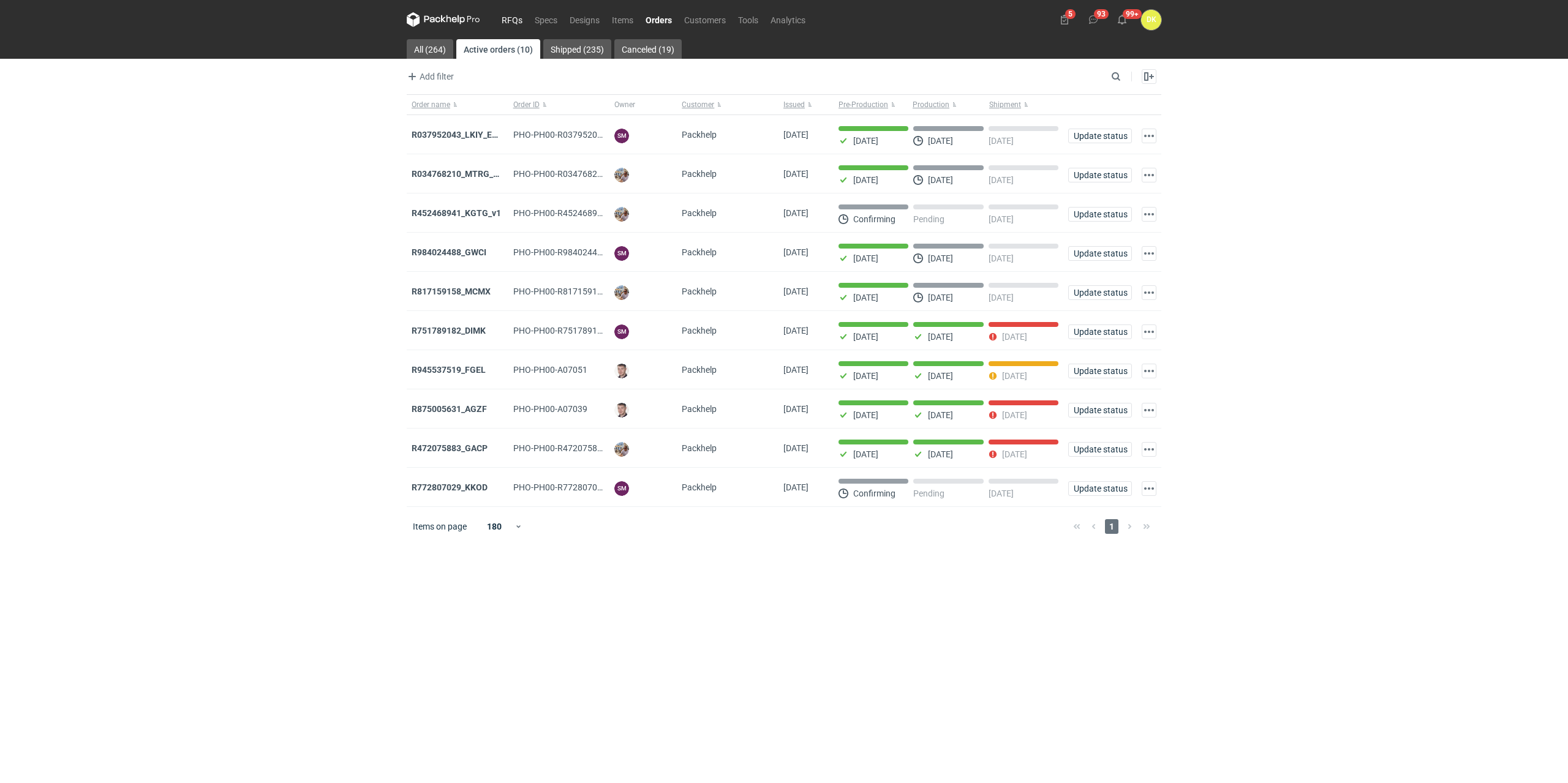
click at [512, 15] on link "RFQs" at bounding box center [512, 19] width 33 height 15
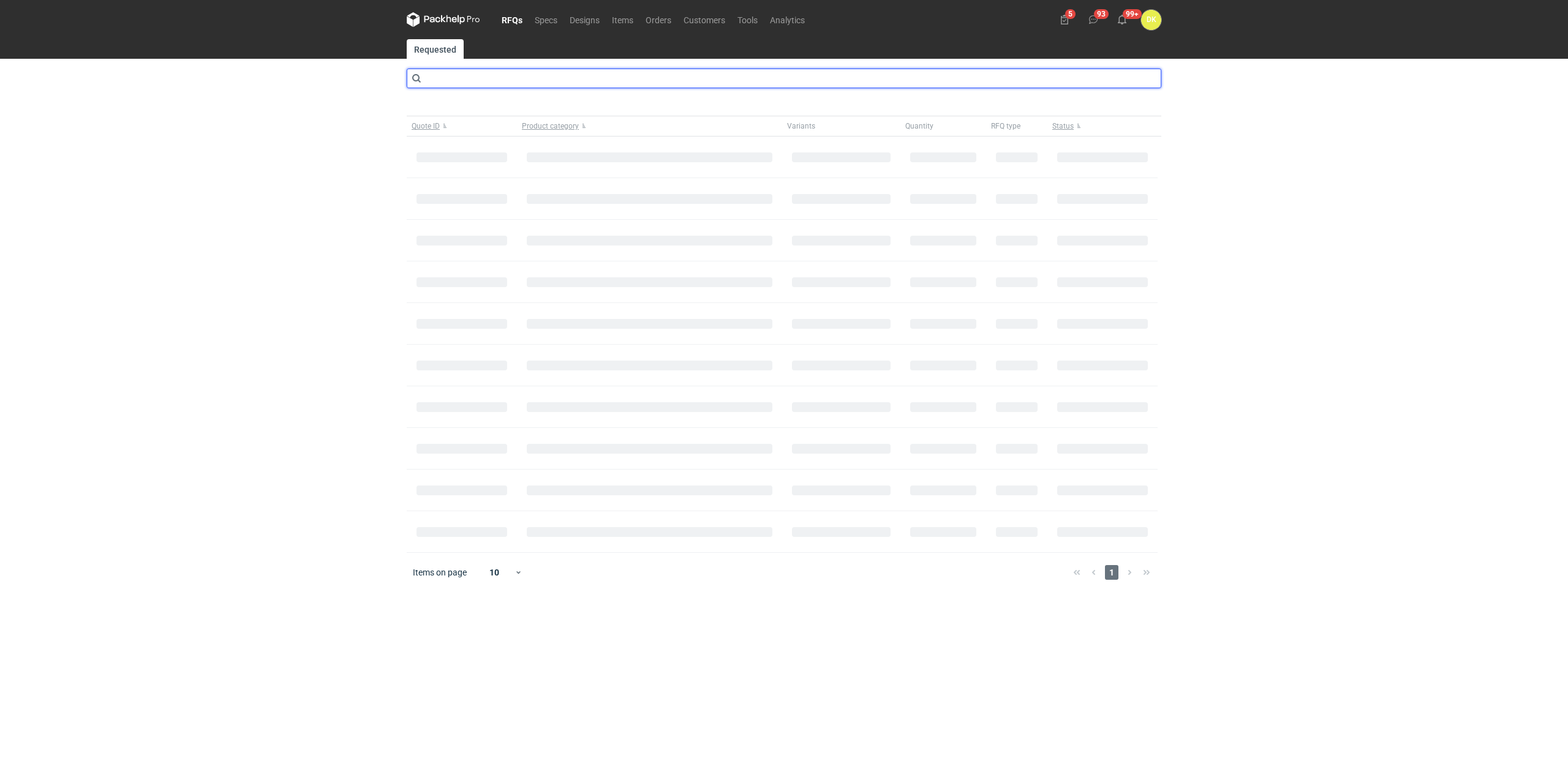
click at [547, 79] on input "text" at bounding box center [784, 78] width 755 height 20
type input "BWQP"
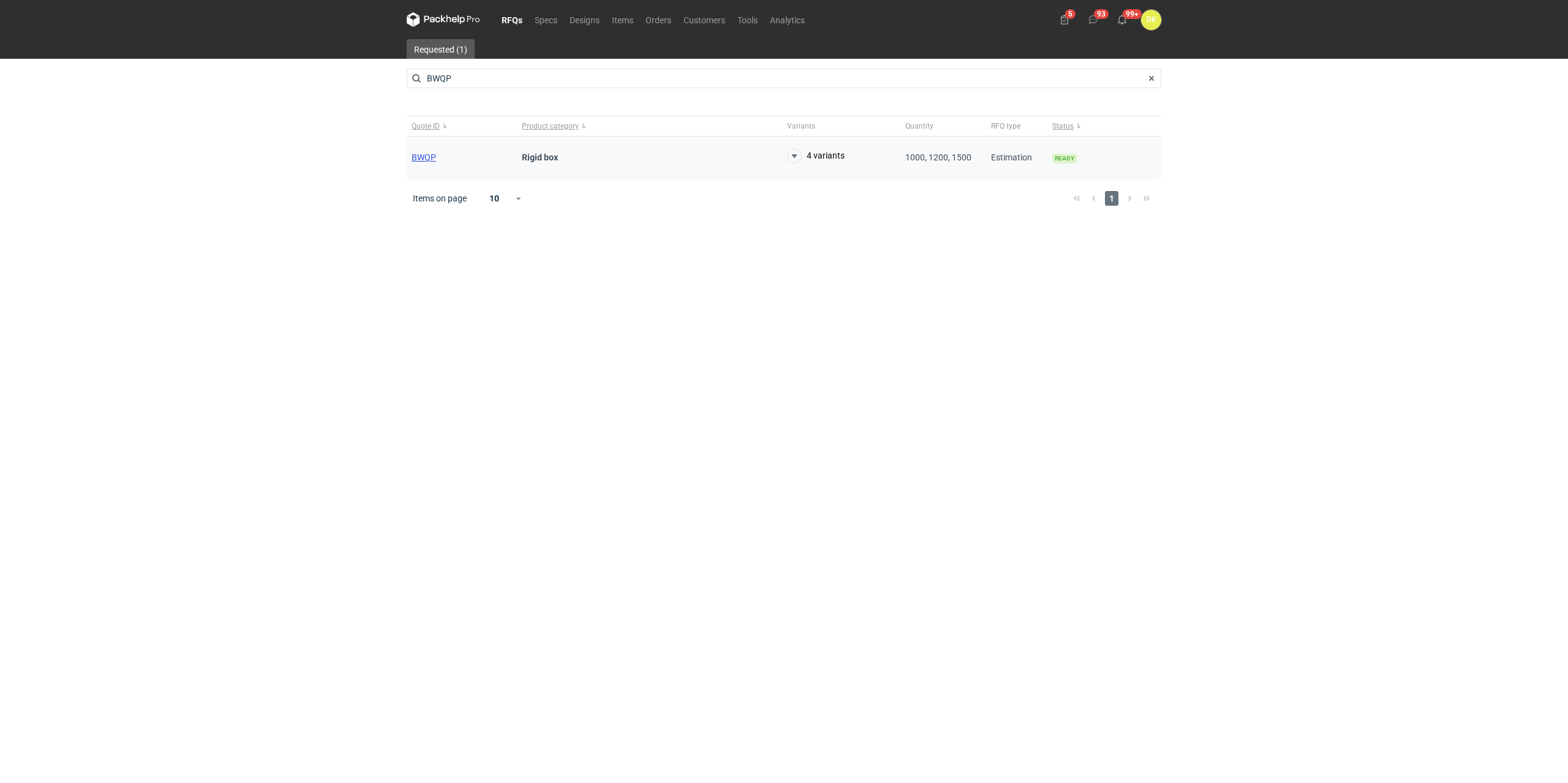
click at [419, 155] on span "BWQP" at bounding box center [424, 157] width 25 height 10
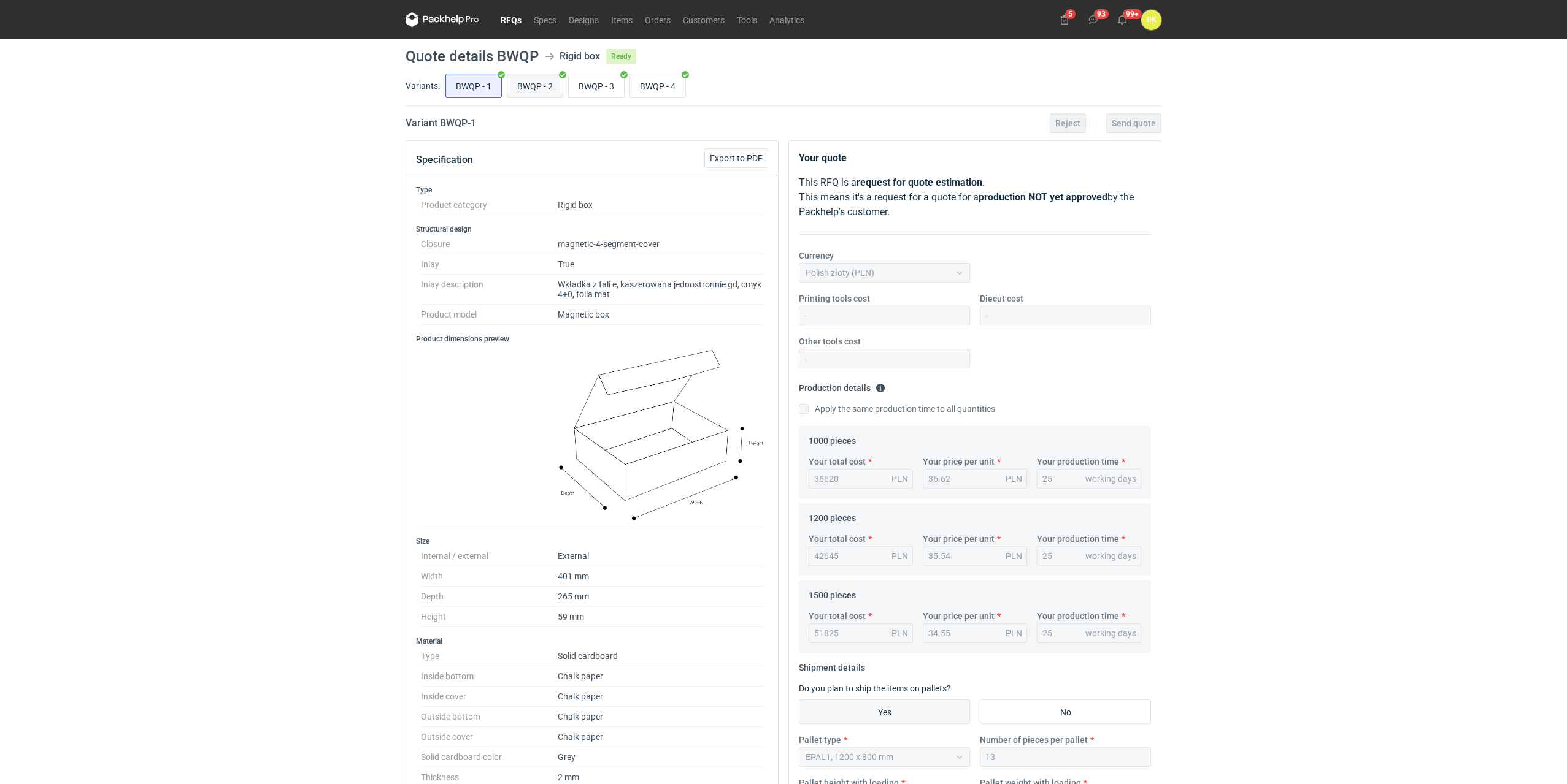
click at [530, 86] on input "BWQP - 2" at bounding box center [535, 86] width 55 height 23
radio input "true"
click at [594, 91] on input "BWQP - 3" at bounding box center [596, 86] width 55 height 23
radio input "true"
click at [665, 88] on input "BWQP - 4" at bounding box center [658, 86] width 55 height 23
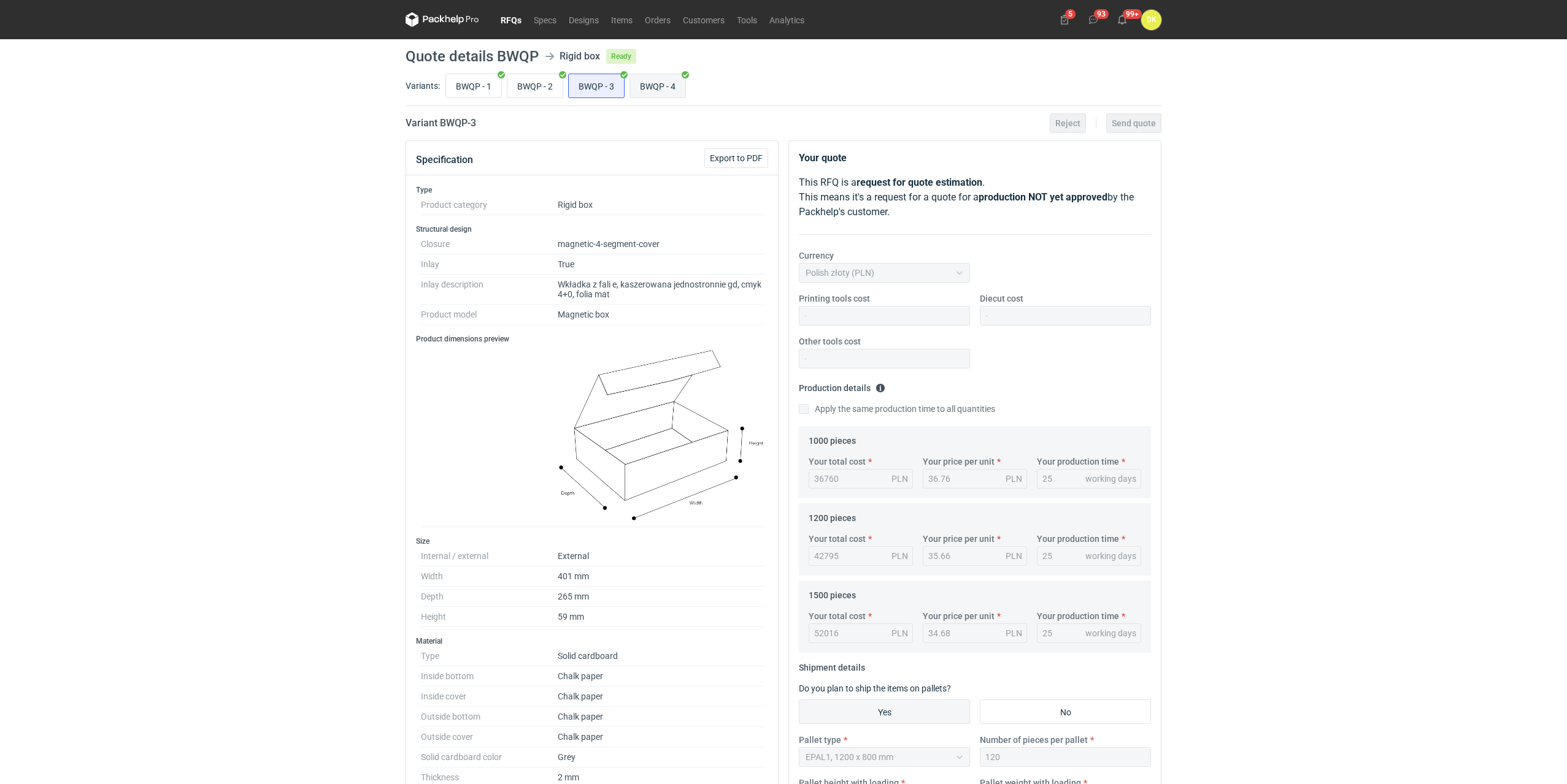
radio input "true"
click at [521, 84] on input "BWQP - 2" at bounding box center [535, 86] width 55 height 23
radio input "true"
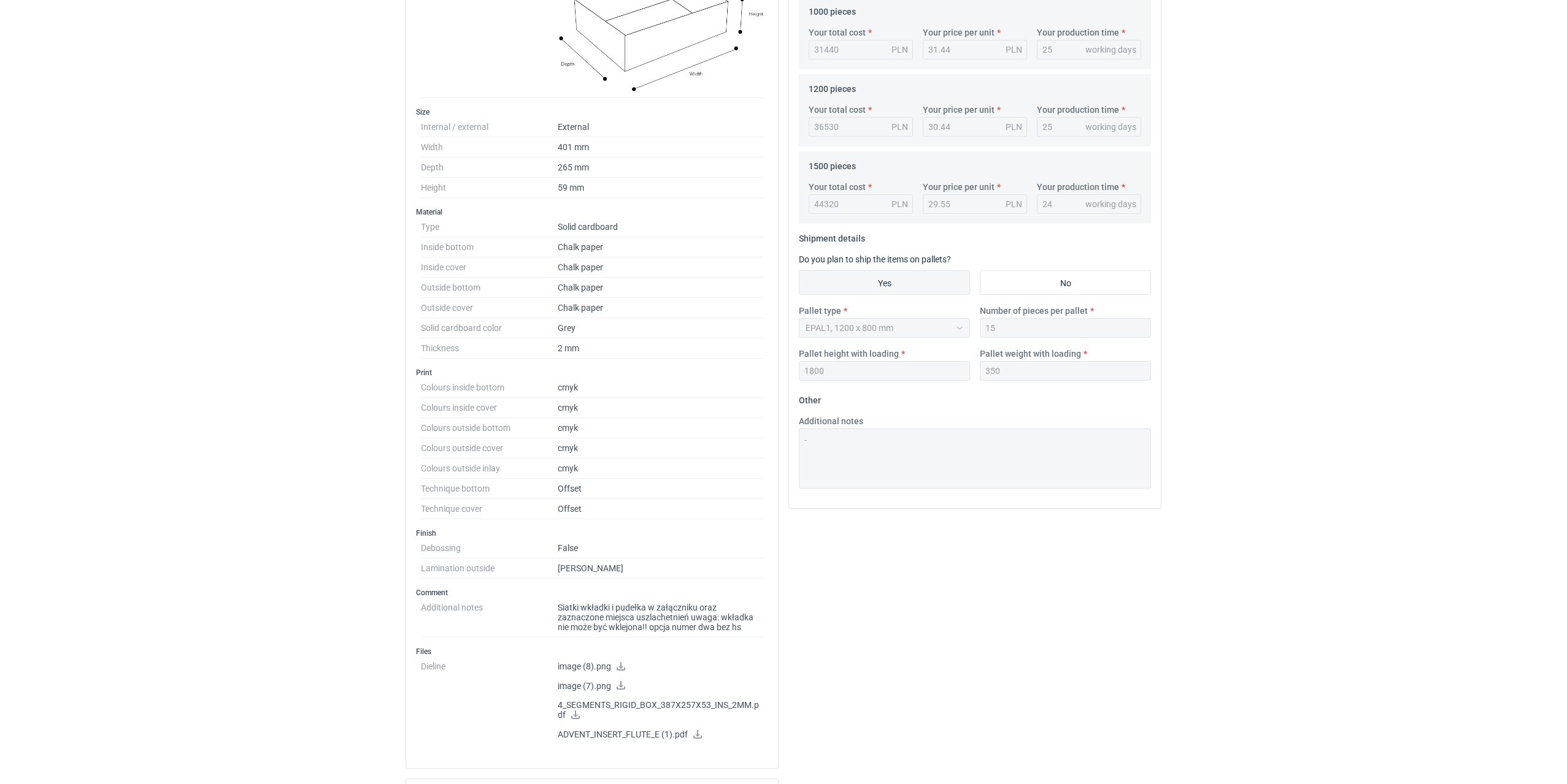
scroll to position [61, 0]
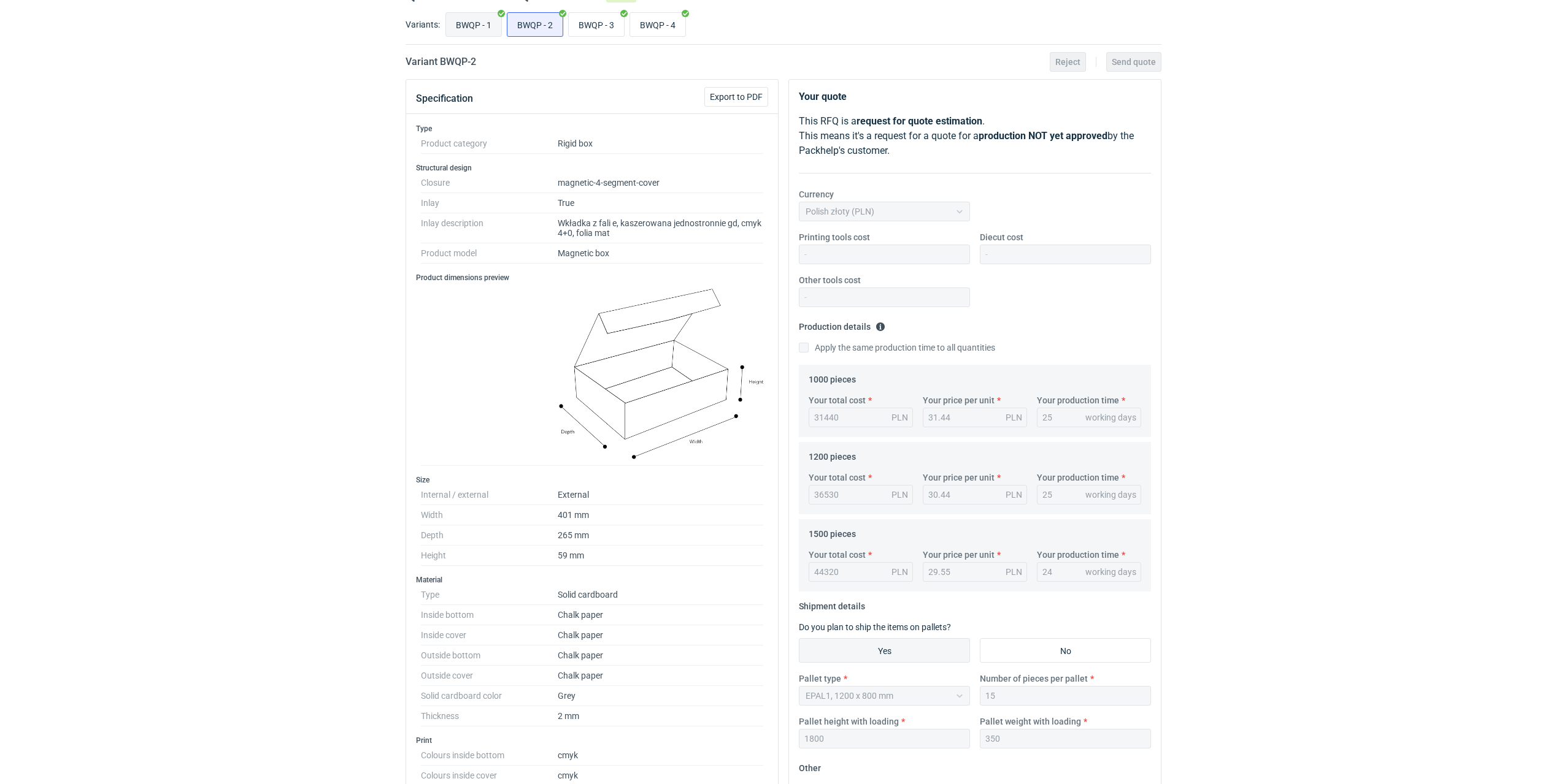
click at [472, 30] on input "BWQP - 1" at bounding box center [473, 24] width 55 height 23
radio input "true"
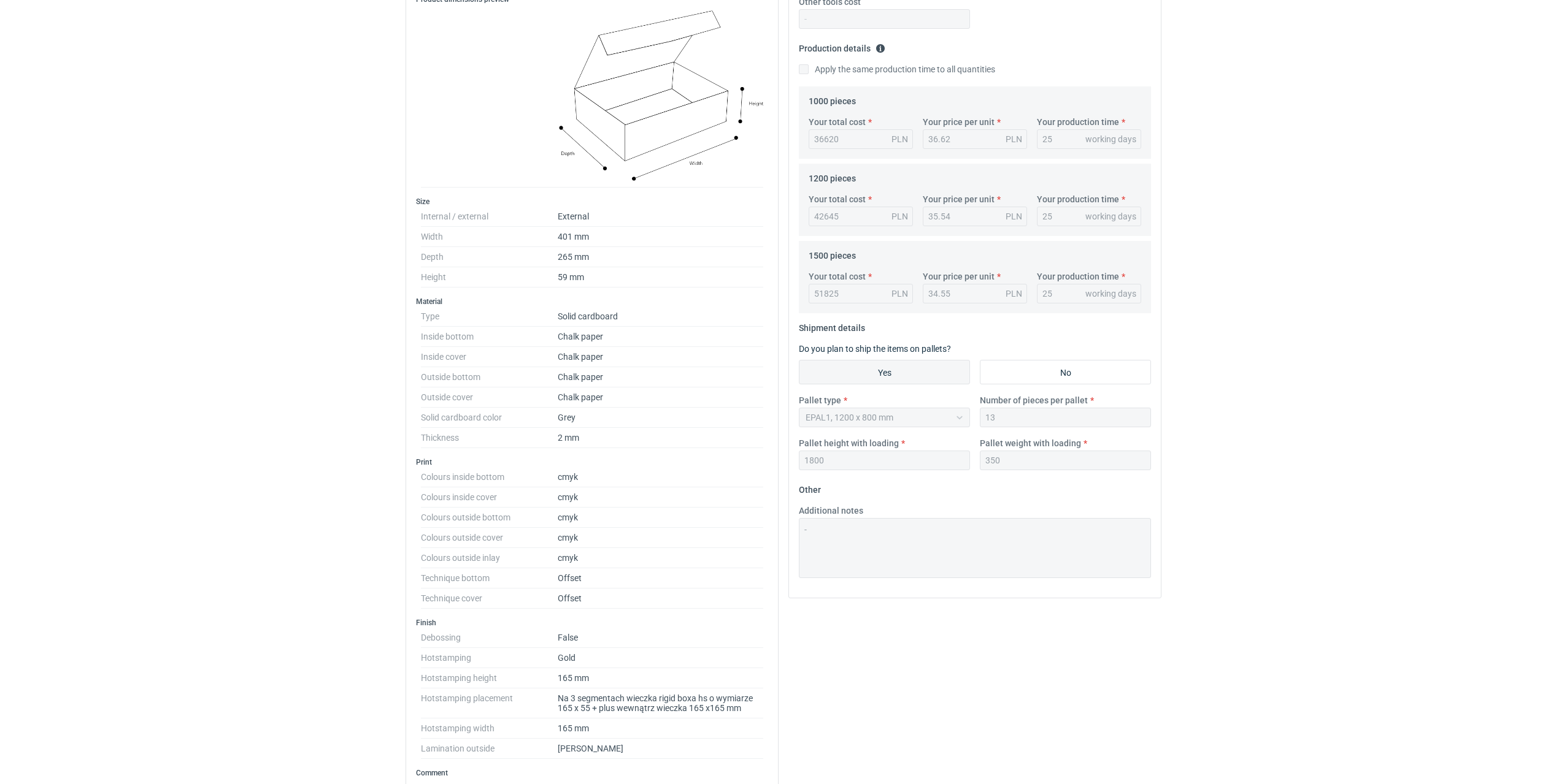
scroll to position [245, 0]
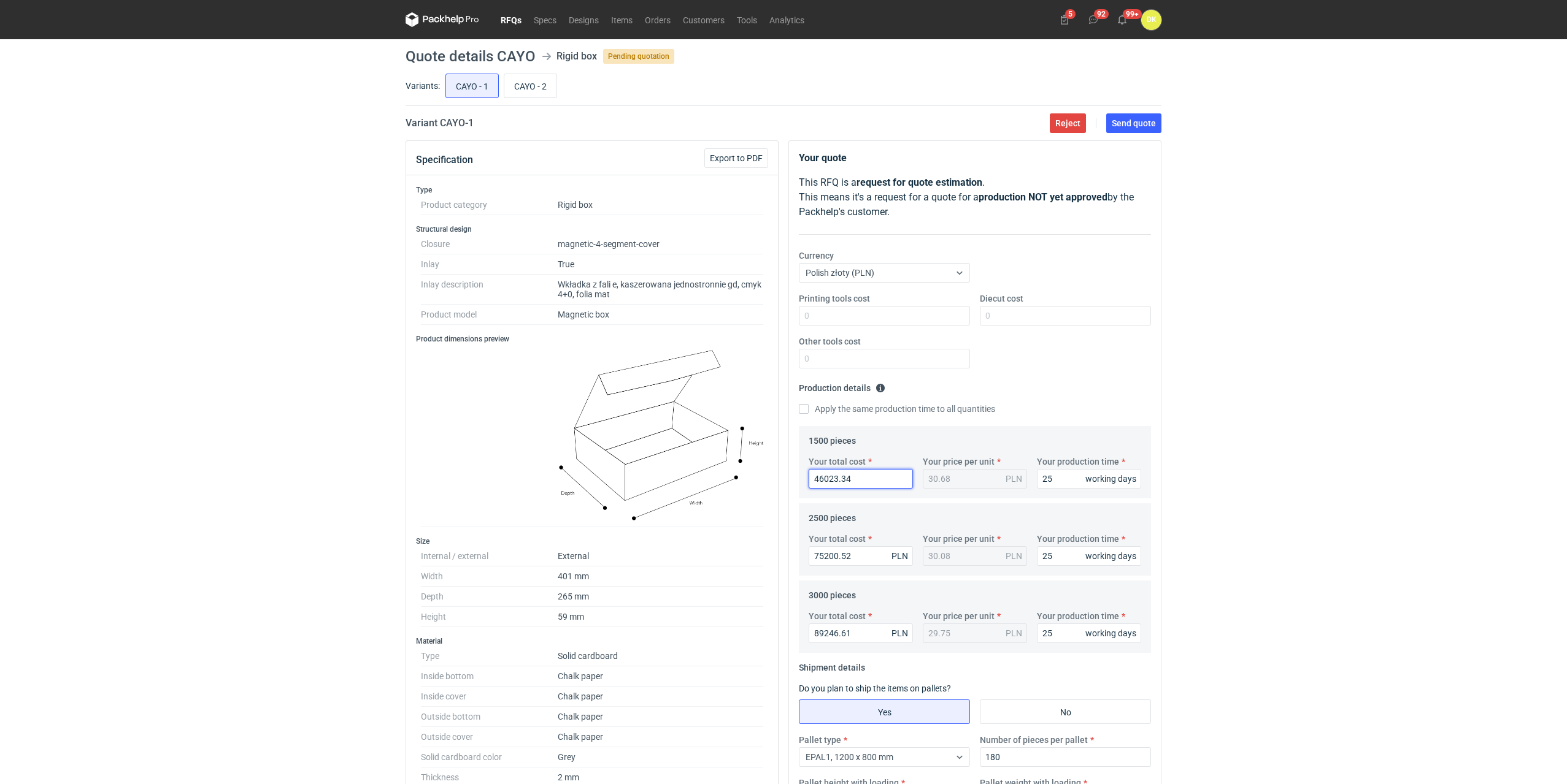
click at [828, 480] on input "46023.34" at bounding box center [860, 479] width 104 height 20
drag, startPoint x: 850, startPoint y: 473, endPoint x: 688, endPoint y: 472, distance: 162.0
type input "46"
type input "0.03"
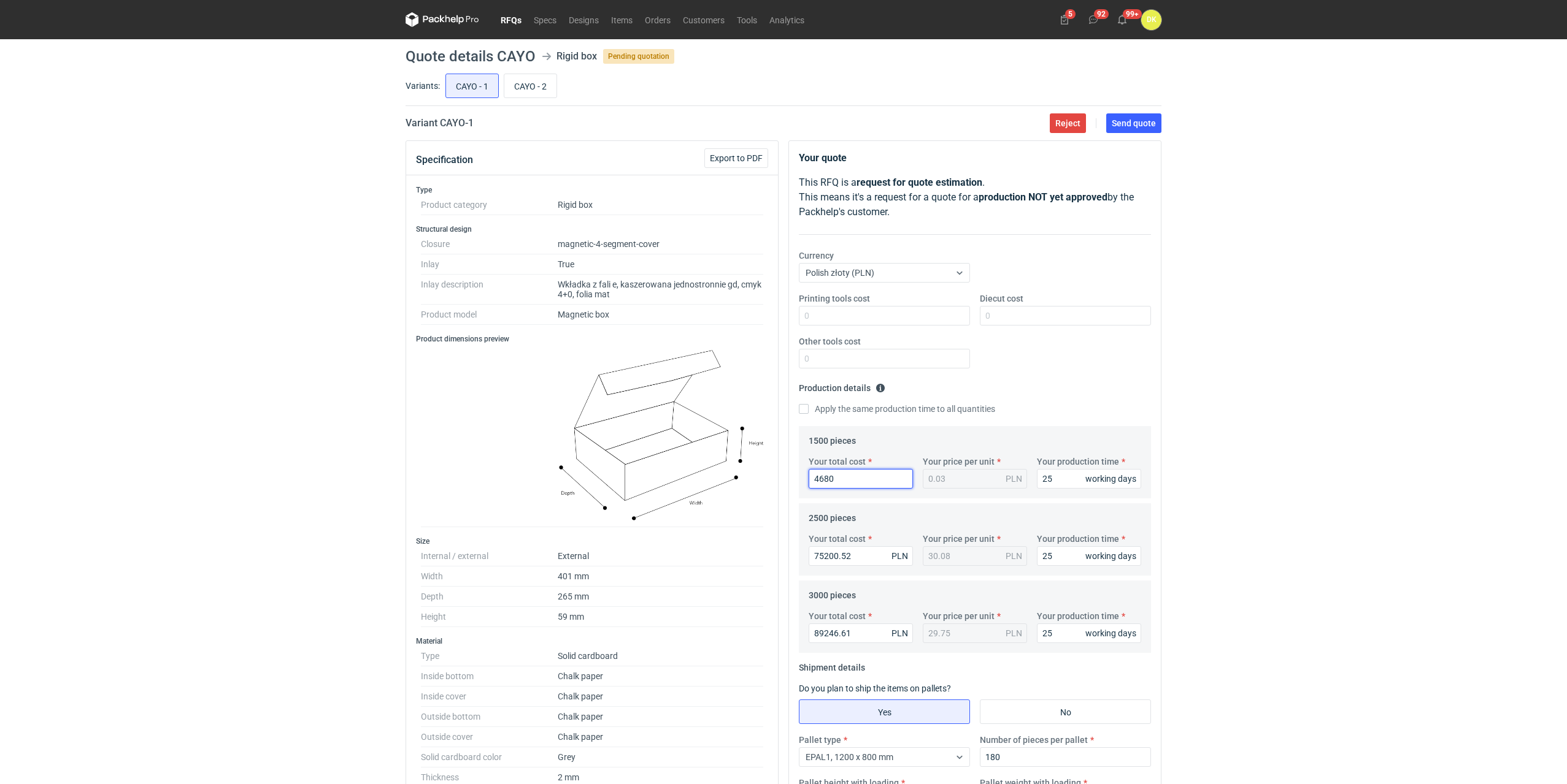
type input "46808"
type input "31.21"
type input "46808.23"
click at [838, 556] on input "75200.52" at bounding box center [860, 556] width 104 height 20
drag, startPoint x: 862, startPoint y: 552, endPoint x: 753, endPoint y: 553, distance: 109.0
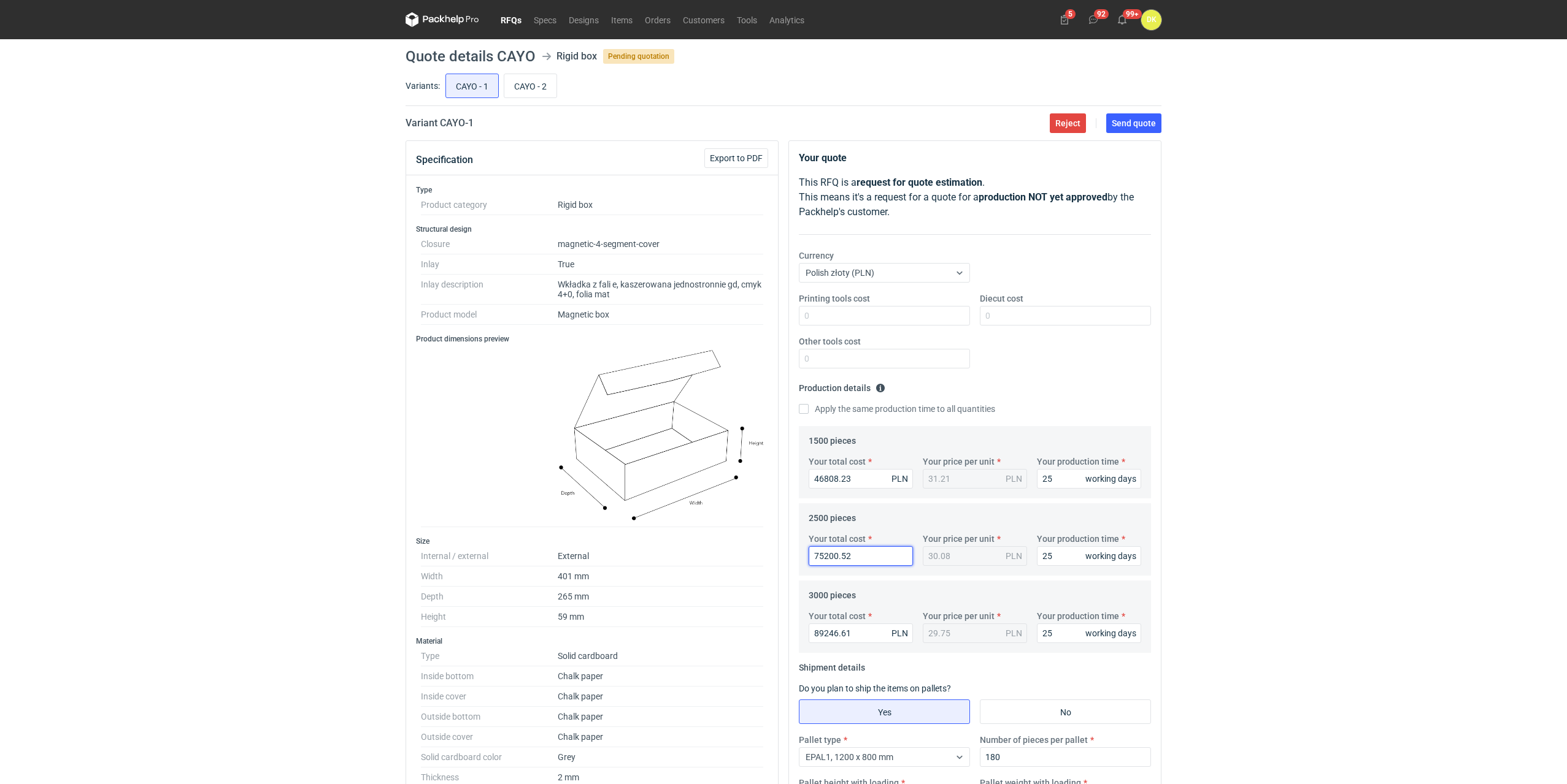
type input "76"
type input "0.03"
type input "76516"
type input "30.61"
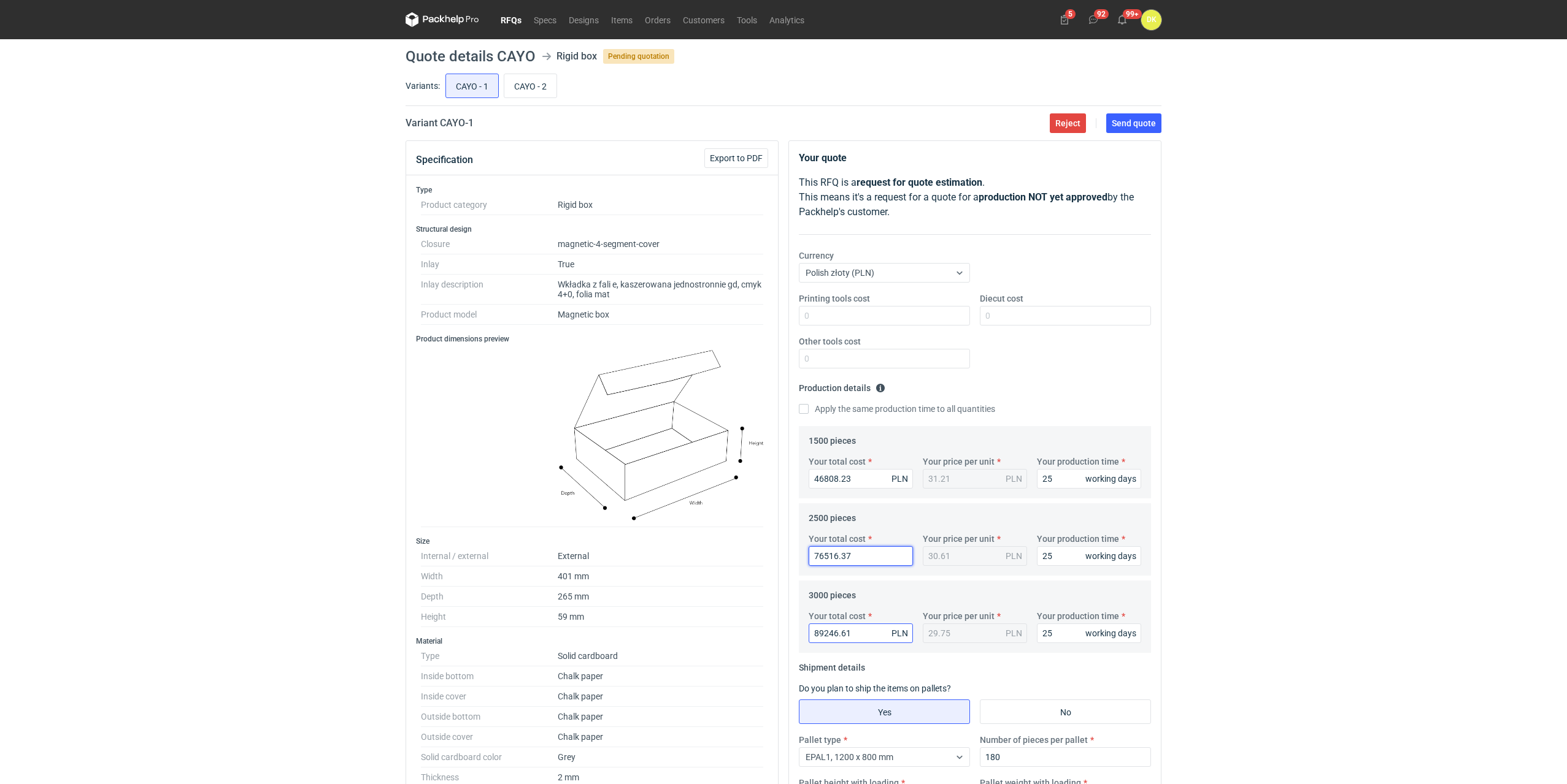
type input "76516.37"
click at [858, 637] on input "89246.61" at bounding box center [860, 633] width 104 height 20
drag, startPoint x: 873, startPoint y: 631, endPoint x: 736, endPoint y: 629, distance: 137.0
type input "9016"
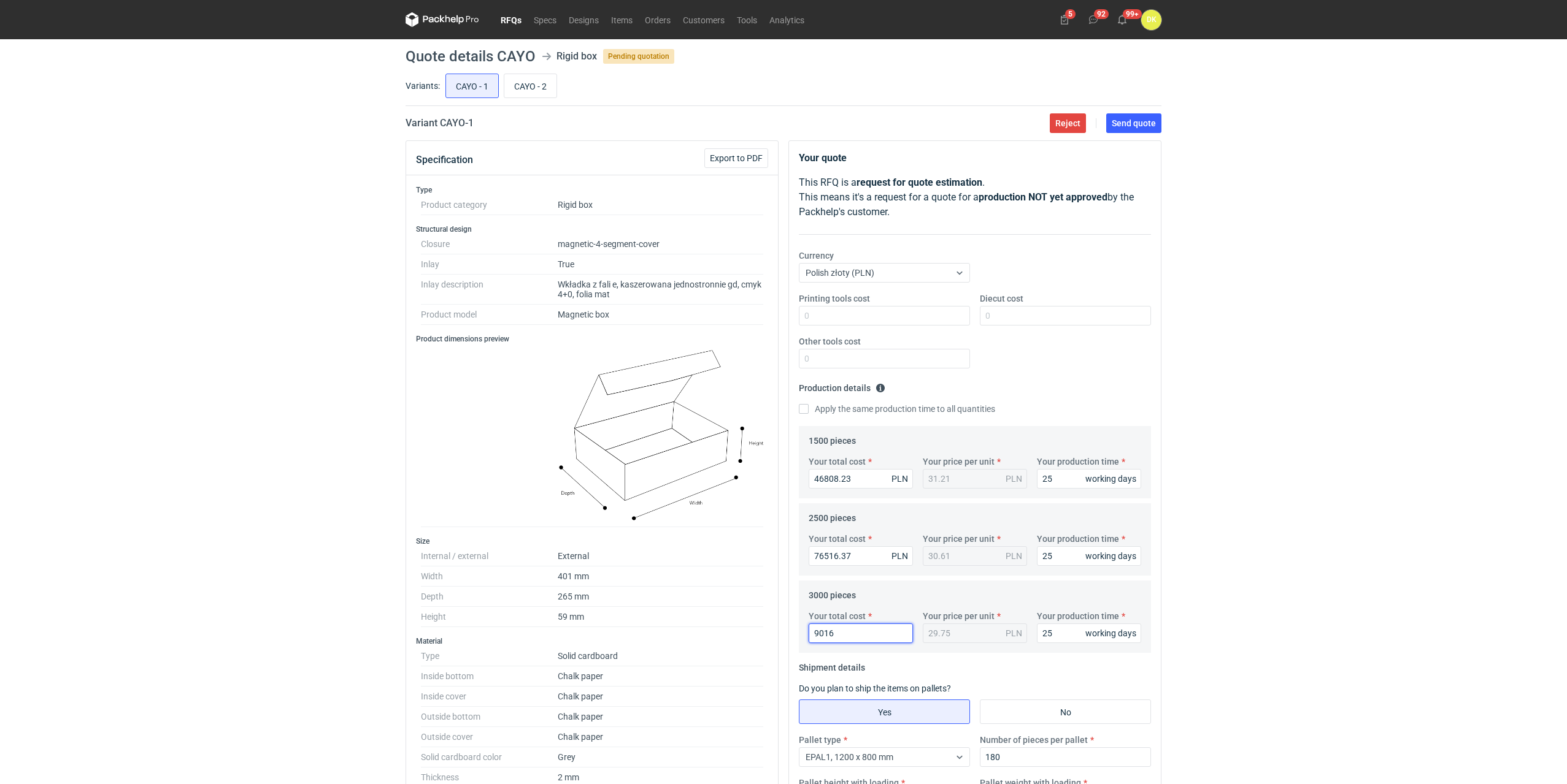
type input "3.01"
type input "901"
type input "0.3"
type input "9018"
type input "3.01"
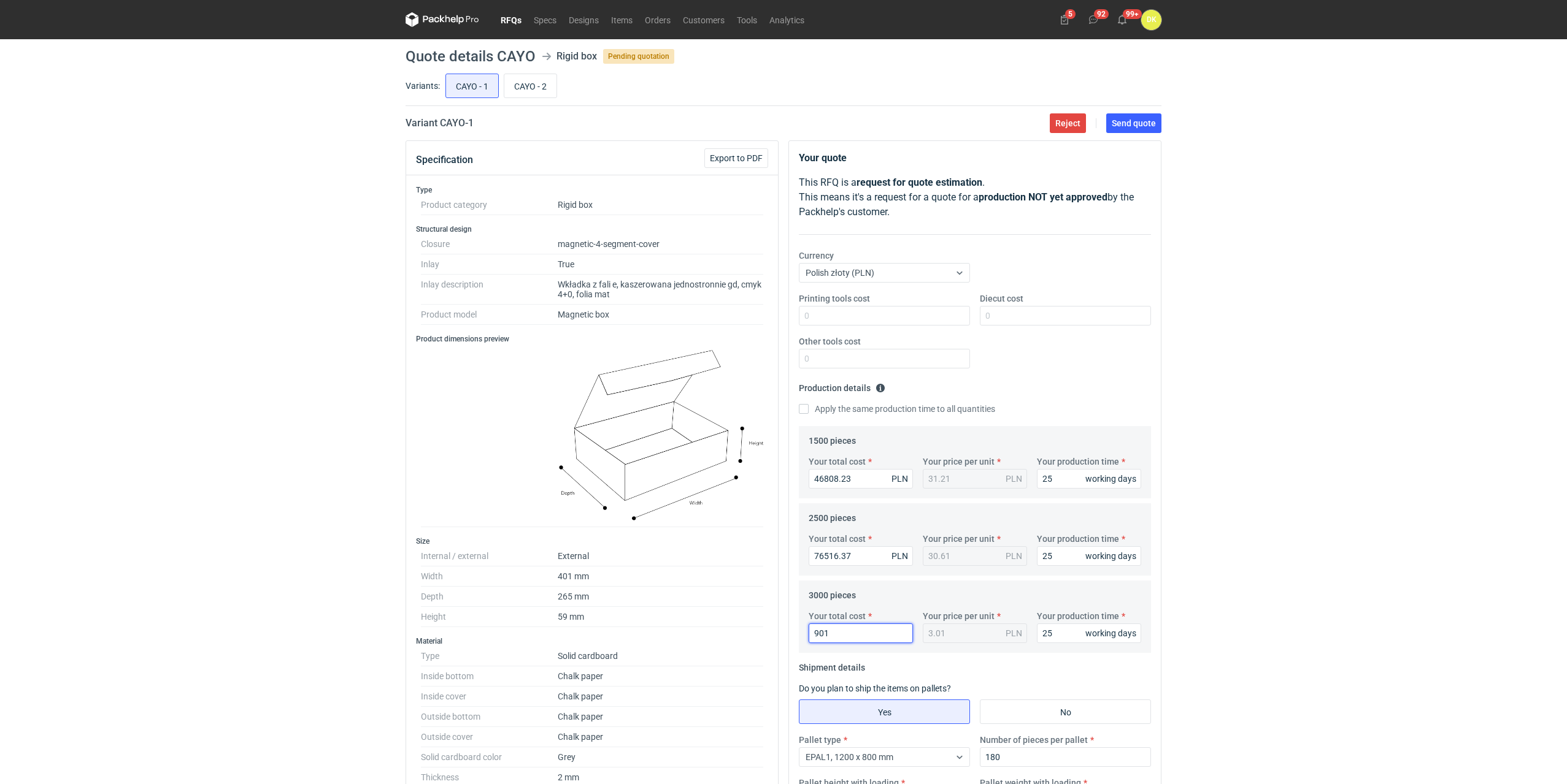
type input "90"
type input "0.03"
type input "90816"
type input "30.27"
type input "90816.39"
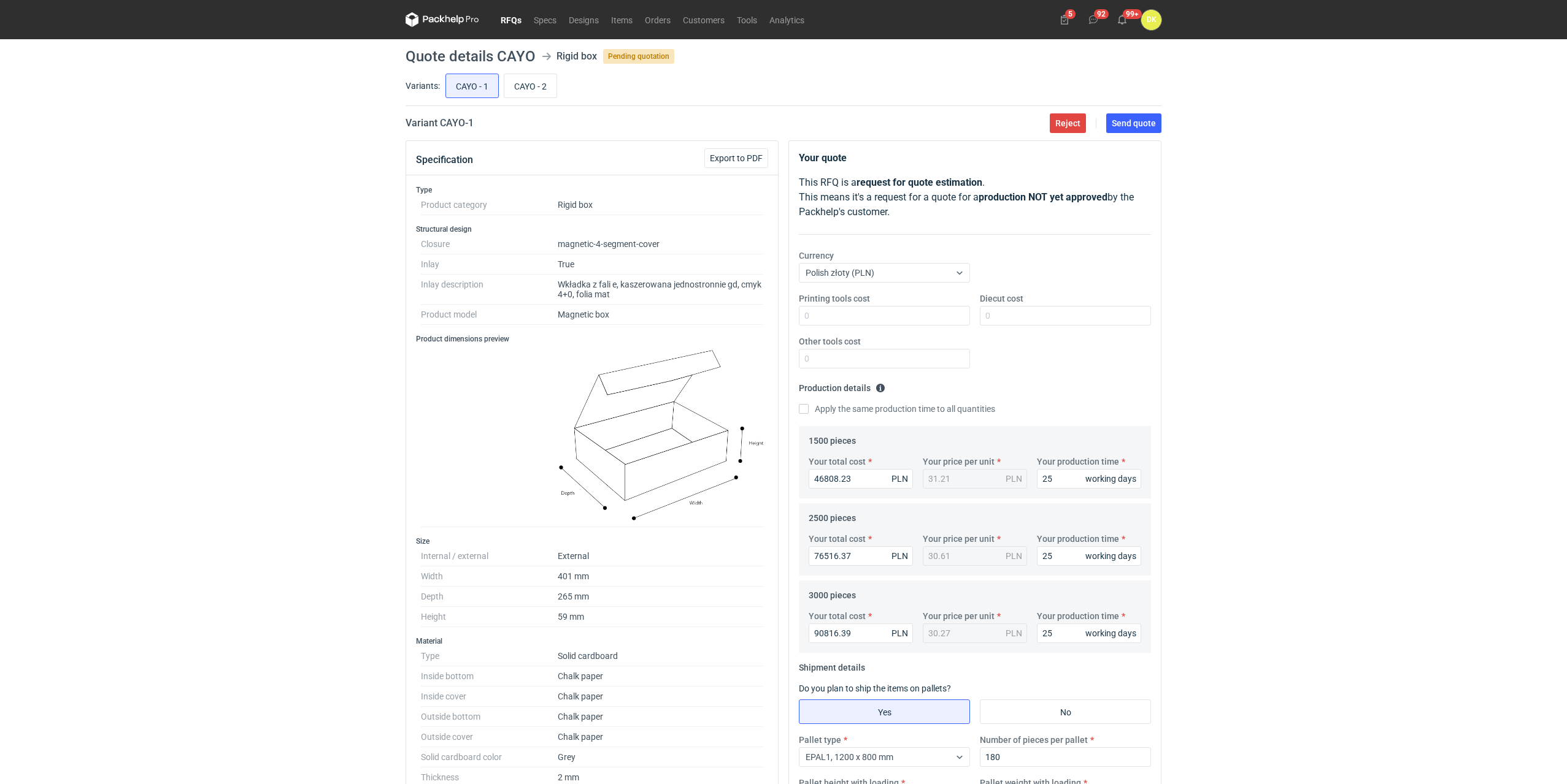
click at [1197, 613] on div "RFQs Specs Designs Items Orders Customers Tools Analytics 5 92 99+ DK [PERSON_N…" at bounding box center [783, 392] width 1567 height 784
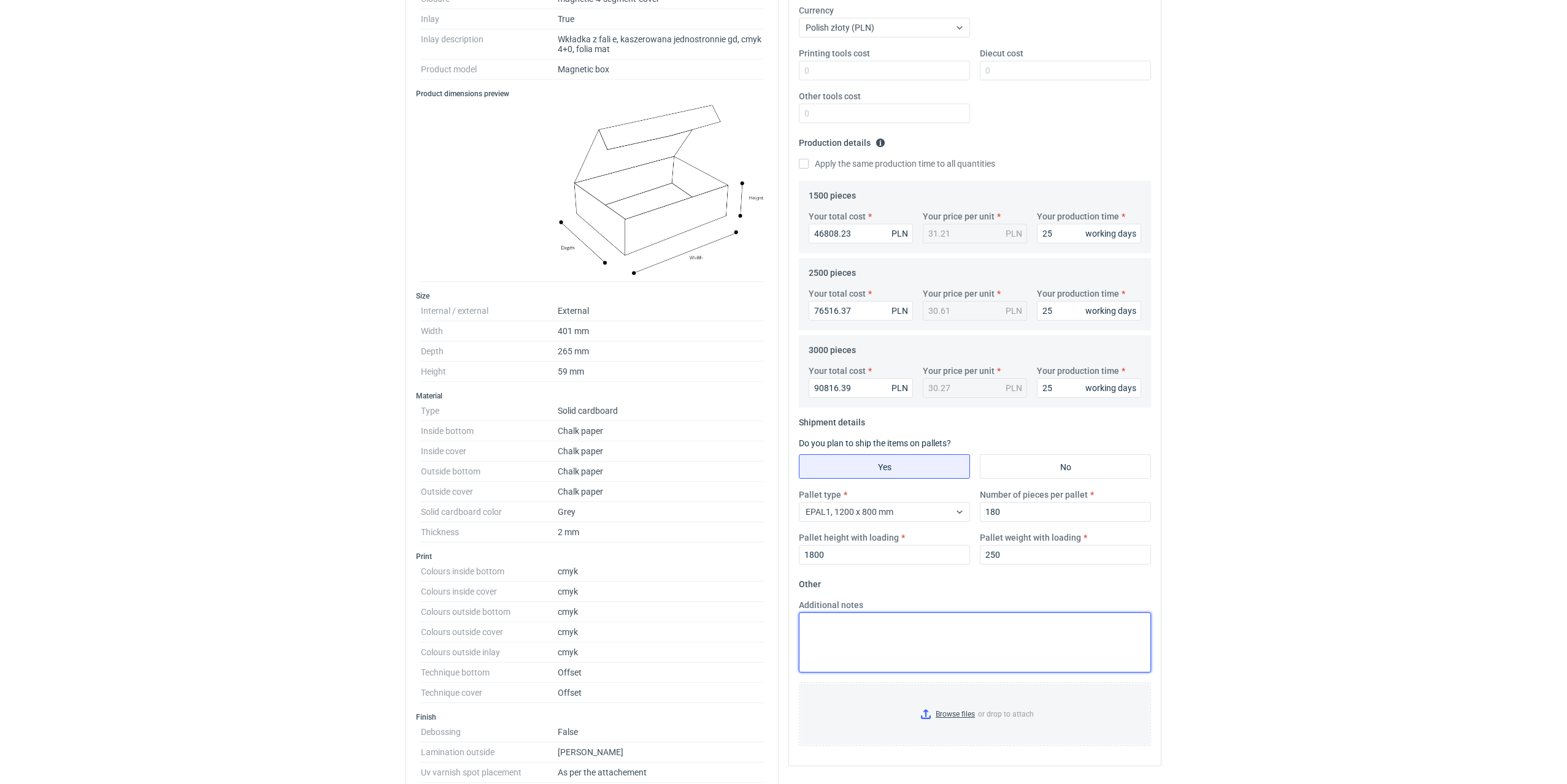
click at [870, 625] on textarea "Additional notes" at bounding box center [975, 642] width 352 height 60
paste textarea "Wycena wg. poprzednich produkcji - laminat nierysujący wewnątrz i na zewnątrz p…"
type textarea "Wycena wg. poprzednich produkcji - laminat nierysujący wewnątrz i na zewnątrz p…"
click at [1364, 353] on div "RFQs Specs Designs Items Orders Customers Tools Analytics 5 92 99+ DK [PERSON_N…" at bounding box center [783, 147] width 1567 height 784
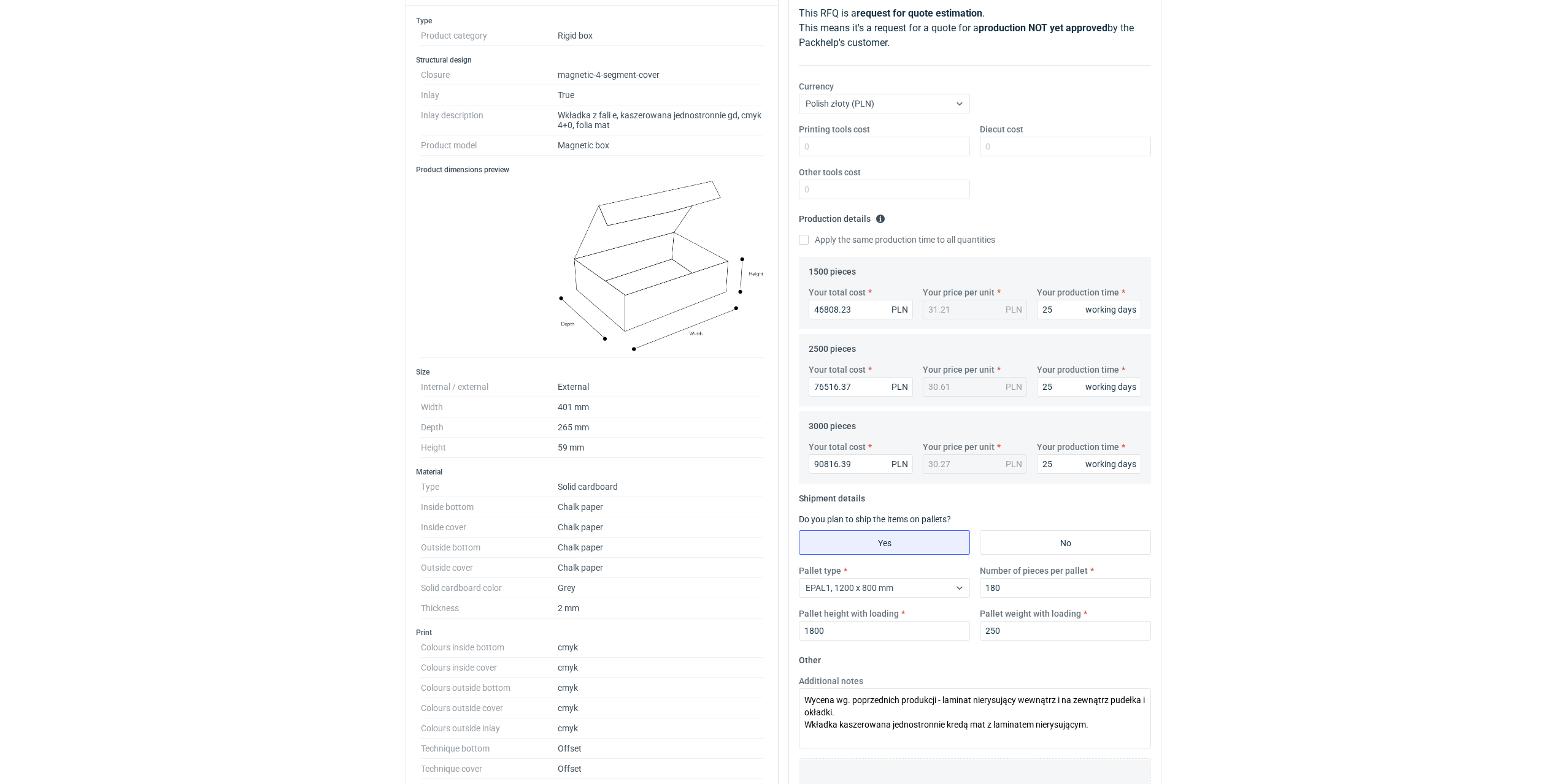
scroll to position [0, 0]
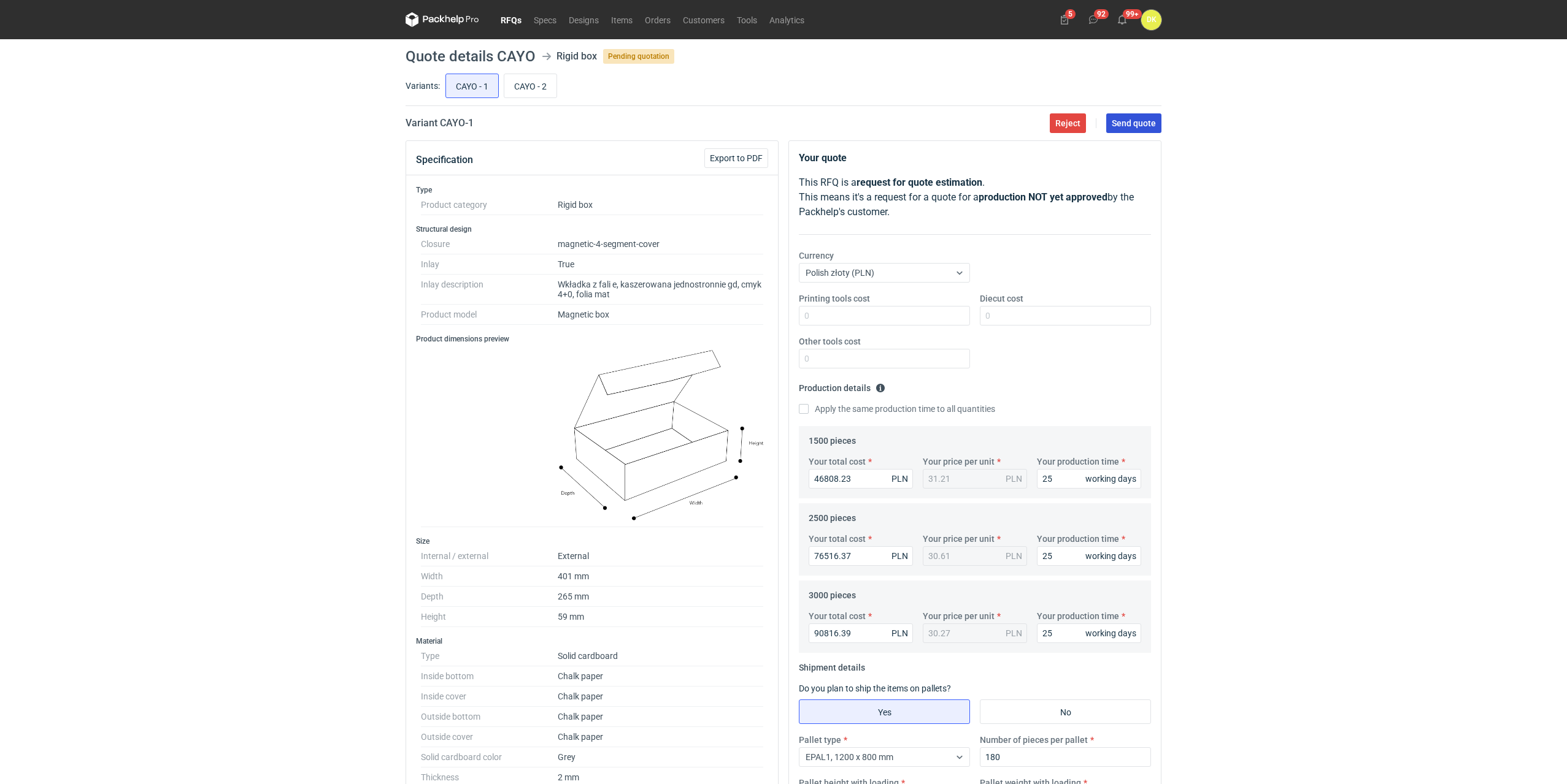
click at [1135, 126] on span "Send quote" at bounding box center [1134, 123] width 44 height 9
